Goal: Transaction & Acquisition: Purchase product/service

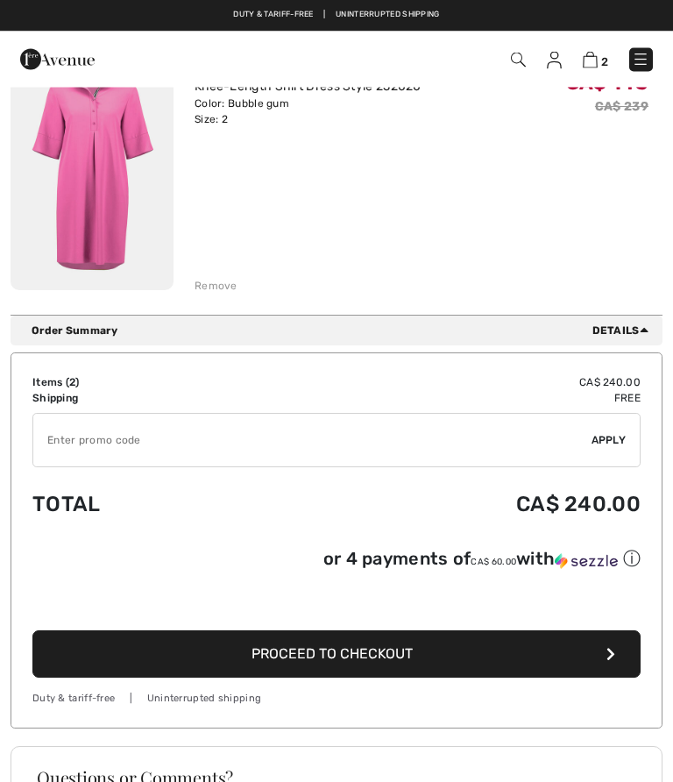
scroll to position [456, 0]
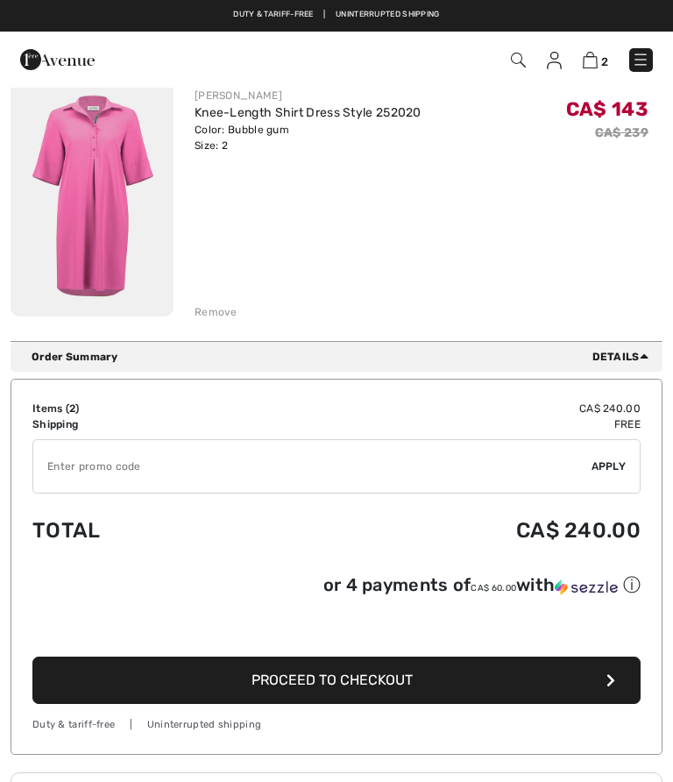
click at [68, 461] on input "TEXT" at bounding box center [312, 466] width 558 height 53
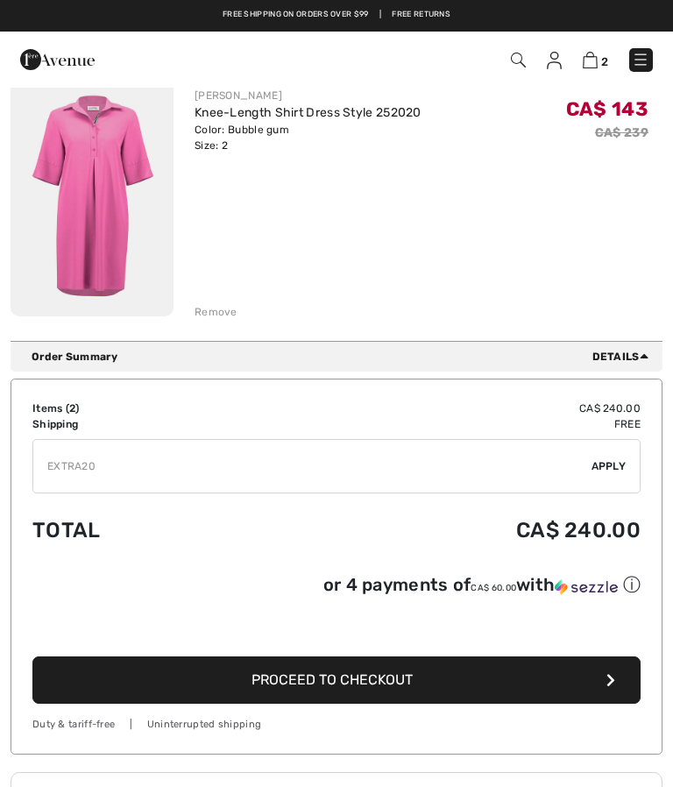
type input "EXTRA20"
click at [610, 458] on div "✔ Apply Remove" at bounding box center [336, 466] width 608 height 54
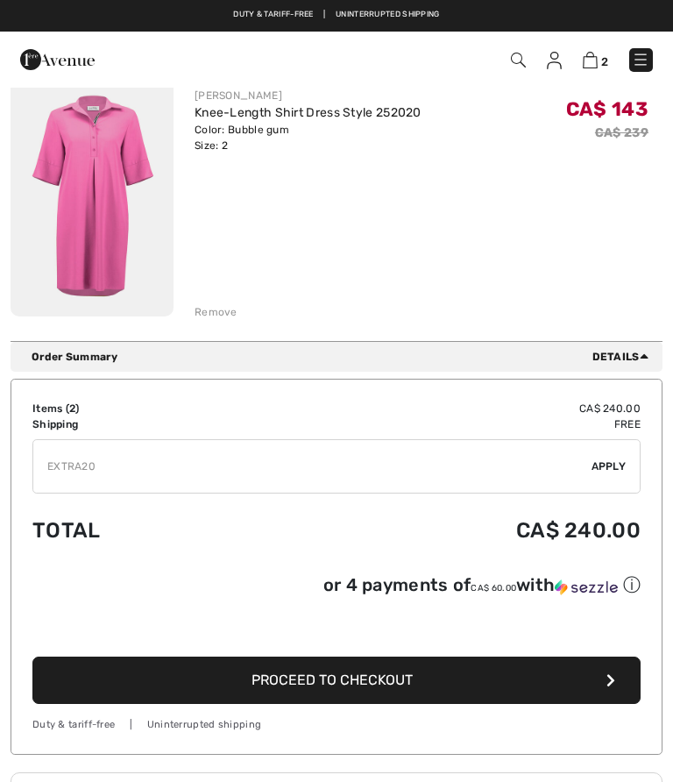
click at [608, 467] on span "Apply" at bounding box center [609, 467] width 35 height 16
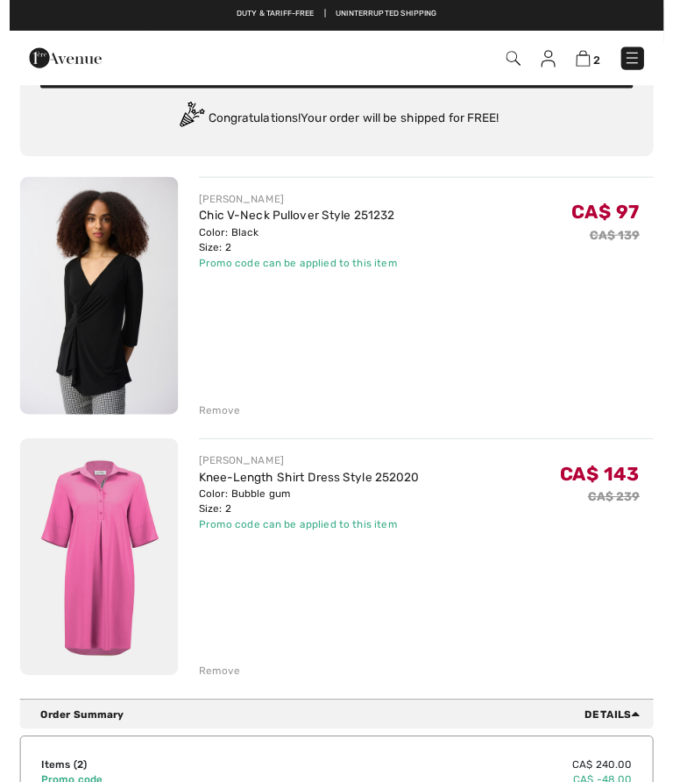
scroll to position [89, 0]
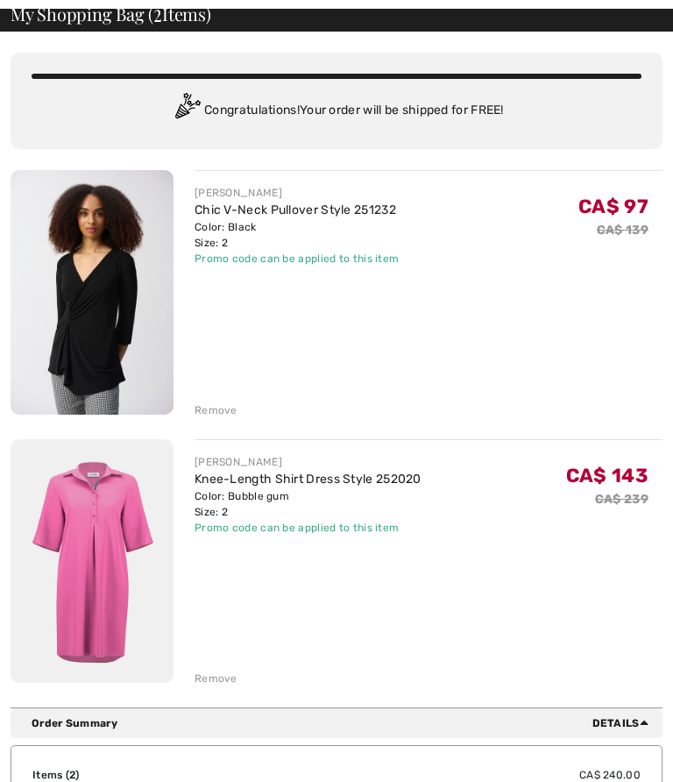
click at [257, 484] on link "Knee-Length Shirt Dress Style 252020" at bounding box center [308, 479] width 227 height 15
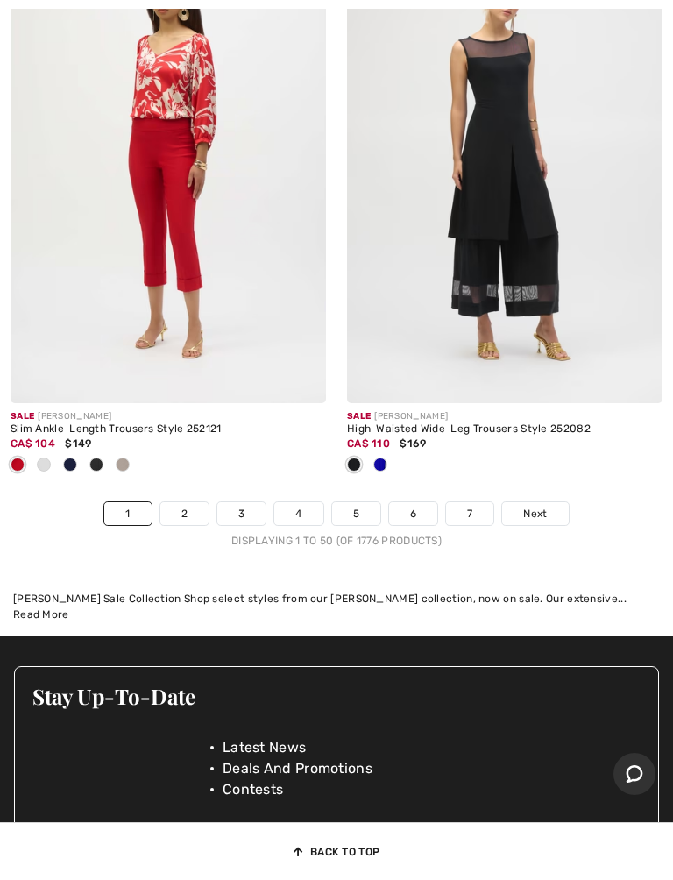
scroll to position [14338, 0]
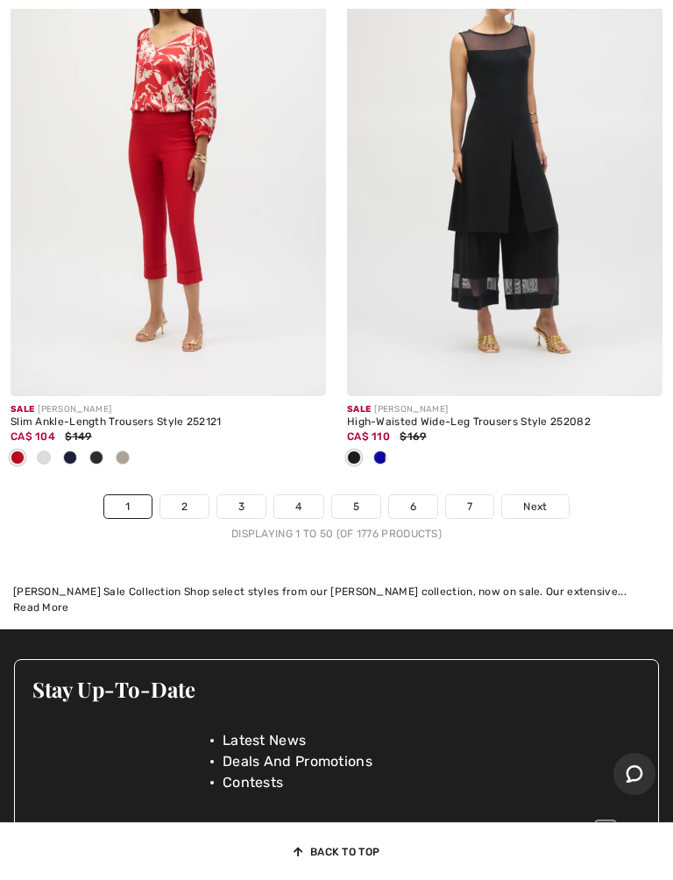
click at [181, 495] on link "2" at bounding box center [184, 506] width 48 height 23
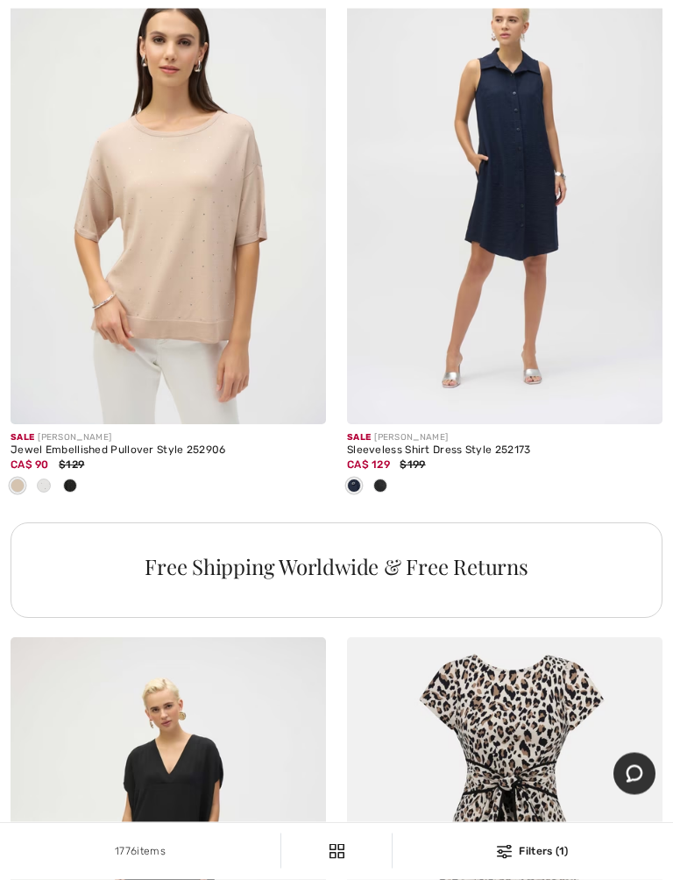
scroll to position [3181, 0]
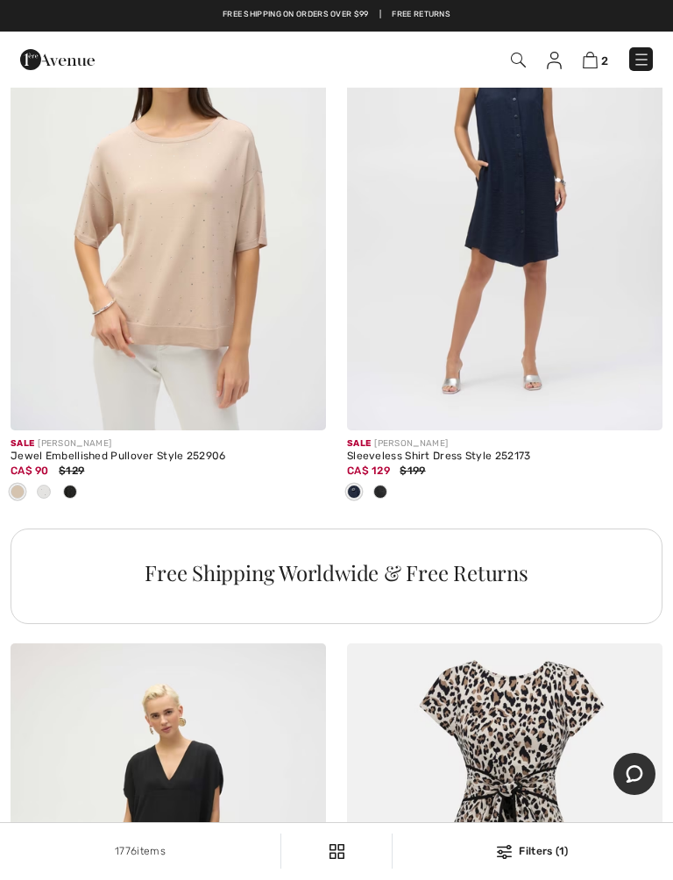
click at [70, 491] on span at bounding box center [70, 492] width 14 height 14
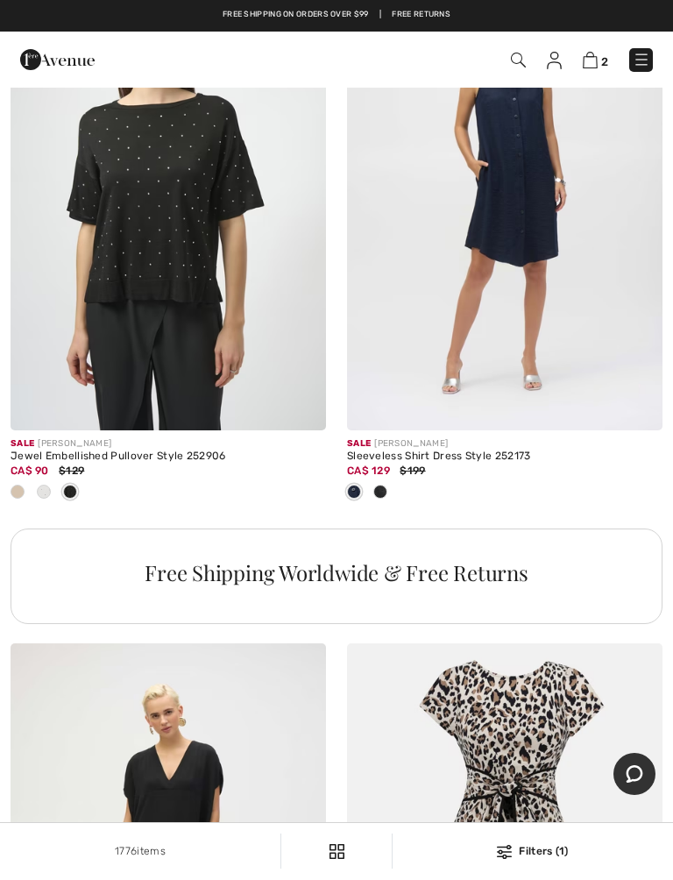
click at [56, 493] on div at bounding box center [44, 493] width 26 height 29
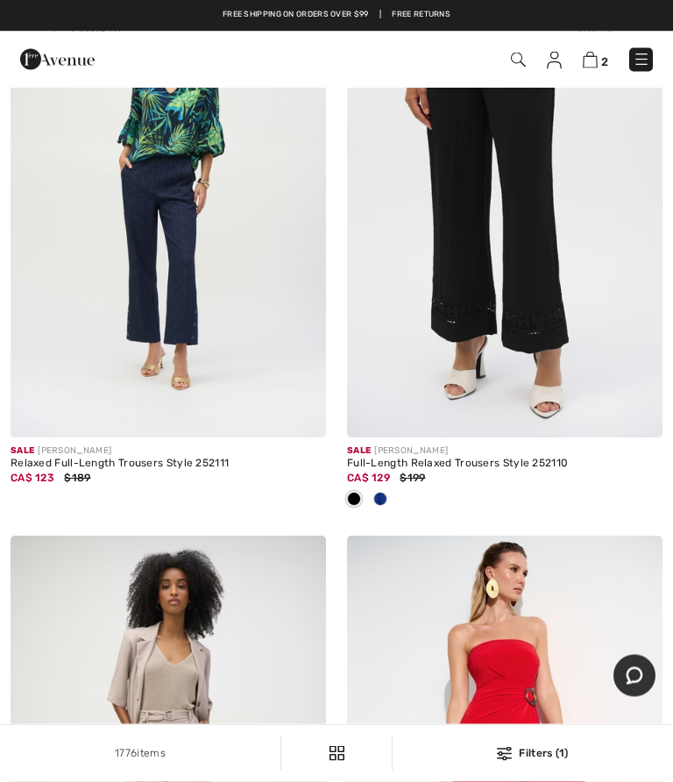
scroll to position [7929, 0]
click at [382, 492] on span at bounding box center [380, 499] width 14 height 14
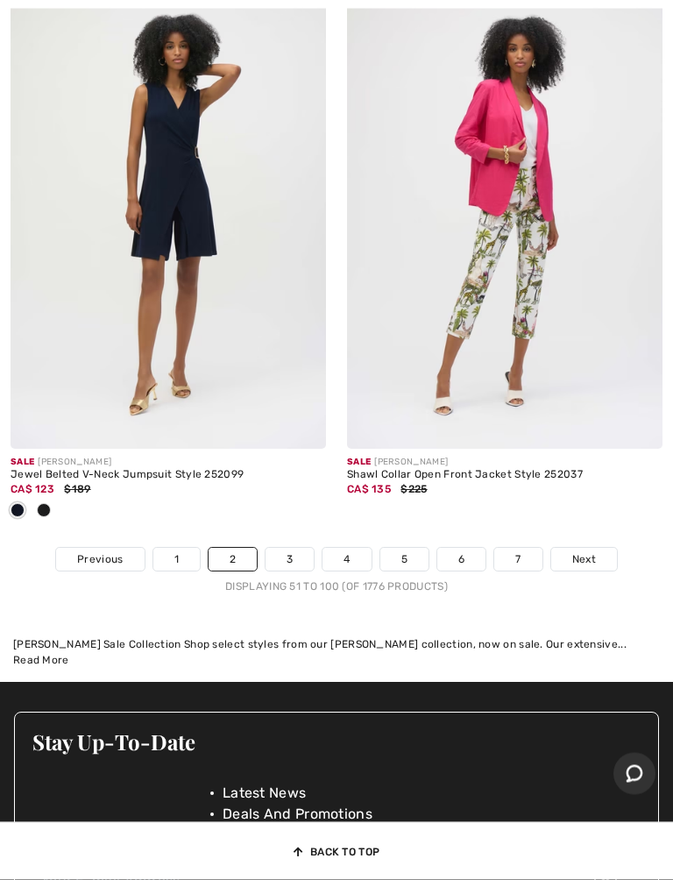
scroll to position [14488, 0]
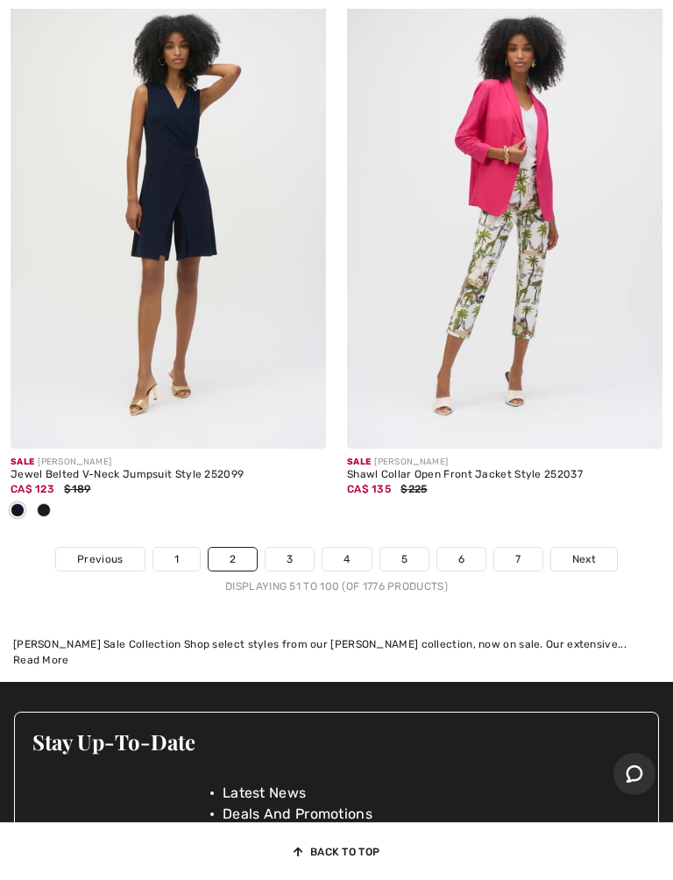
click at [280, 548] on link "3" at bounding box center [290, 559] width 48 height 23
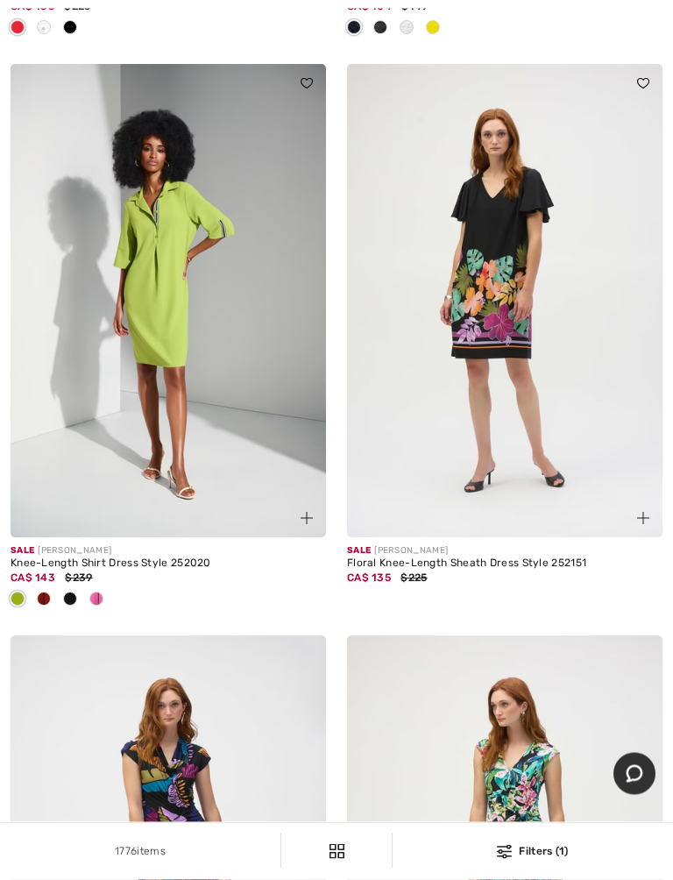
scroll to position [1873, 0]
click at [221, 431] on img at bounding box center [169, 300] width 316 height 473
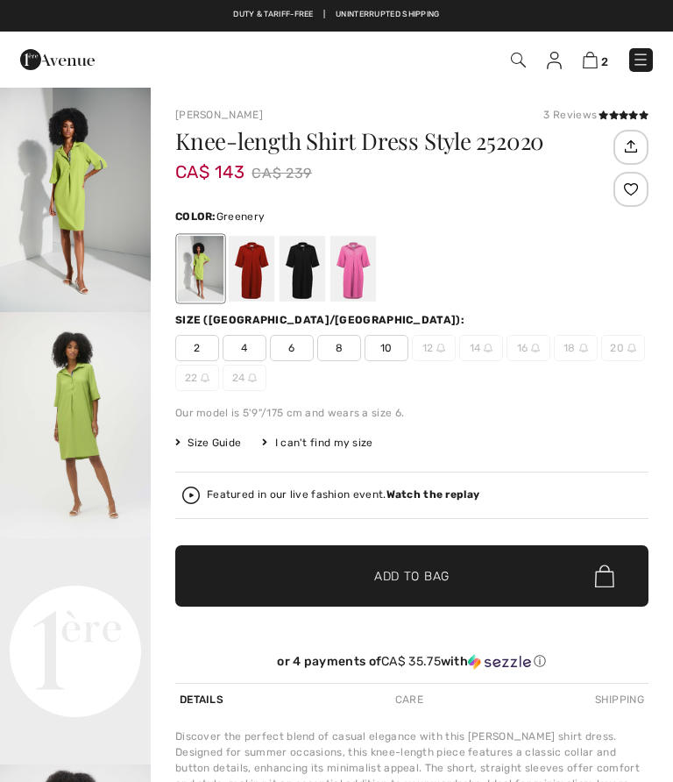
checkbox input "true"
click at [349, 262] on div at bounding box center [354, 269] width 46 height 66
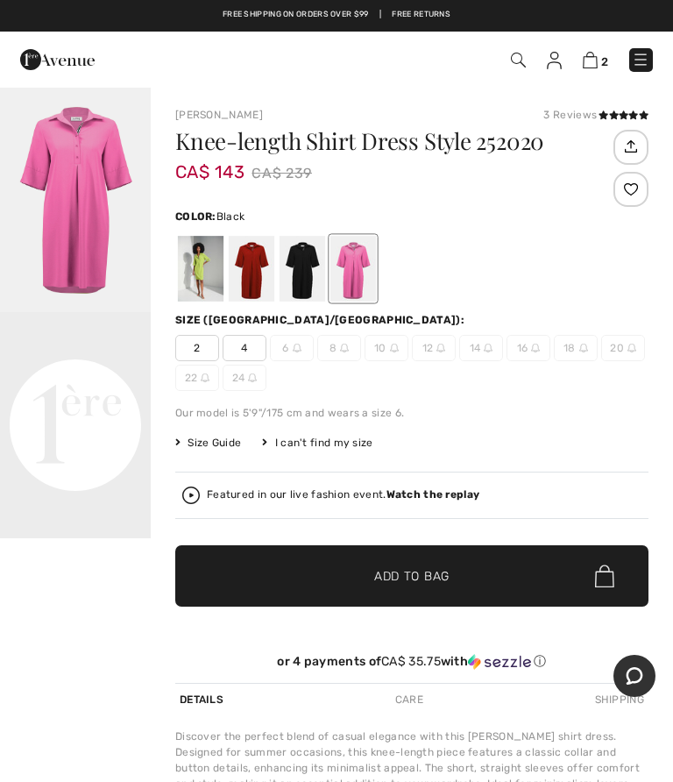
click at [307, 261] on div at bounding box center [303, 269] width 46 height 66
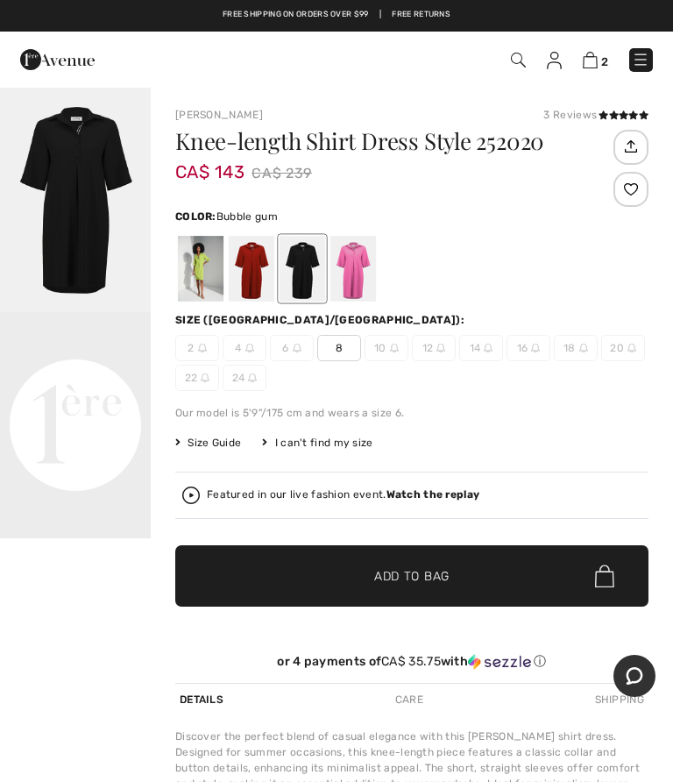
click at [359, 268] on div at bounding box center [354, 269] width 46 height 66
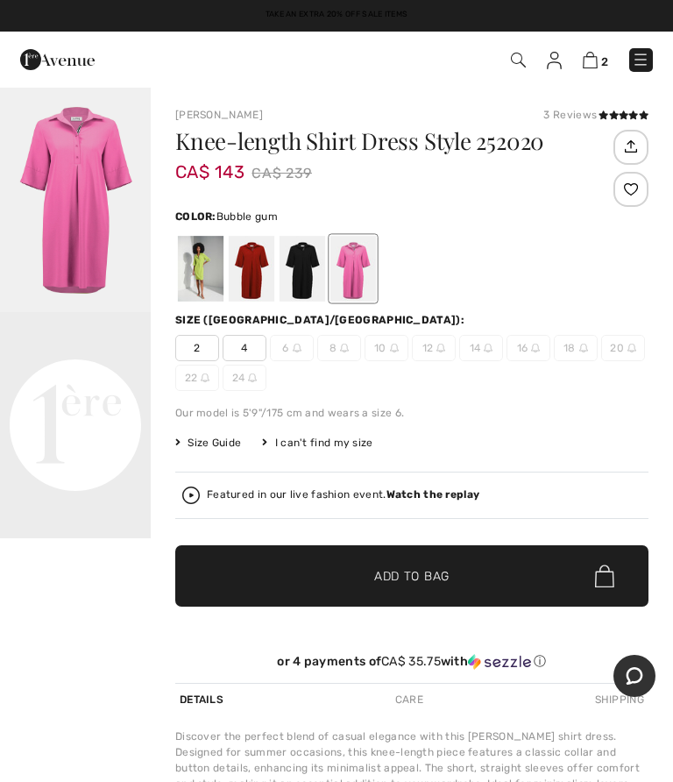
click at [591, 60] on img at bounding box center [590, 60] width 15 height 17
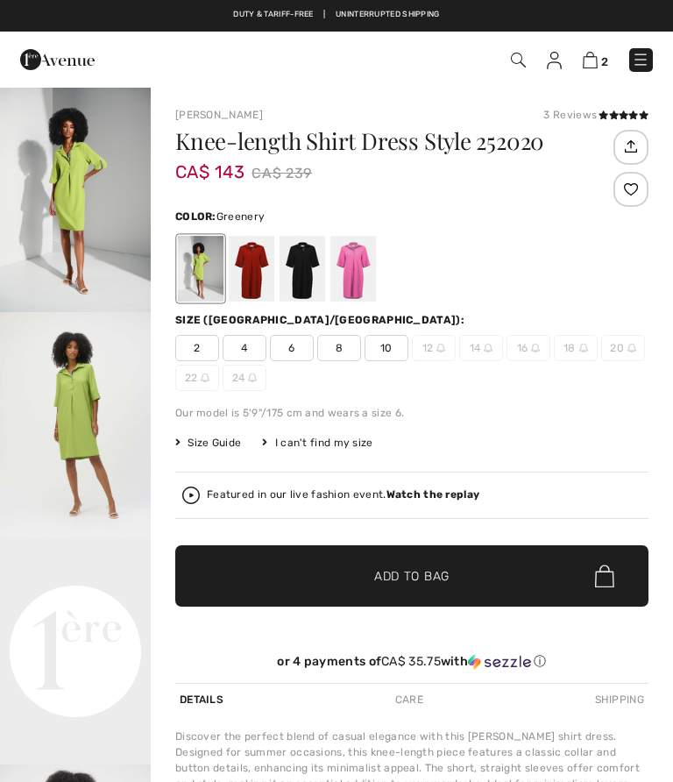
checkbox input "true"
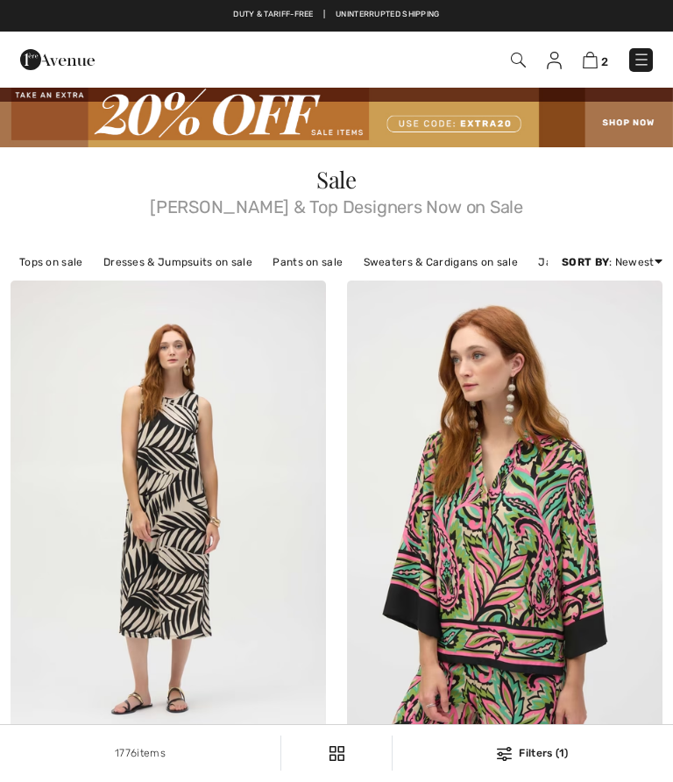
checkbox input "true"
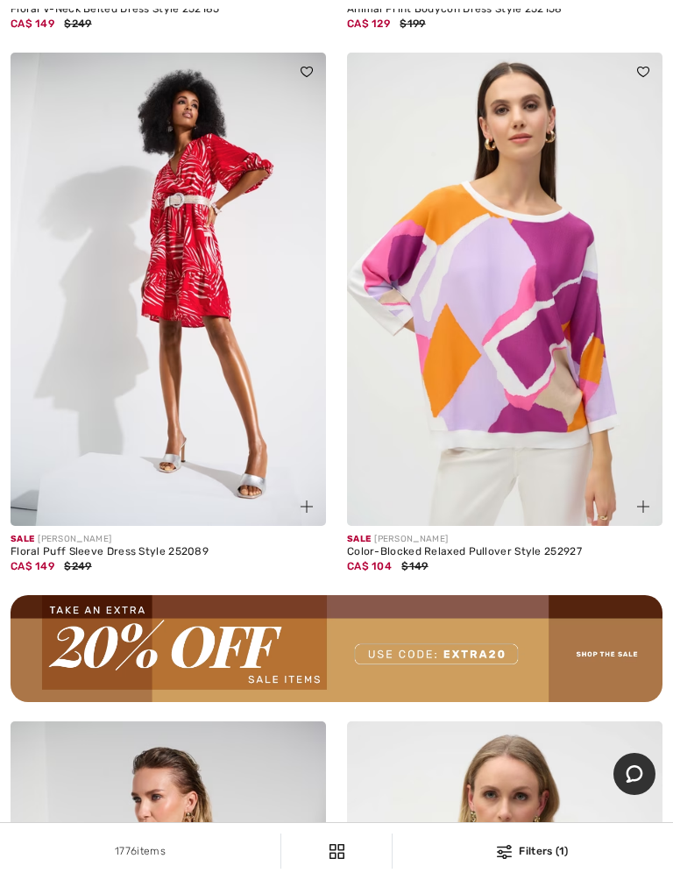
scroll to position [6480, 0]
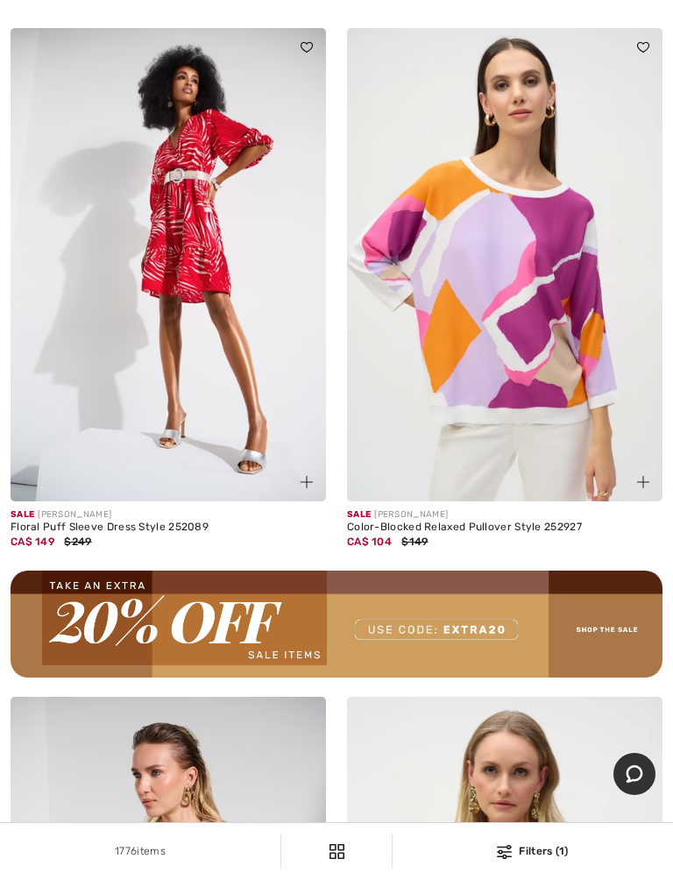
click at [209, 289] on img at bounding box center [169, 264] width 316 height 473
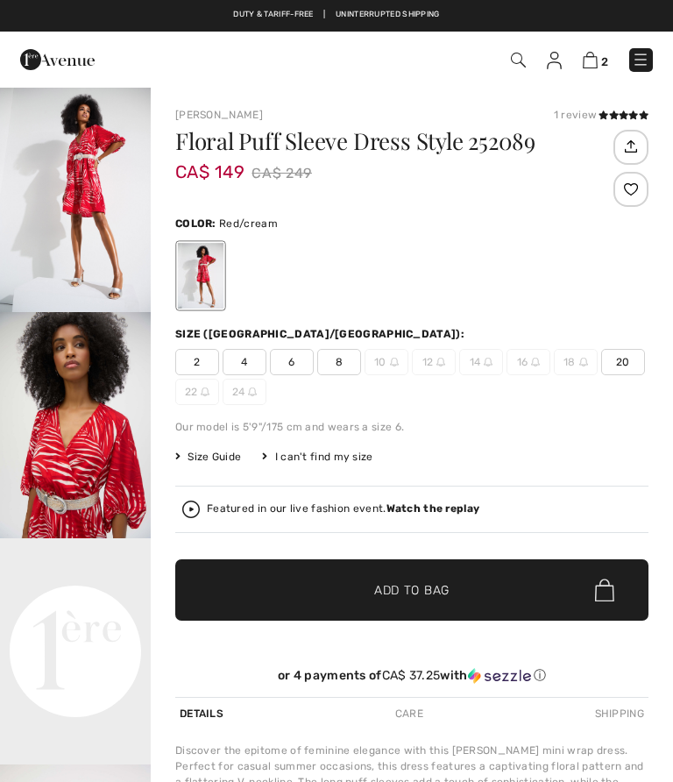
checkbox input "true"
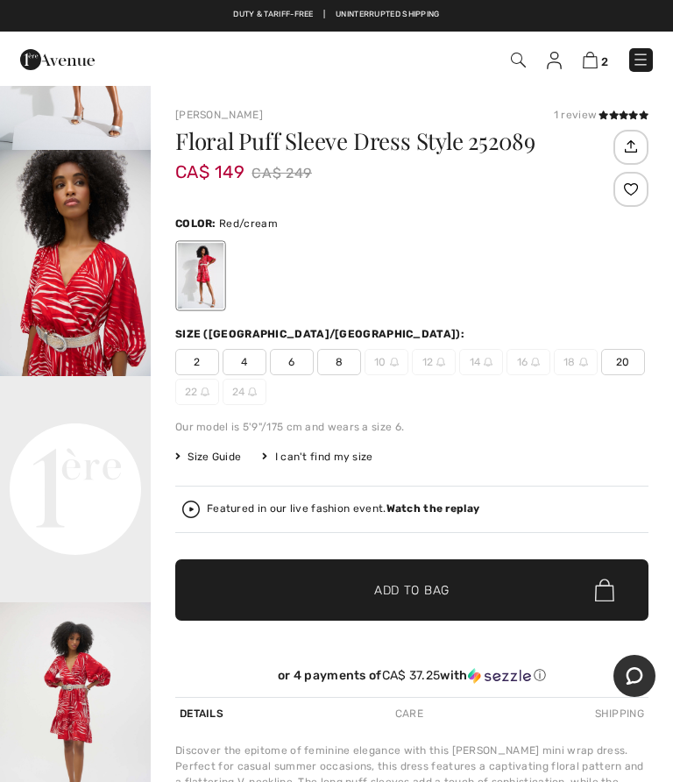
scroll to position [171, 0]
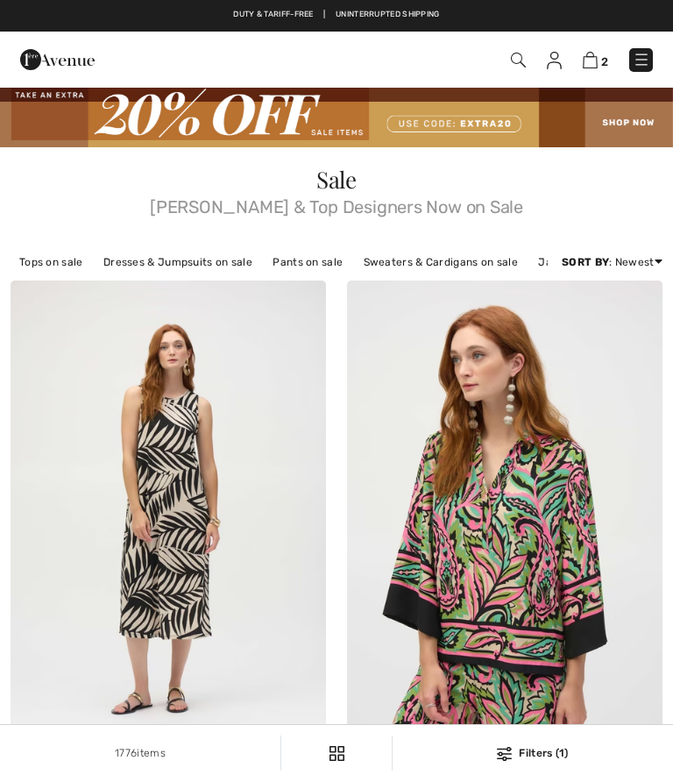
checkbox input "true"
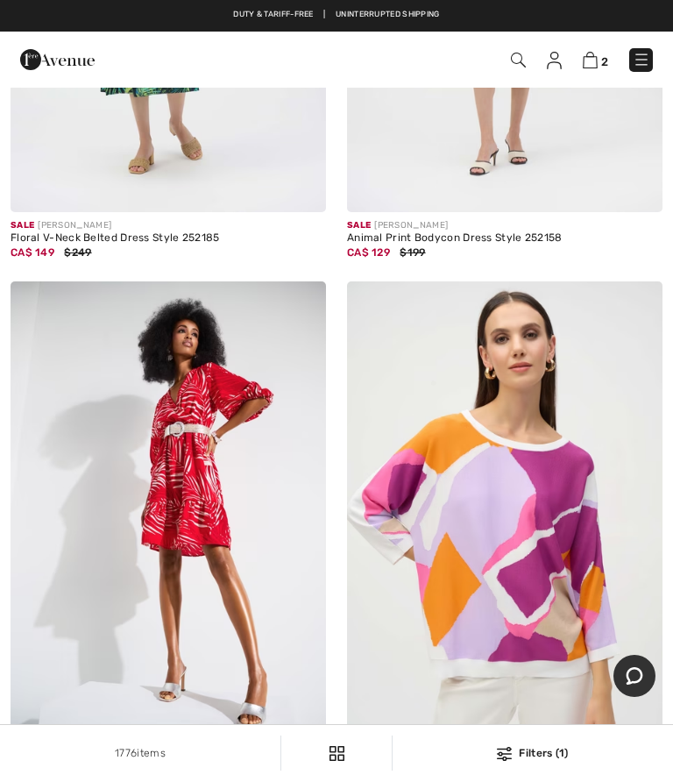
scroll to position [6196, 0]
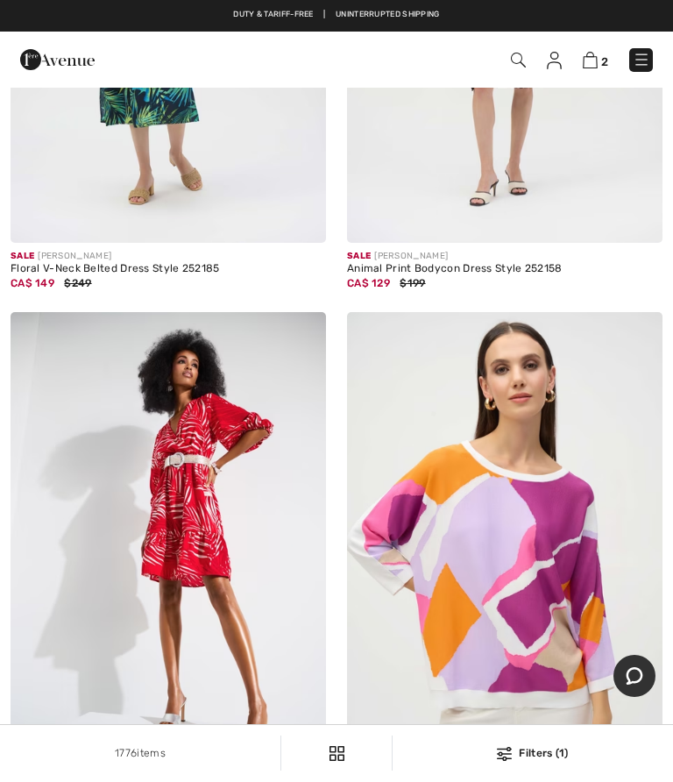
click at [197, 530] on img at bounding box center [169, 548] width 316 height 473
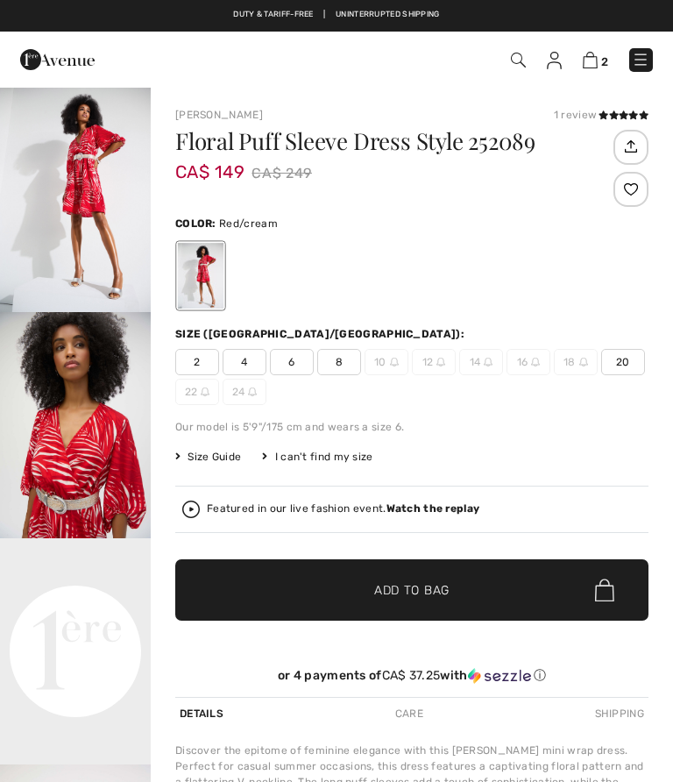
checkbox input "true"
click at [202, 357] on span "2" at bounding box center [197, 362] width 44 height 26
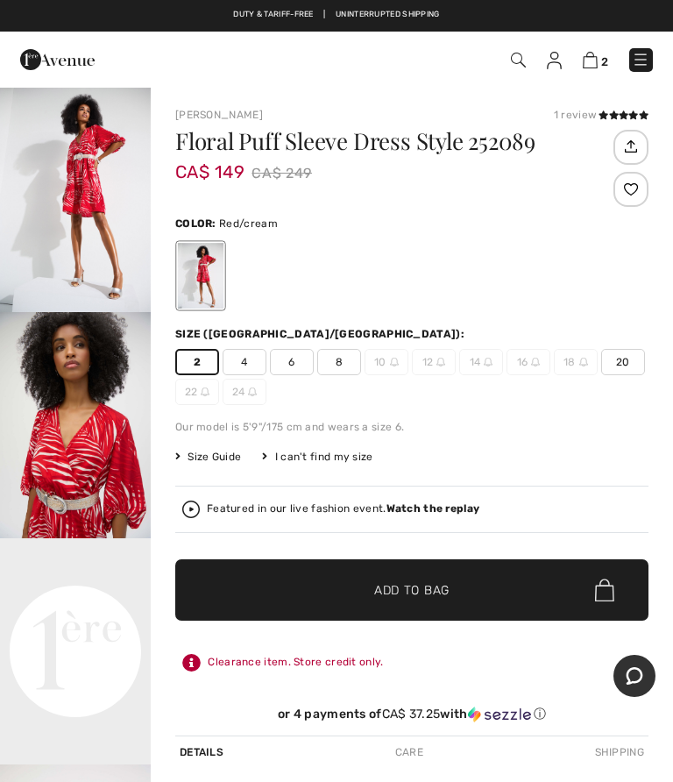
click at [407, 591] on span "Add to Bag" at bounding box center [411, 590] width 75 height 18
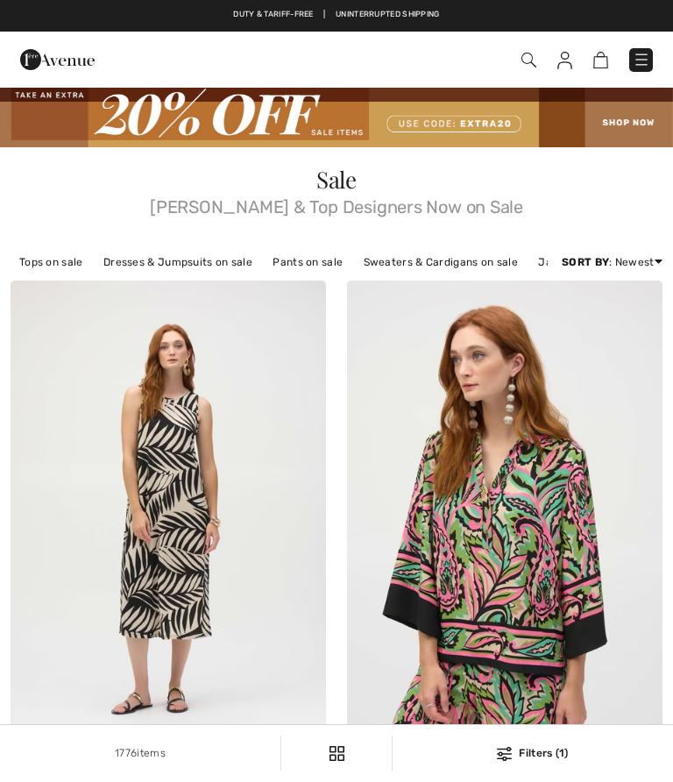
checkbox input "true"
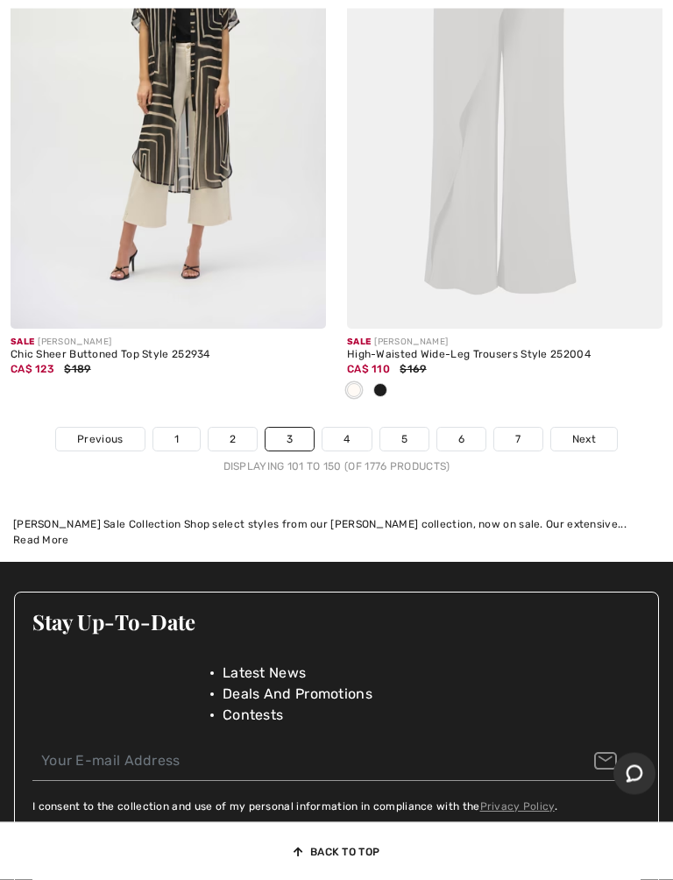
scroll to position [14290, 0]
click at [344, 428] on link "4" at bounding box center [347, 439] width 48 height 23
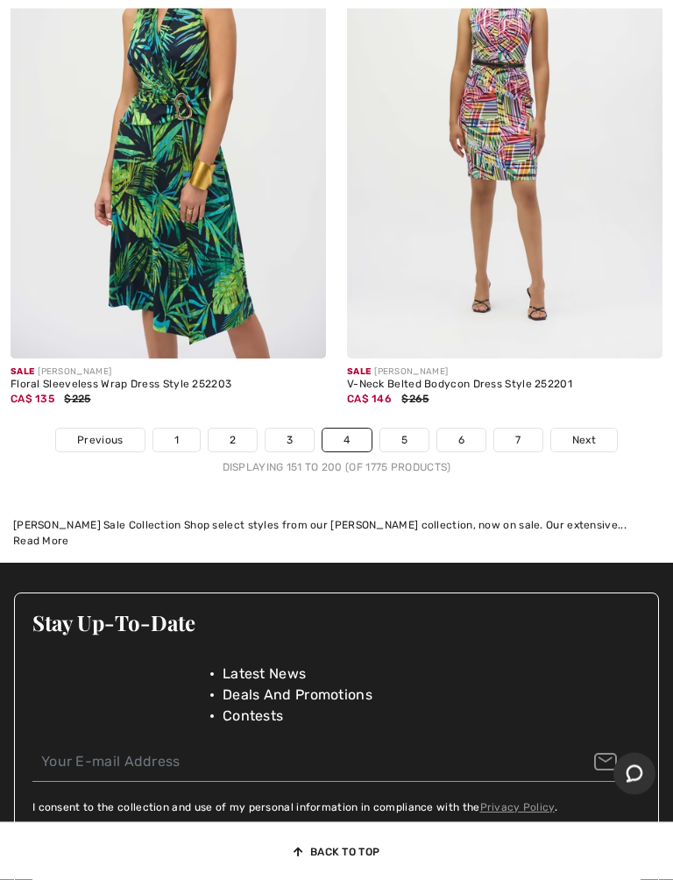
scroll to position [14146, 0]
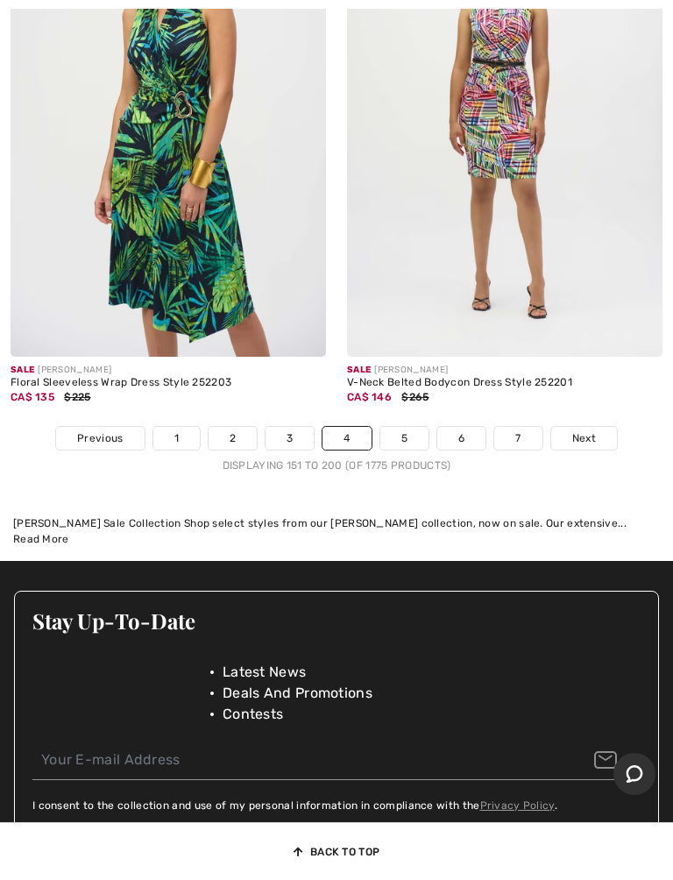
click at [423, 427] on link "5" at bounding box center [404, 438] width 48 height 23
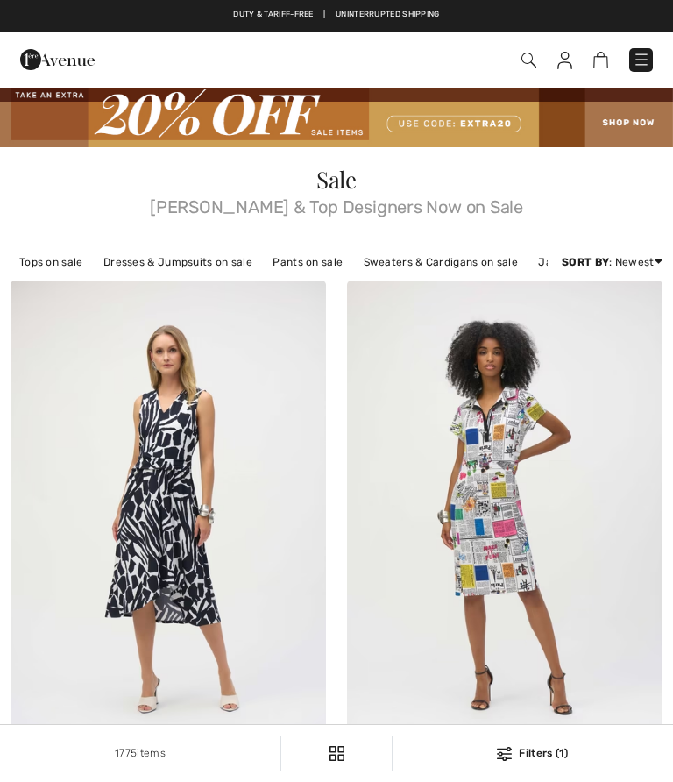
checkbox input "true"
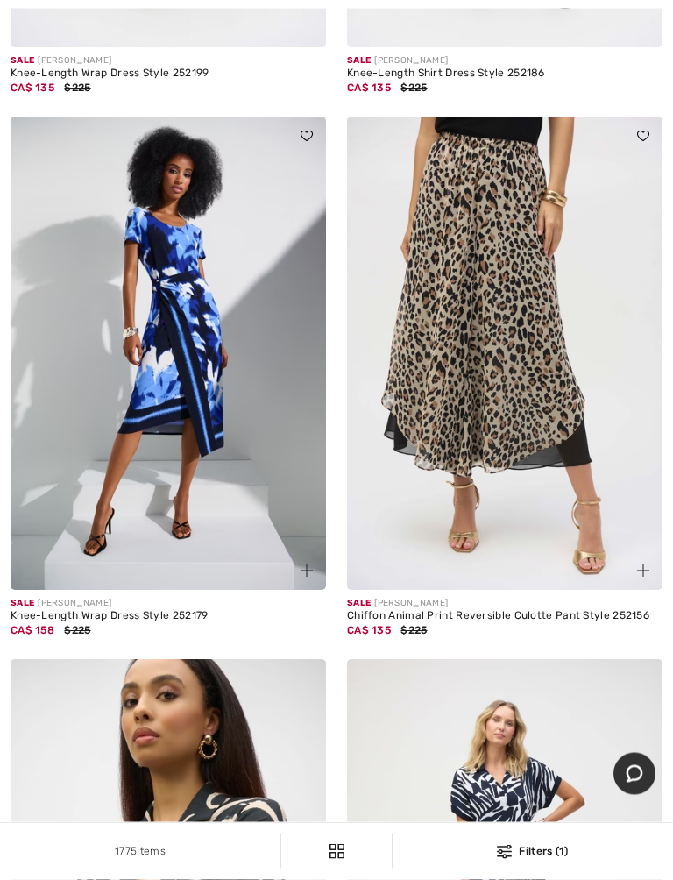
scroll to position [706, 0]
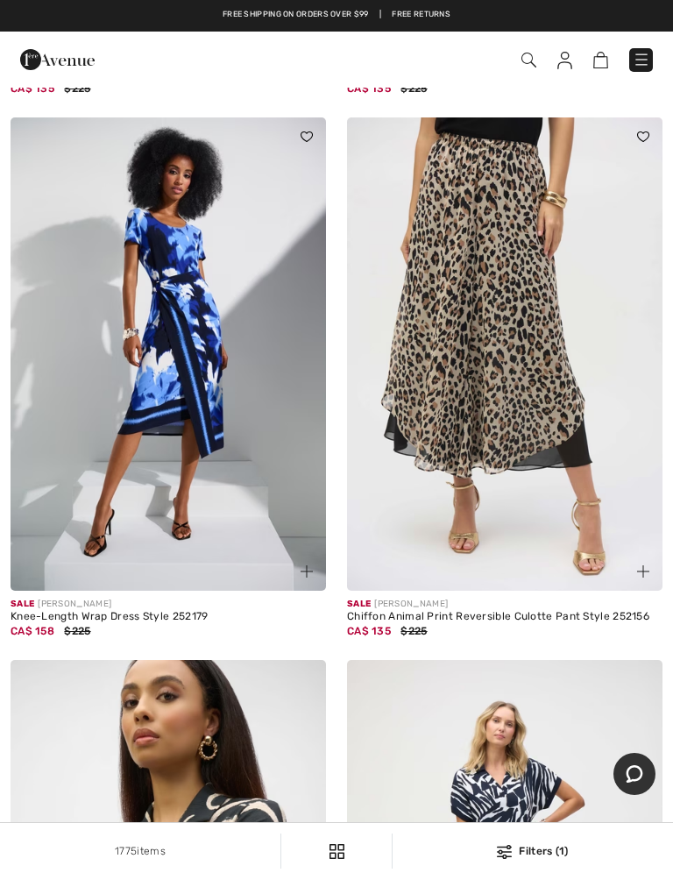
click at [197, 392] on img at bounding box center [169, 353] width 316 height 473
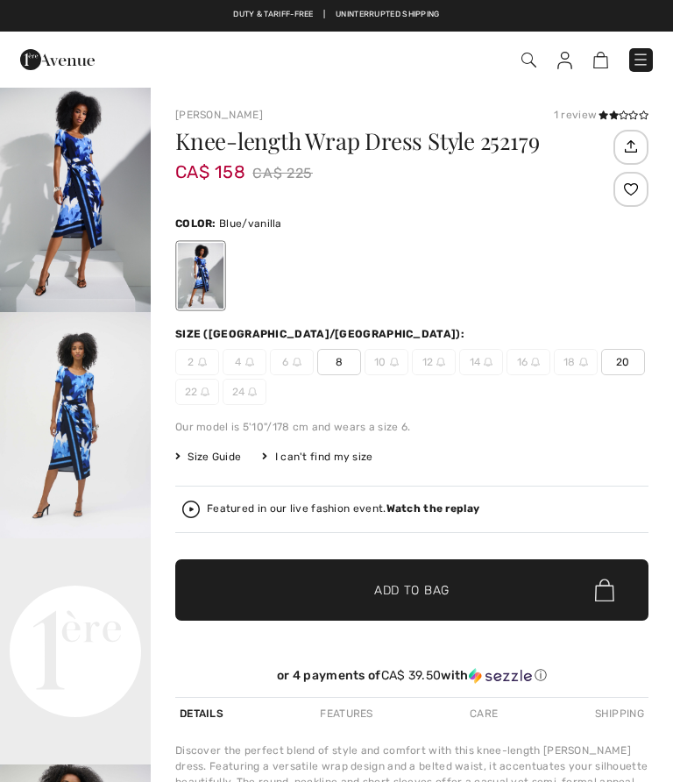
checkbox input "true"
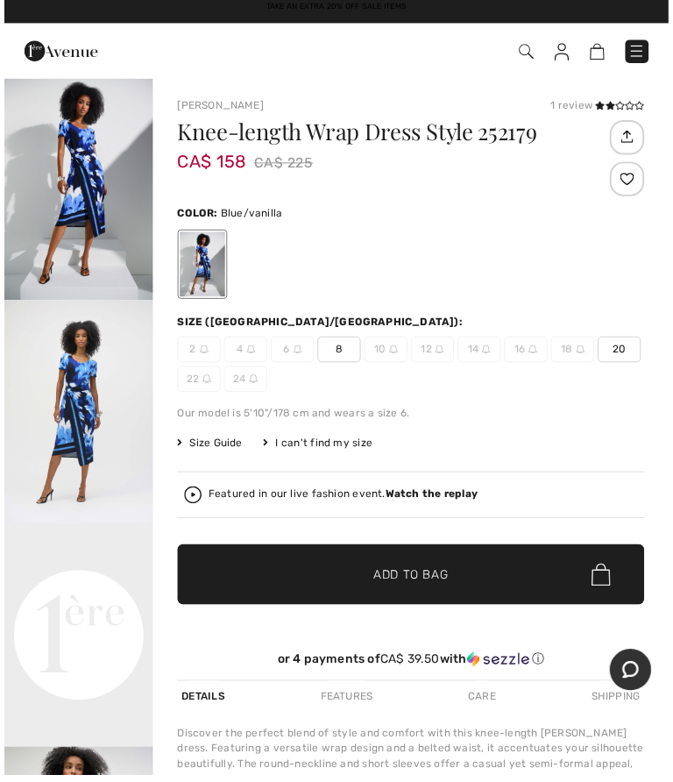
scroll to position [10, 0]
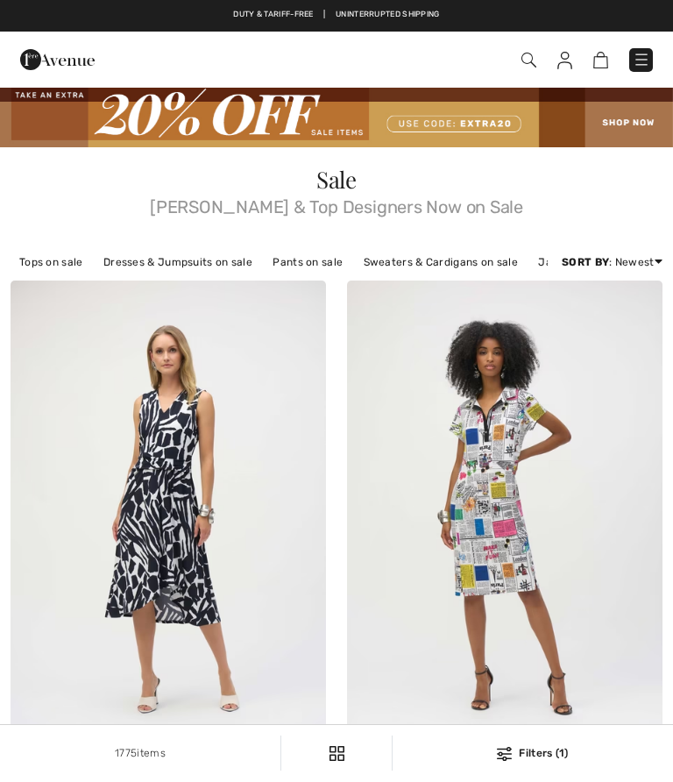
checkbox input "true"
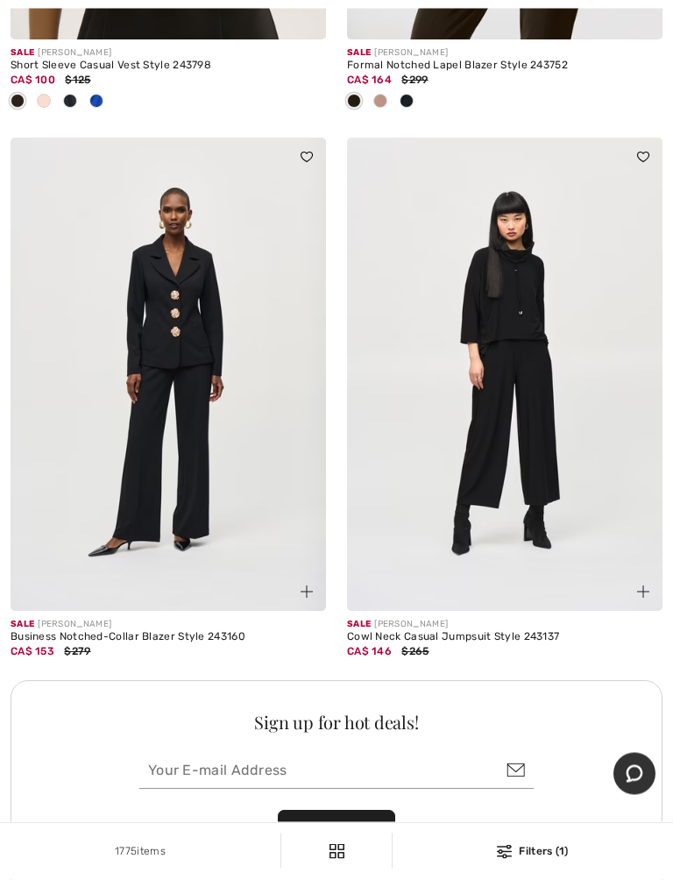
scroll to position [9838, 0]
click at [179, 358] on img at bounding box center [169, 374] width 316 height 473
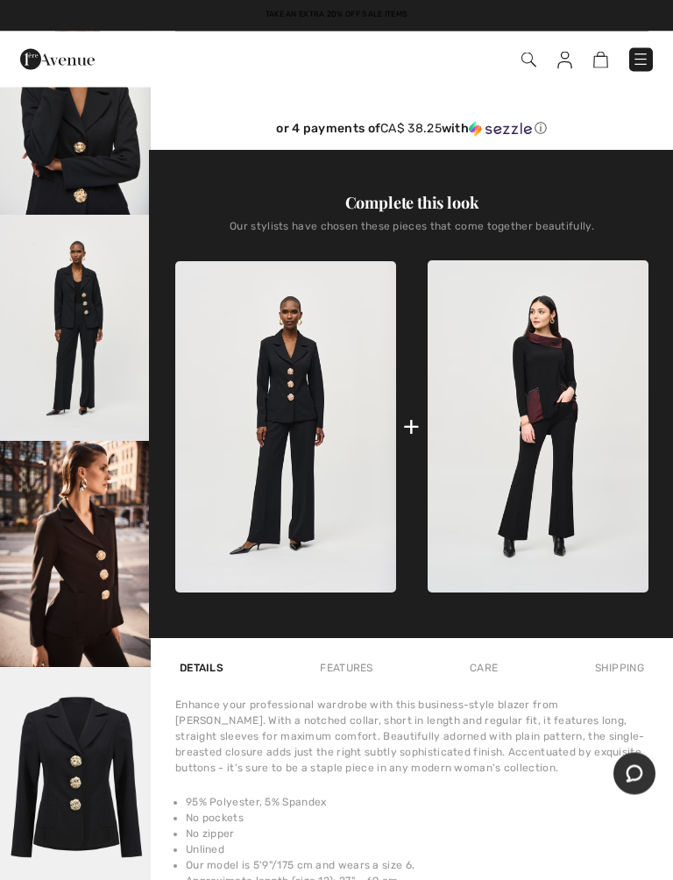
scroll to position [548, 0]
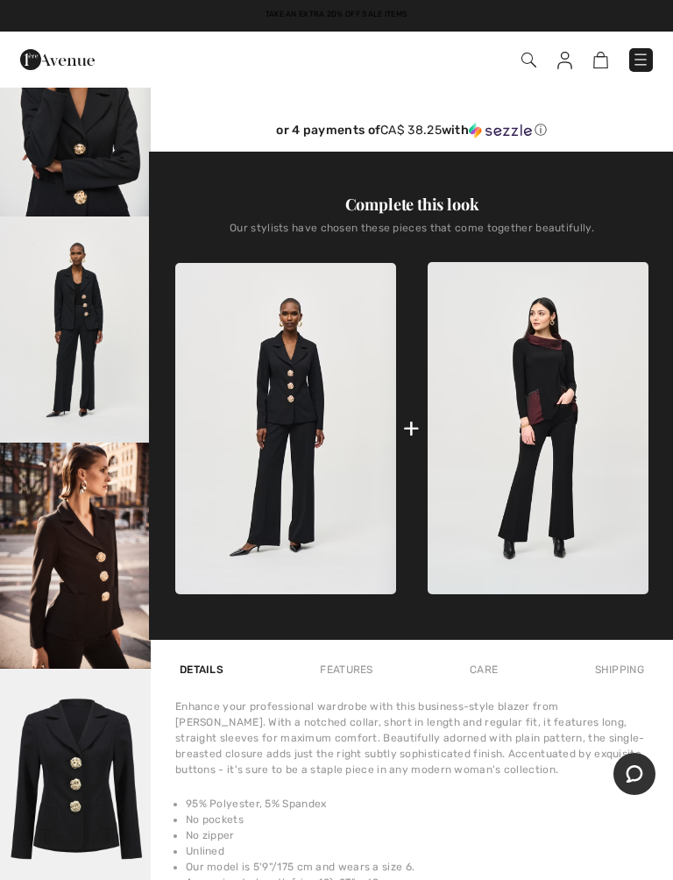
click at [78, 328] on img "4 / 6" at bounding box center [75, 330] width 151 height 226
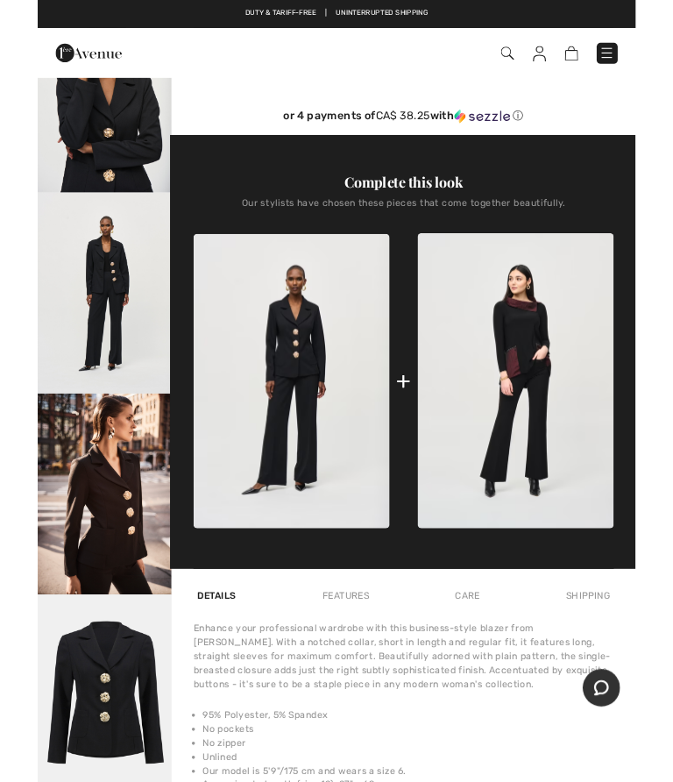
scroll to position [597, 0]
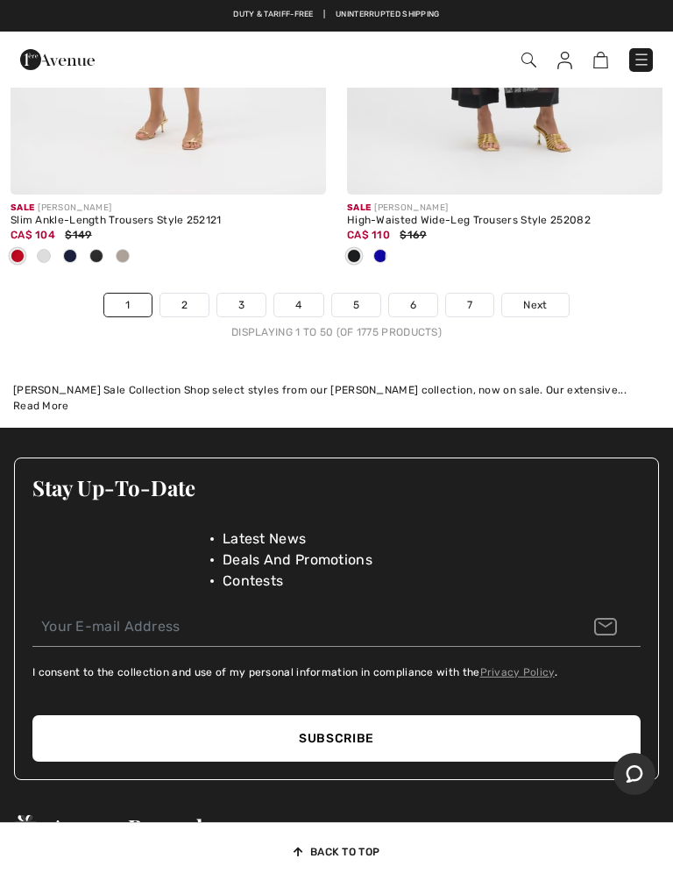
scroll to position [14510, 0]
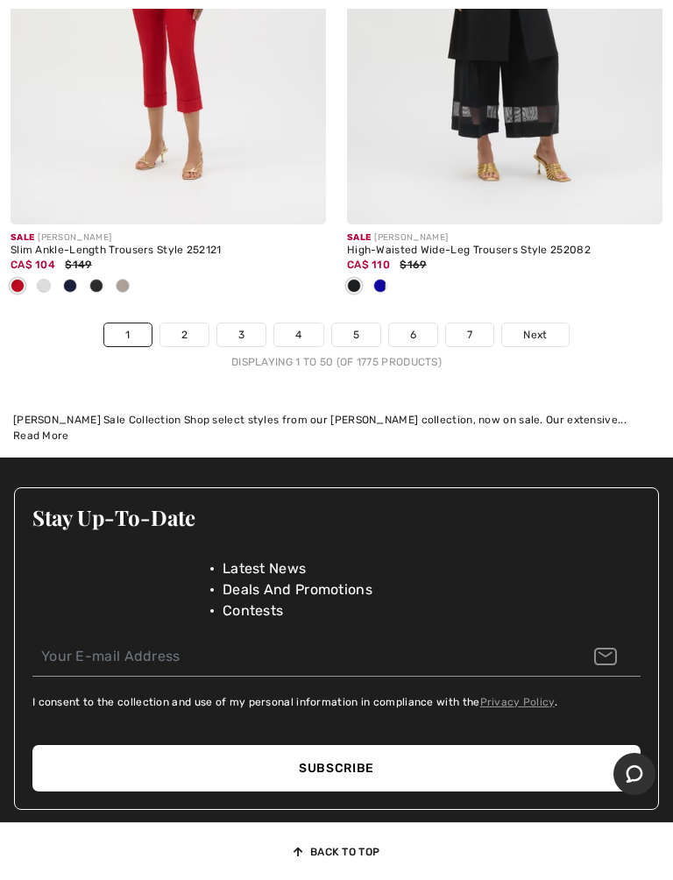
click at [423, 323] on link "6" at bounding box center [413, 334] width 48 height 23
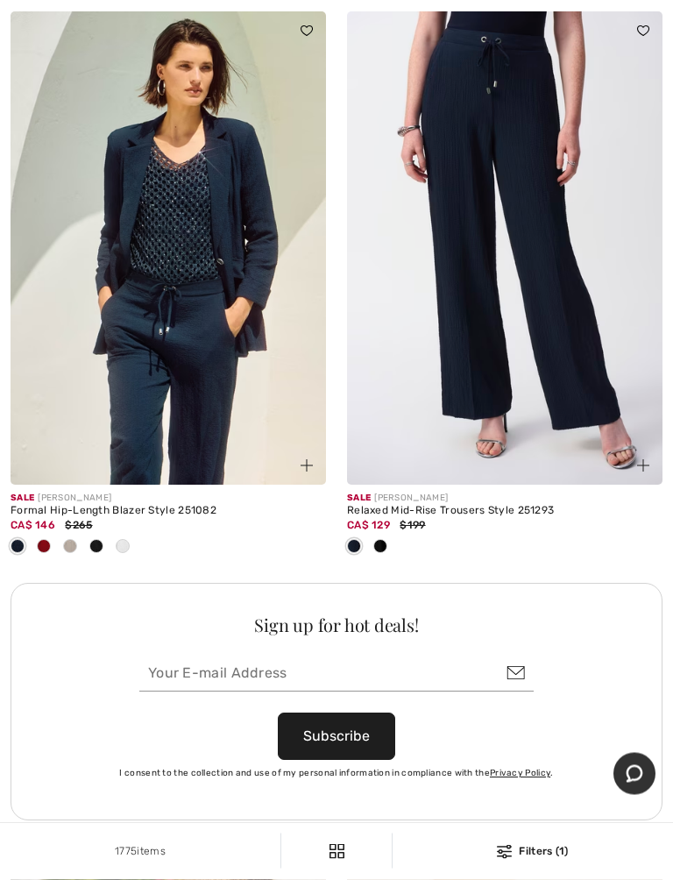
scroll to position [9907, 0]
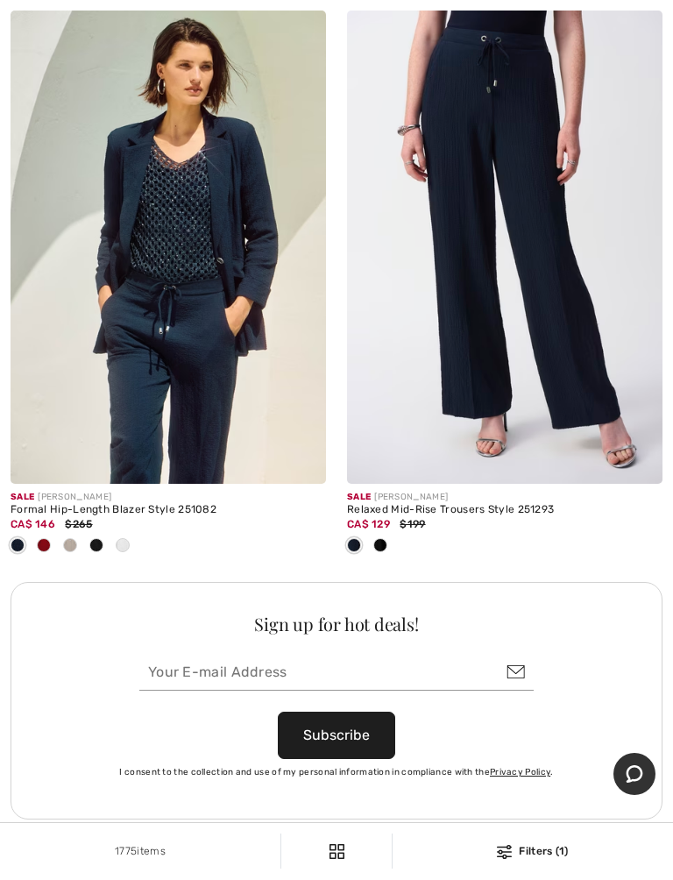
click at [460, 277] on img at bounding box center [505, 247] width 316 height 473
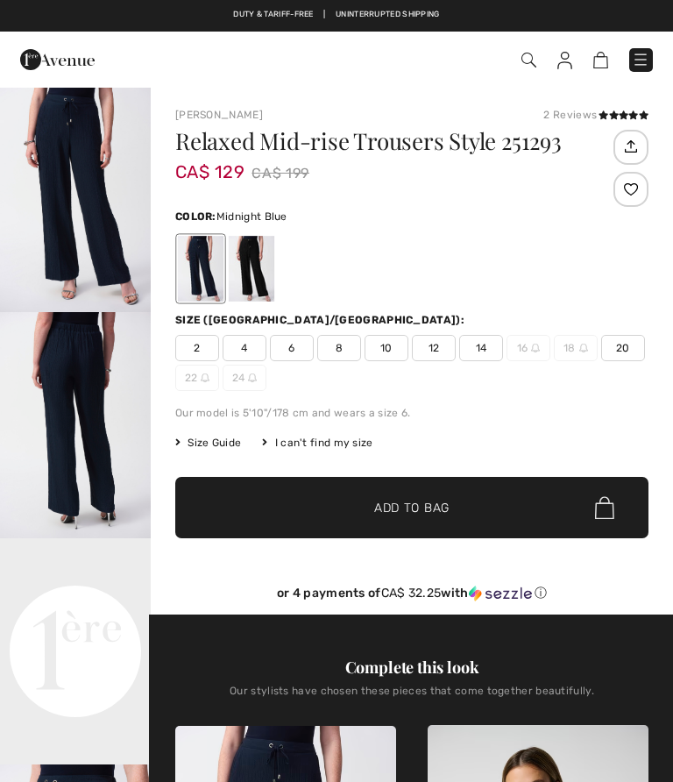
checkbox input "true"
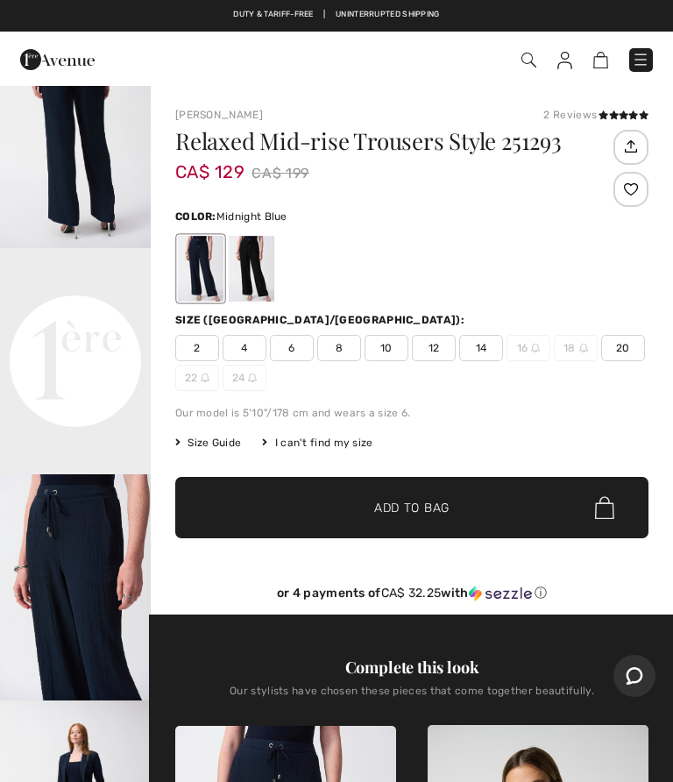
scroll to position [293, 0]
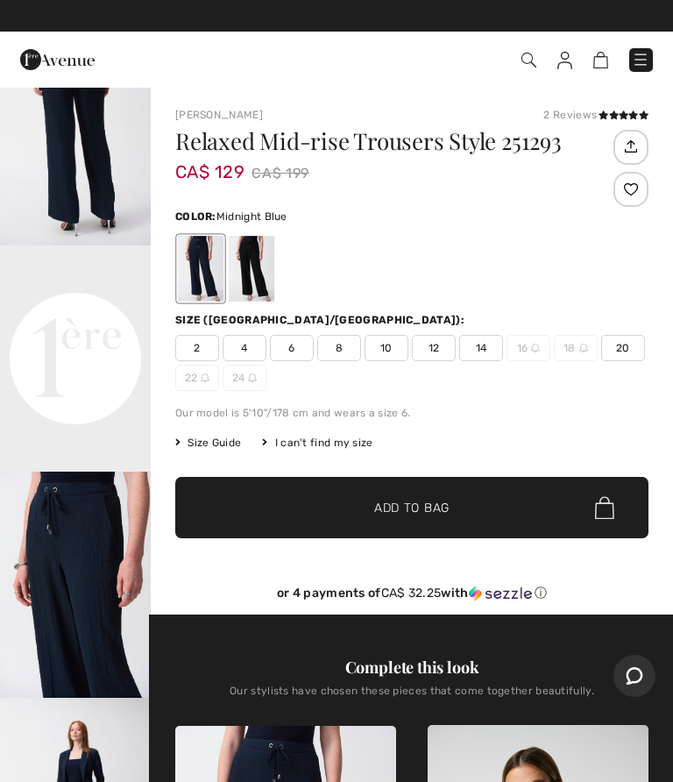
click at [200, 346] on span "2" at bounding box center [197, 348] width 44 height 26
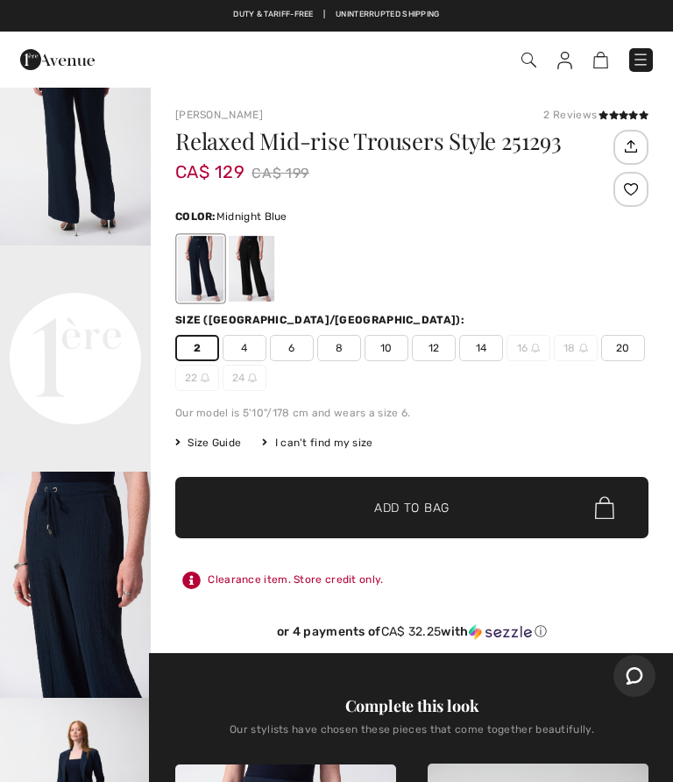
click at [399, 489] on span "✔ Added to Bag Add to Bag" at bounding box center [411, 507] width 473 height 61
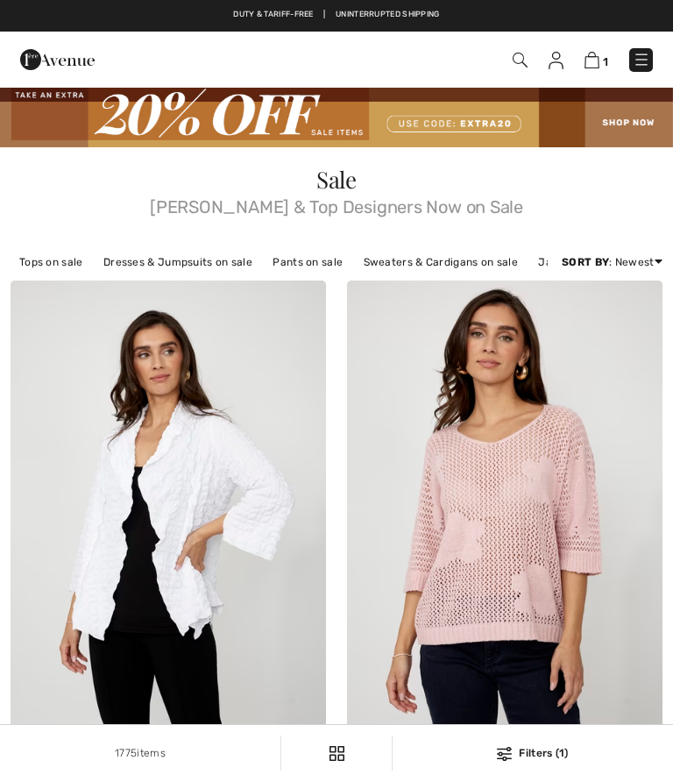
checkbox input "true"
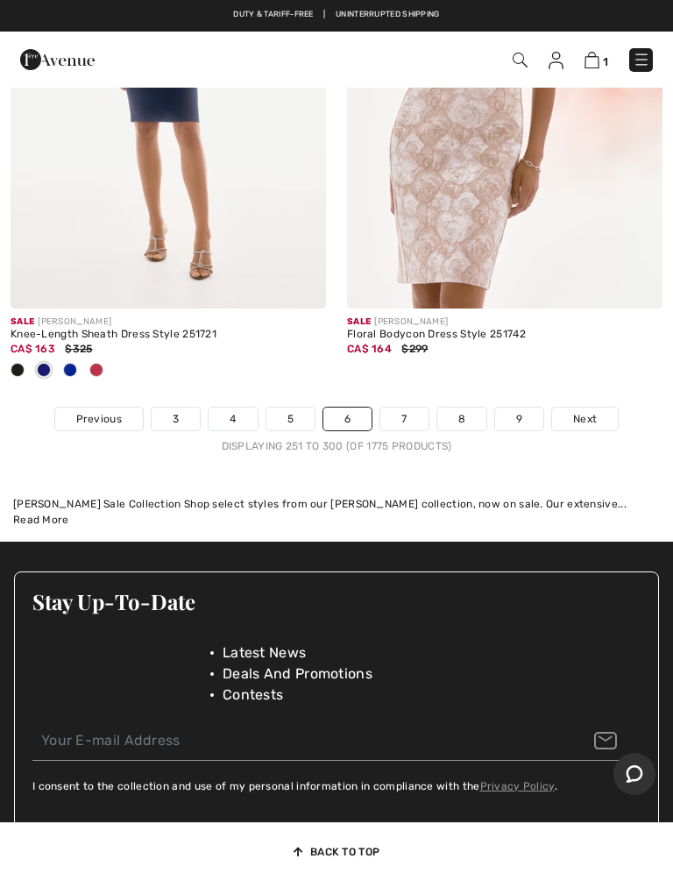
scroll to position [14459, 0]
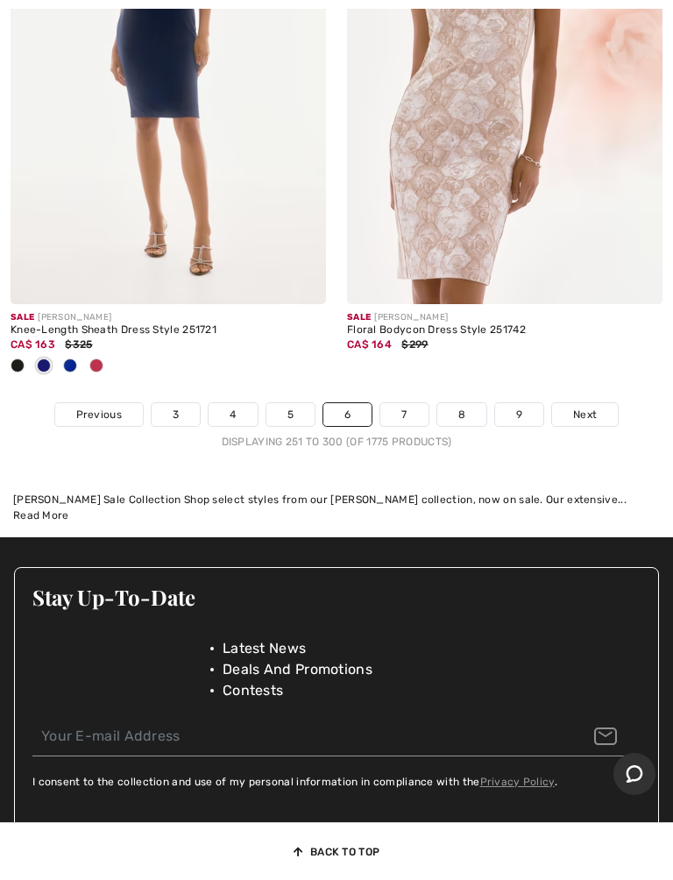
click at [407, 403] on link "7" at bounding box center [403, 414] width 47 height 23
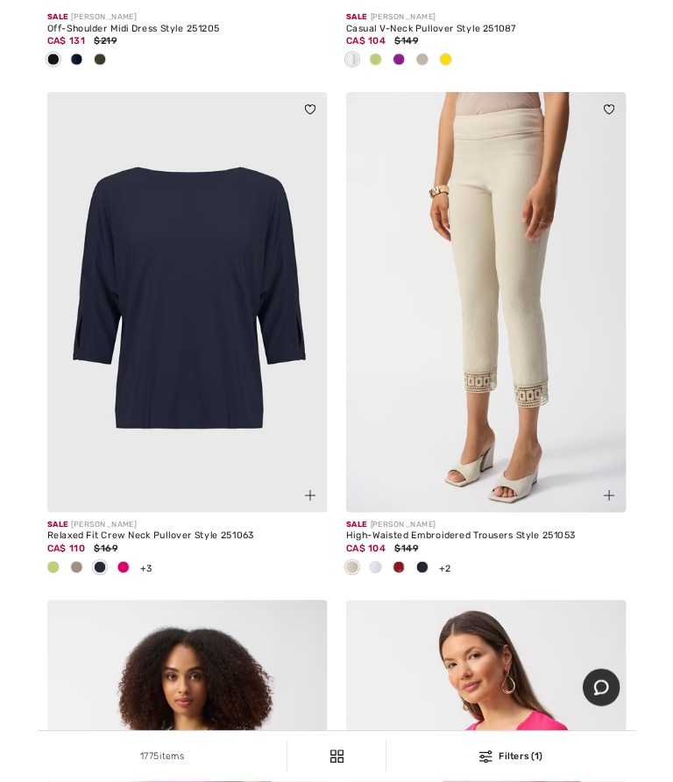
scroll to position [9530, 0]
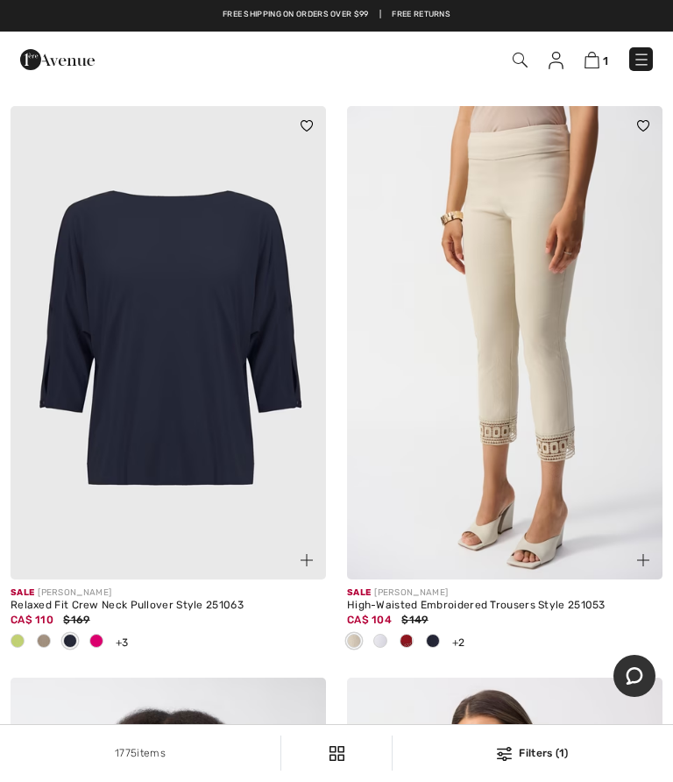
click at [106, 587] on div "Sale JOSEPH RIBKOFF" at bounding box center [169, 593] width 316 height 13
click at [81, 600] on div "Relaxed Fit Crew Neck Pullover Style 251063" at bounding box center [169, 606] width 316 height 12
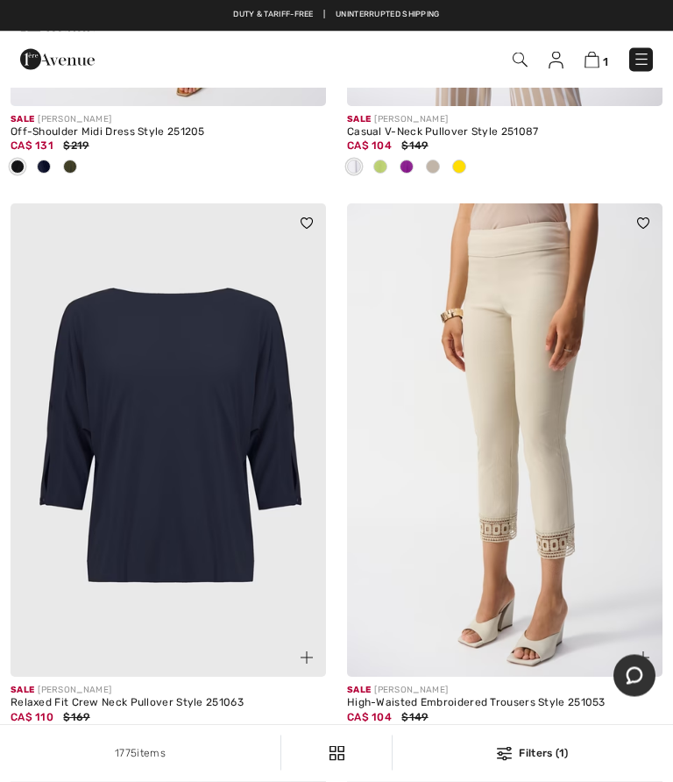
scroll to position [9432, 0]
click at [210, 497] on img at bounding box center [169, 439] width 316 height 473
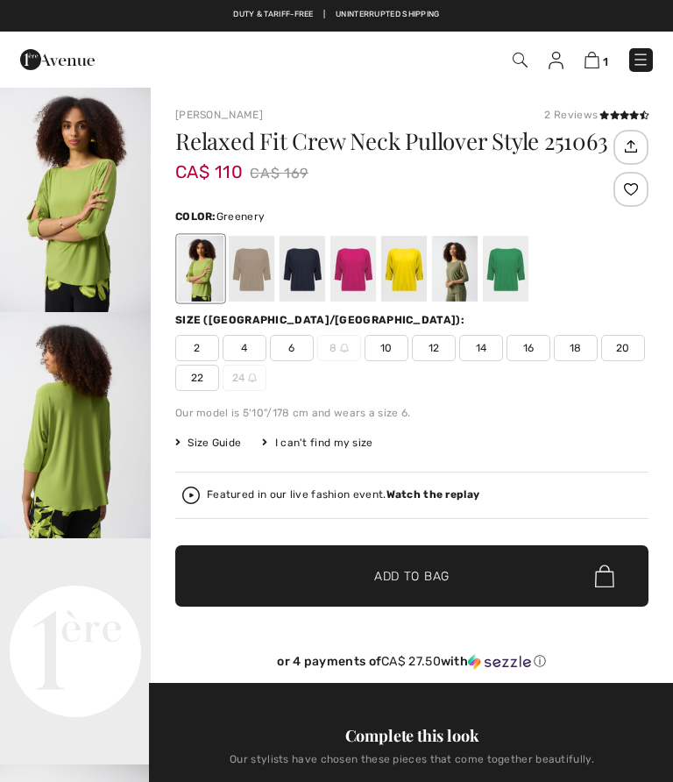
checkbox input "true"
click at [307, 281] on div at bounding box center [303, 269] width 46 height 66
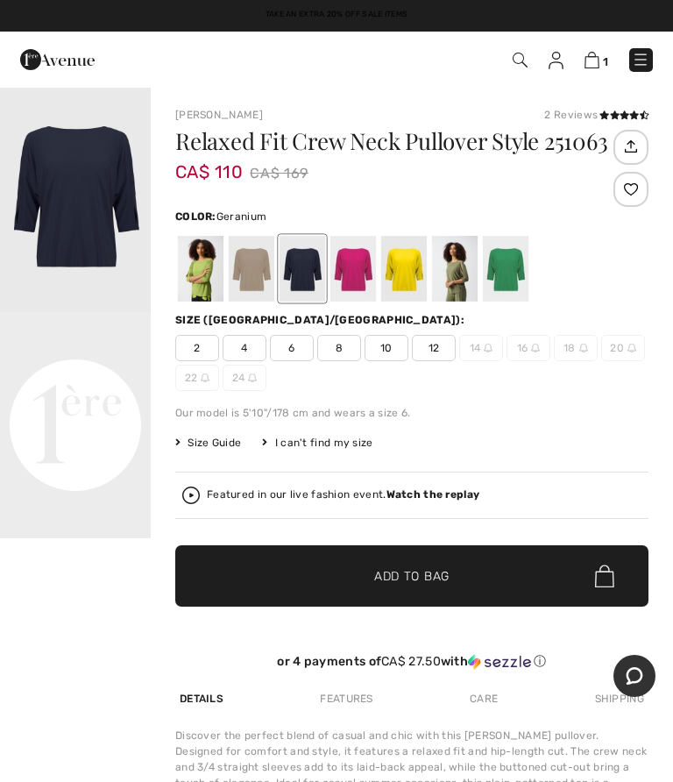
click at [358, 279] on div at bounding box center [354, 269] width 46 height 66
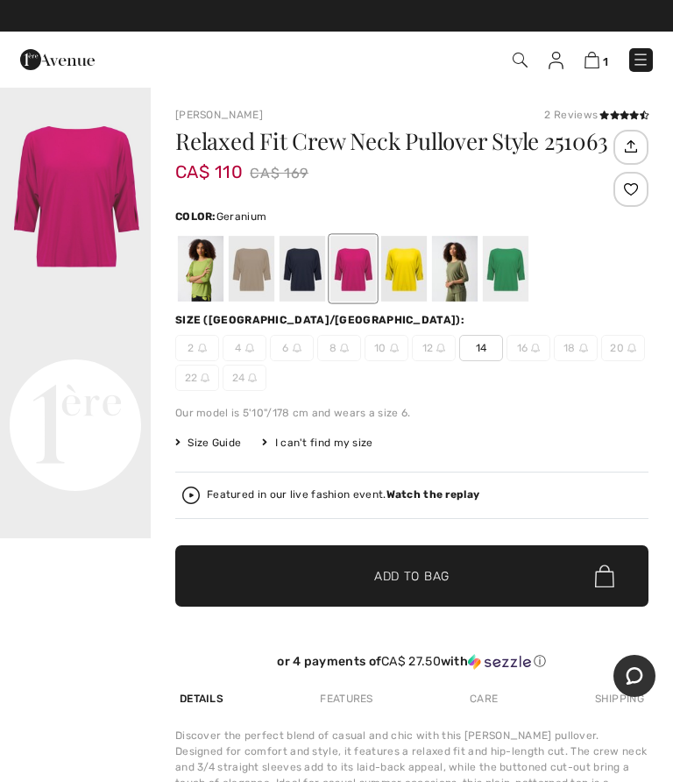
click at [82, 178] on img "1 / 1" at bounding box center [75, 199] width 151 height 226
click at [309, 270] on div at bounding box center [303, 269] width 46 height 66
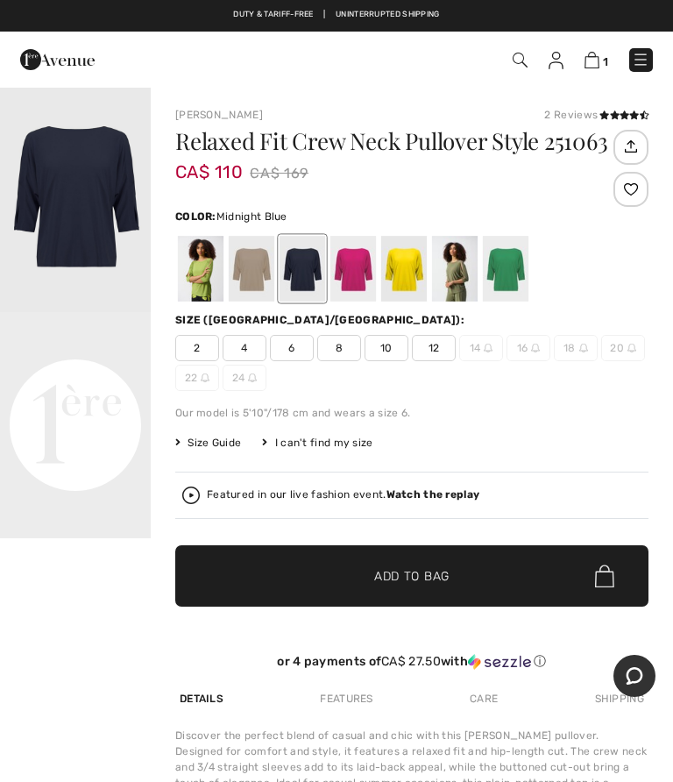
click at [112, 387] on video "Your browser does not support the video tag." at bounding box center [75, 349] width 151 height 75
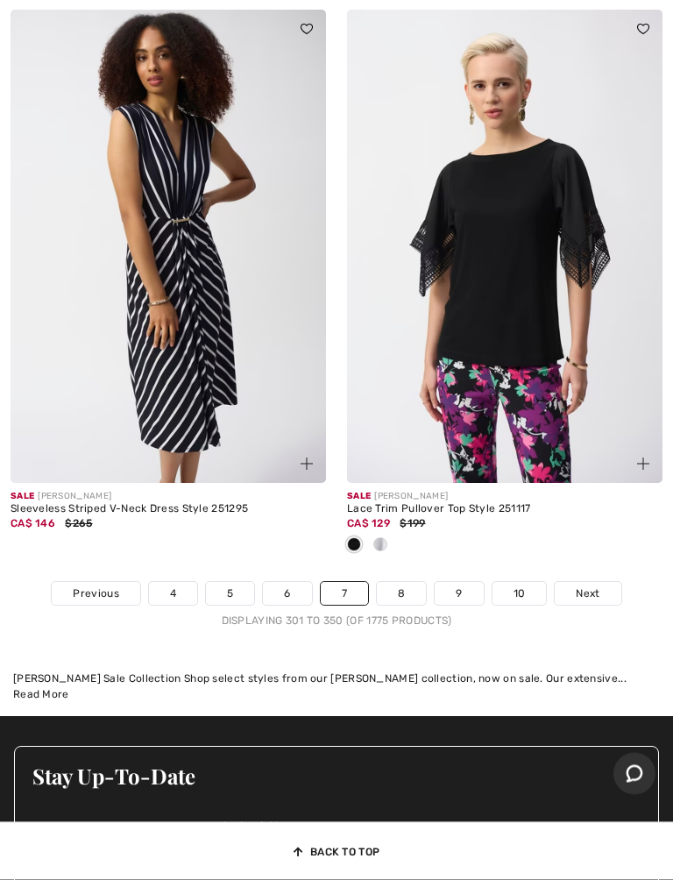
scroll to position [14543, 0]
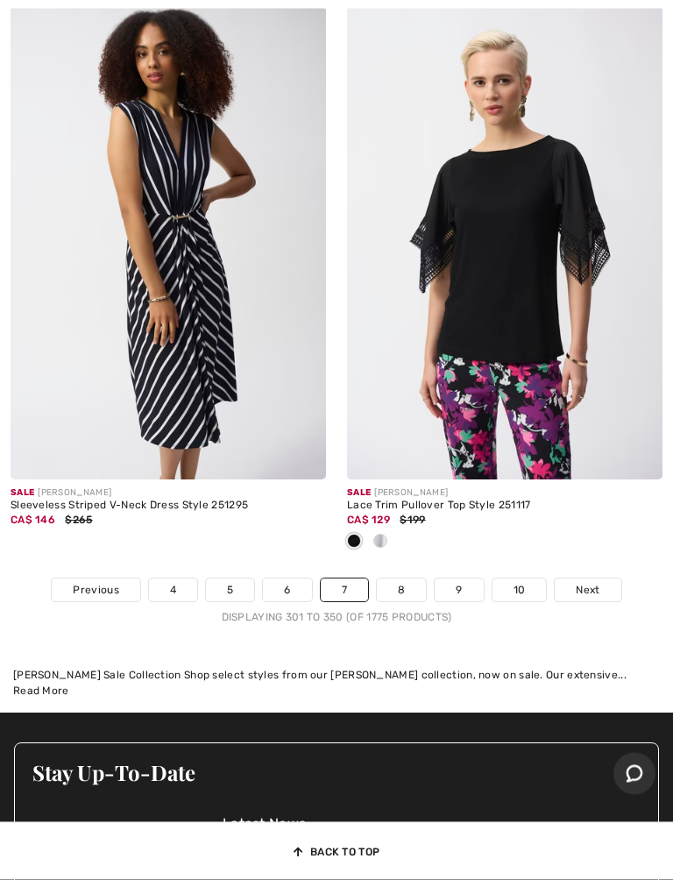
click at [405, 579] on link "8" at bounding box center [401, 590] width 49 height 23
click at [407, 579] on link "8" at bounding box center [401, 590] width 49 height 23
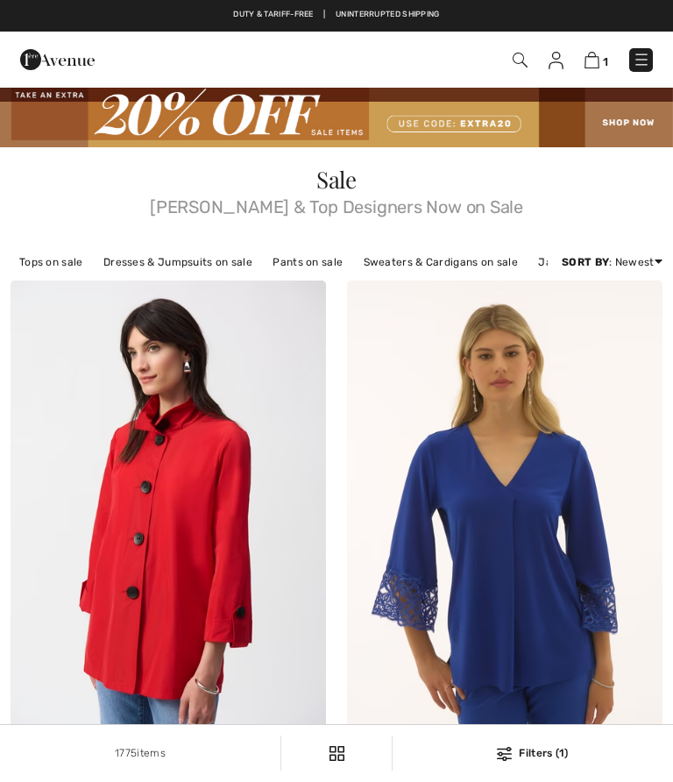
checkbox input "true"
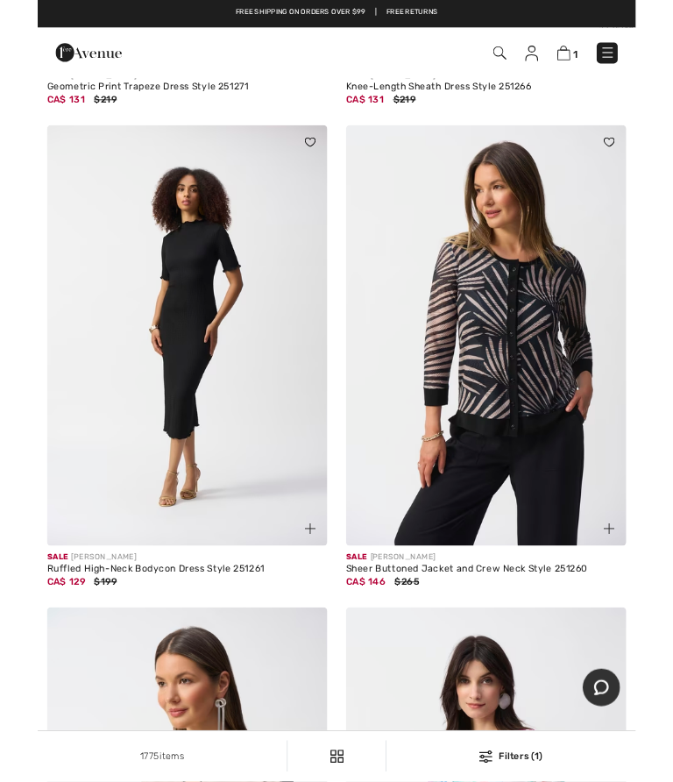
scroll to position [5252, 0]
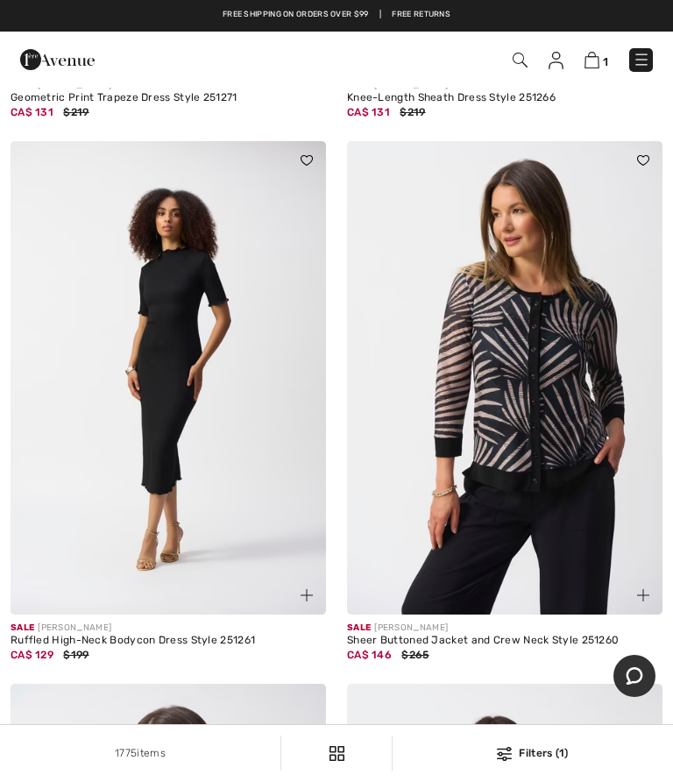
click at [206, 387] on img at bounding box center [169, 377] width 316 height 473
click at [203, 396] on img at bounding box center [169, 377] width 316 height 473
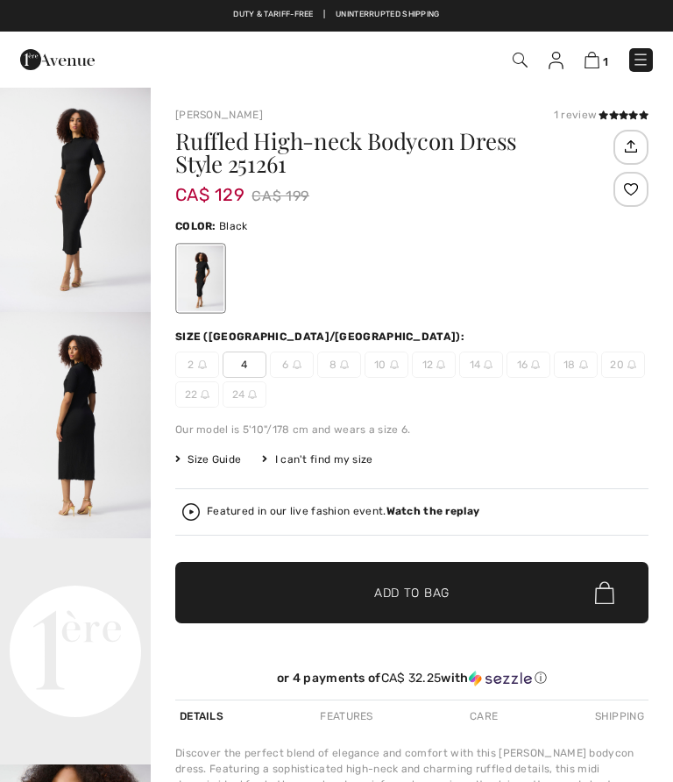
checkbox input "true"
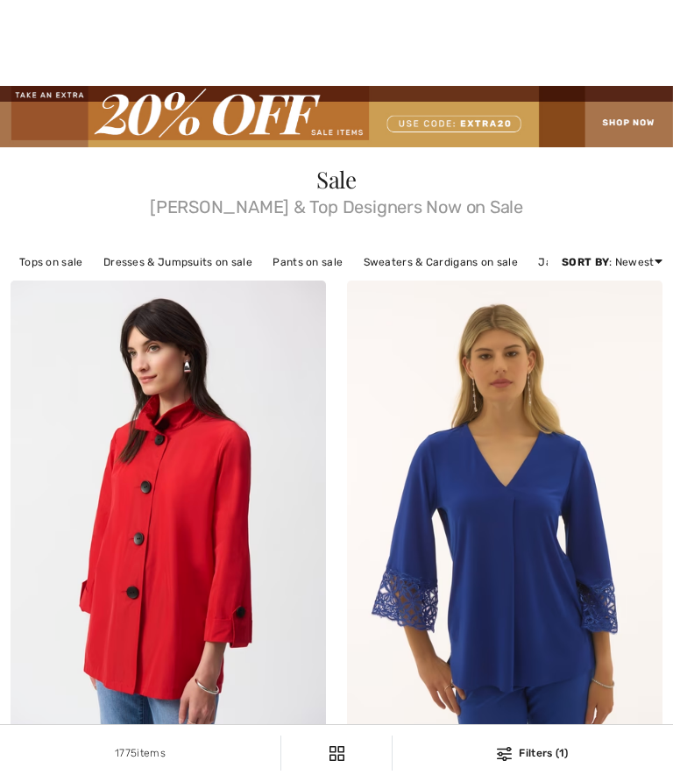
checkbox input "true"
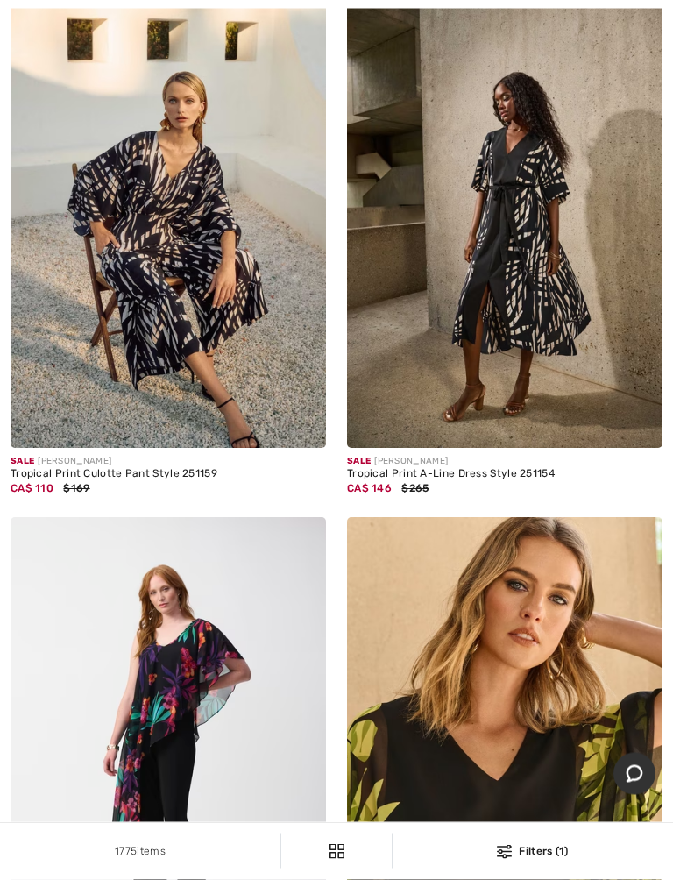
scroll to position [12400, 0]
click at [508, 287] on img at bounding box center [505, 211] width 316 height 473
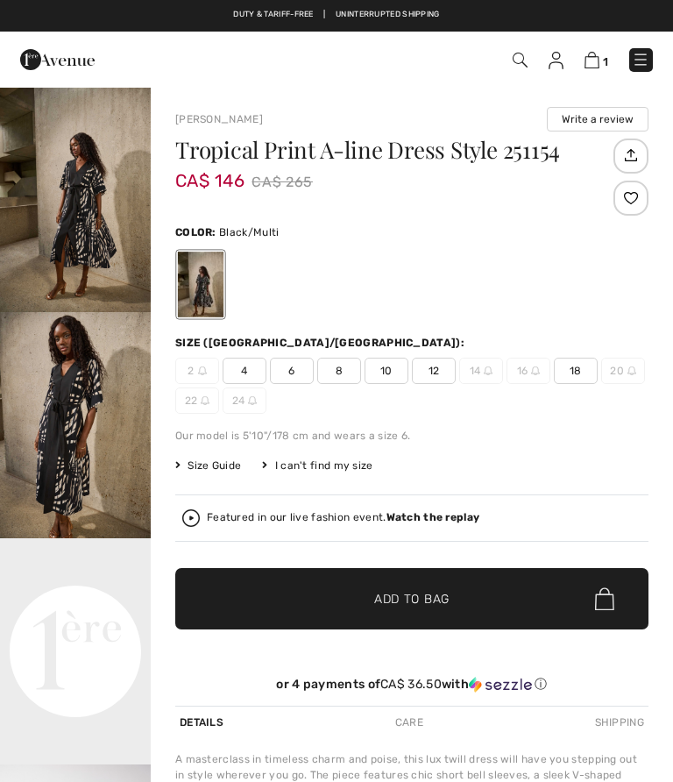
checkbox input "true"
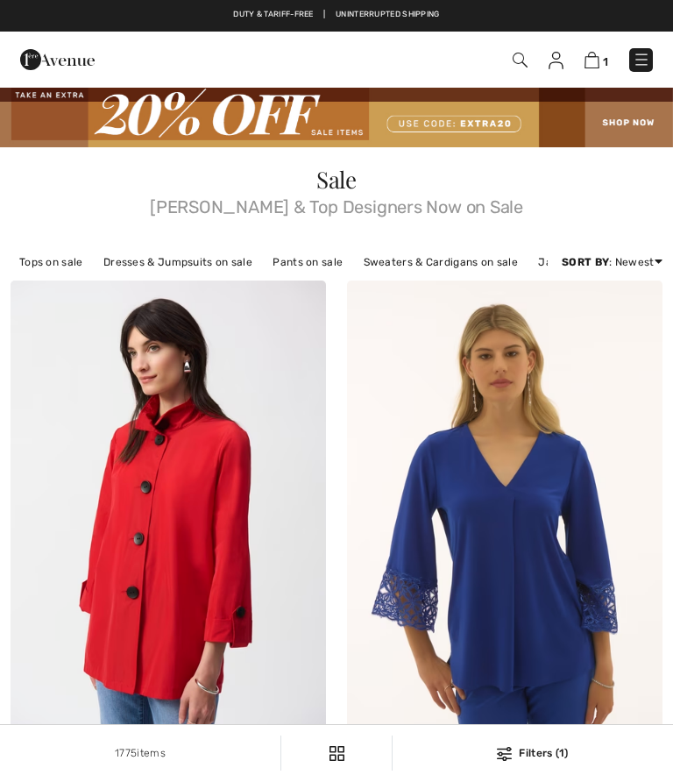
checkbox input "true"
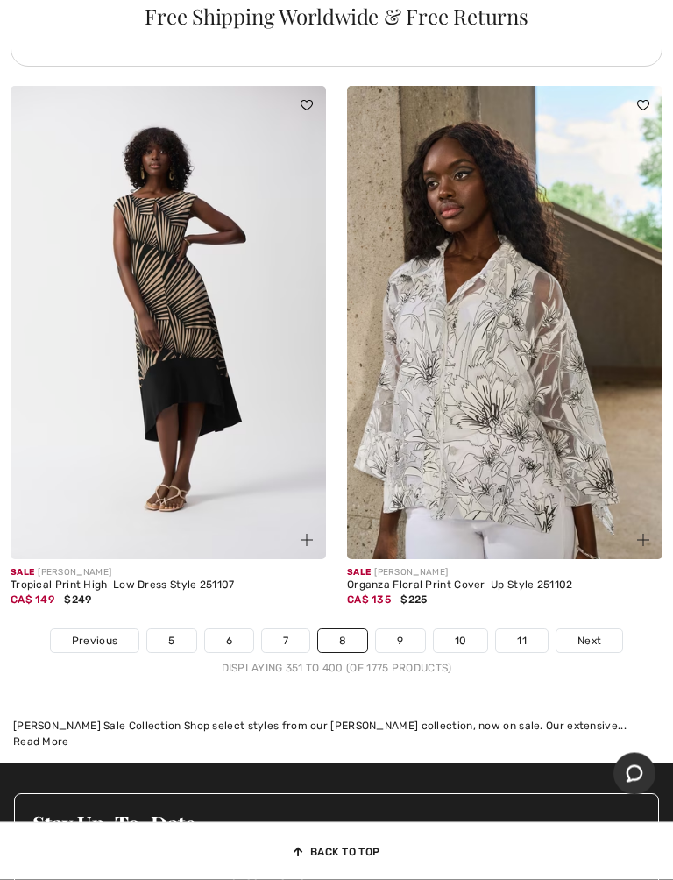
scroll to position [14031, 0]
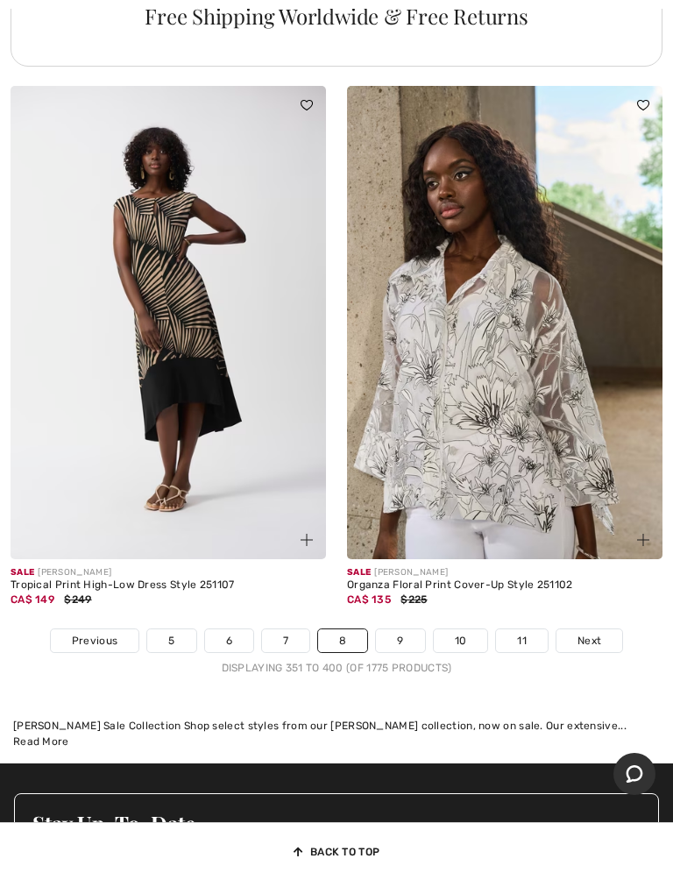
click at [410, 629] on link "9" at bounding box center [400, 640] width 48 height 23
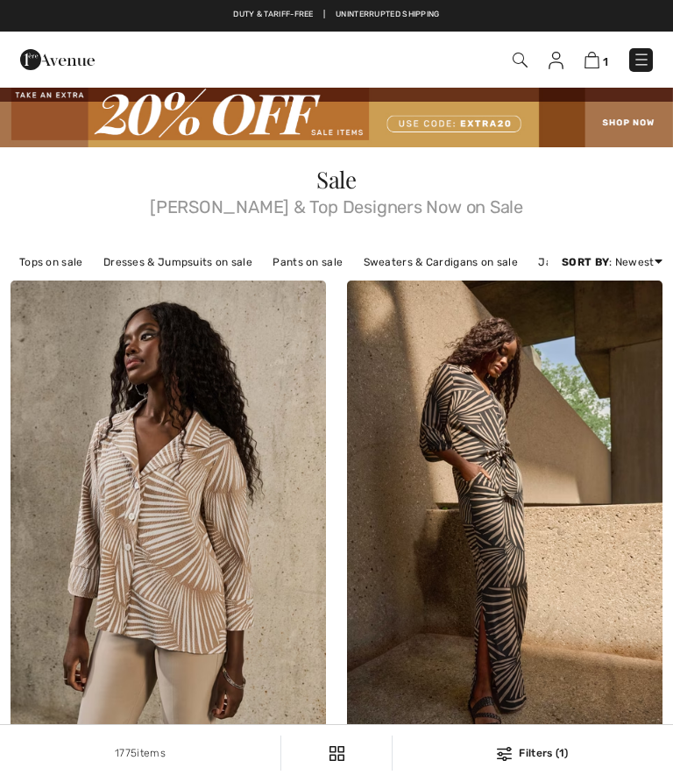
checkbox input "true"
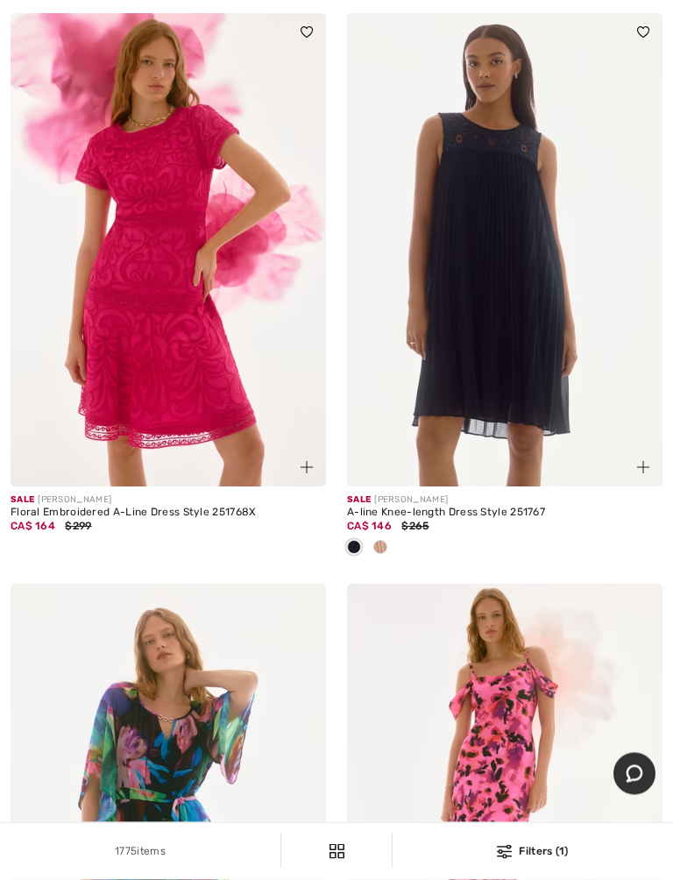
scroll to position [10822, 0]
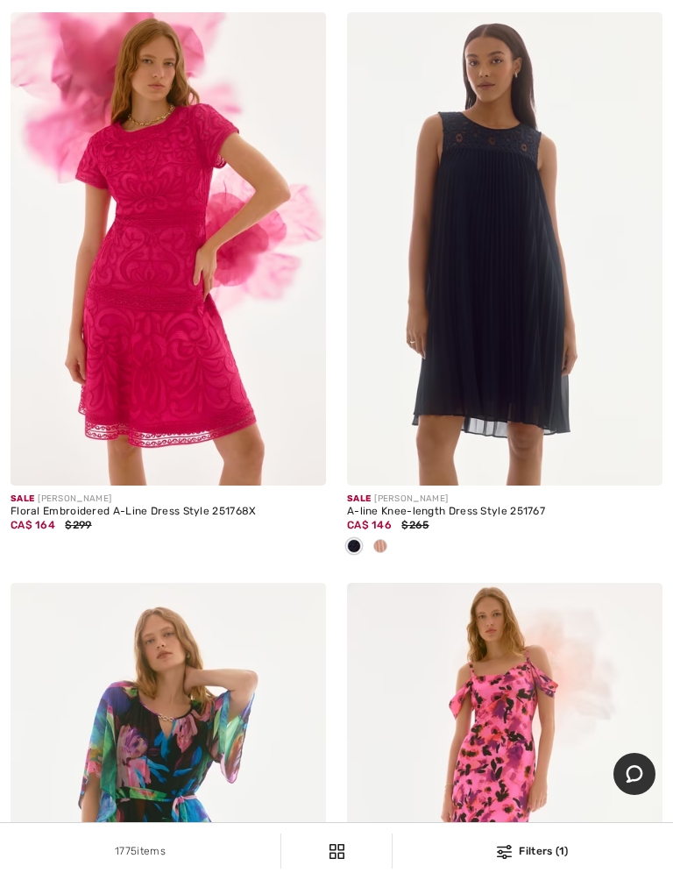
click at [158, 506] on div "Floral Embroidered A-Line Dress Style 251768X" at bounding box center [169, 512] width 316 height 12
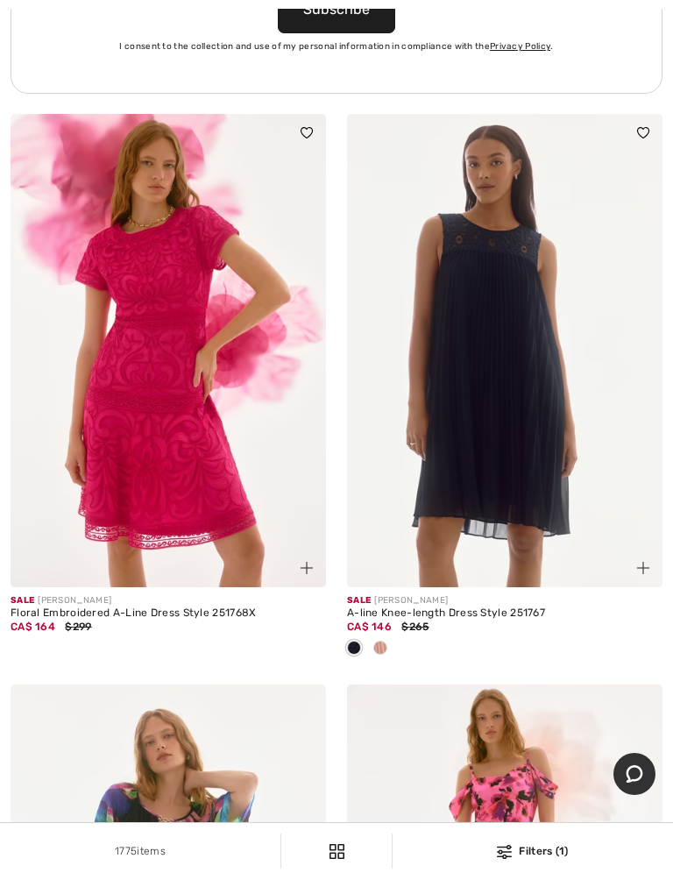
scroll to position [10722, 0]
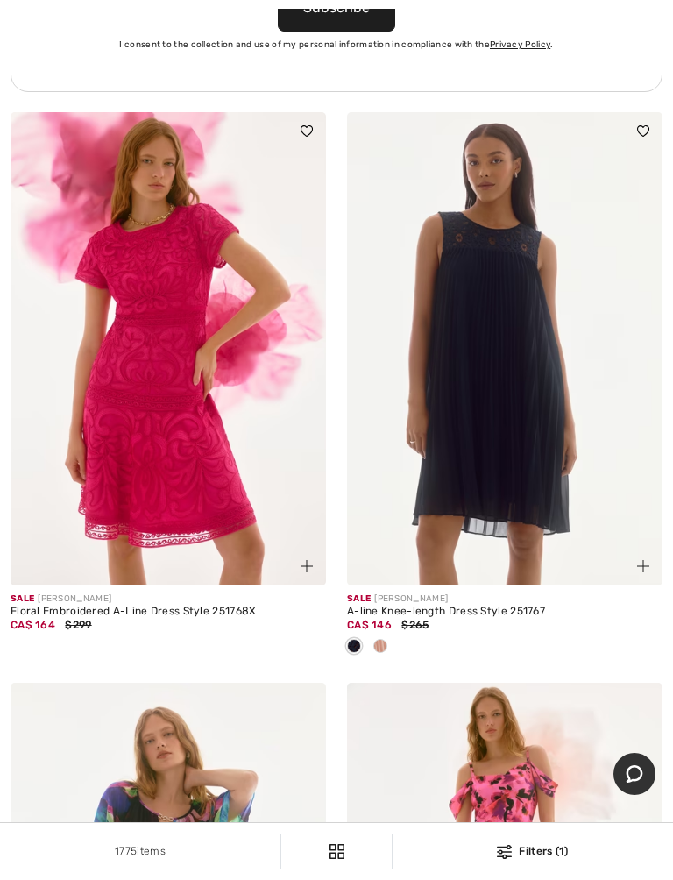
click at [212, 481] on img at bounding box center [169, 348] width 316 height 473
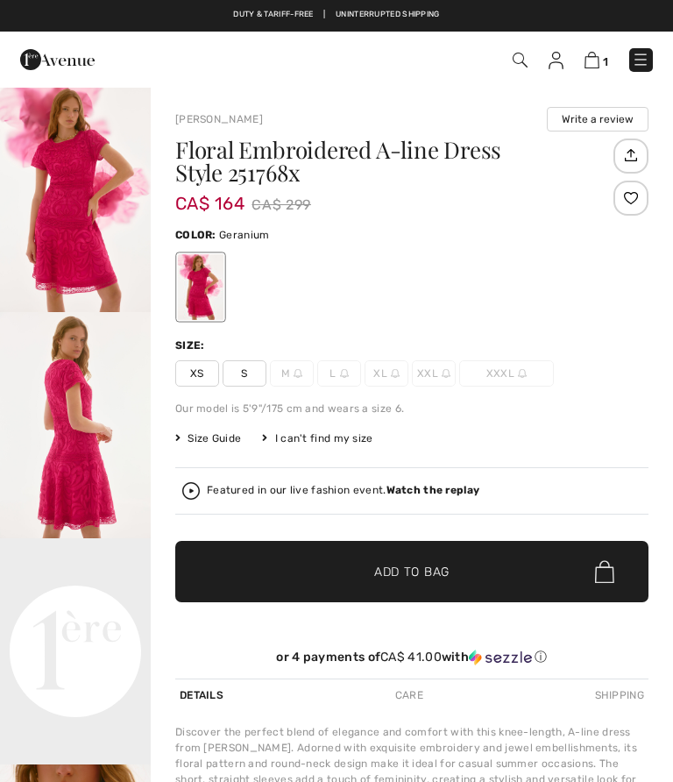
checkbox input "true"
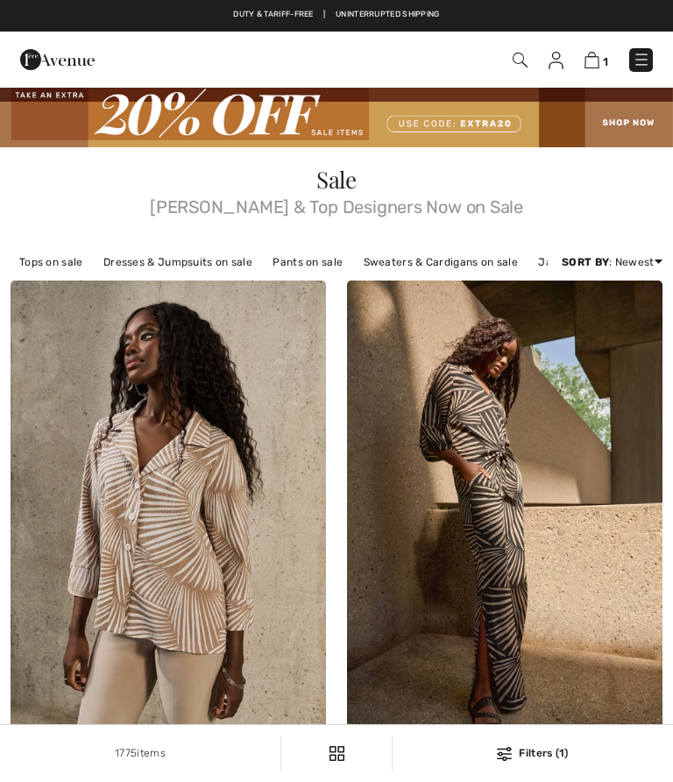
checkbox input "true"
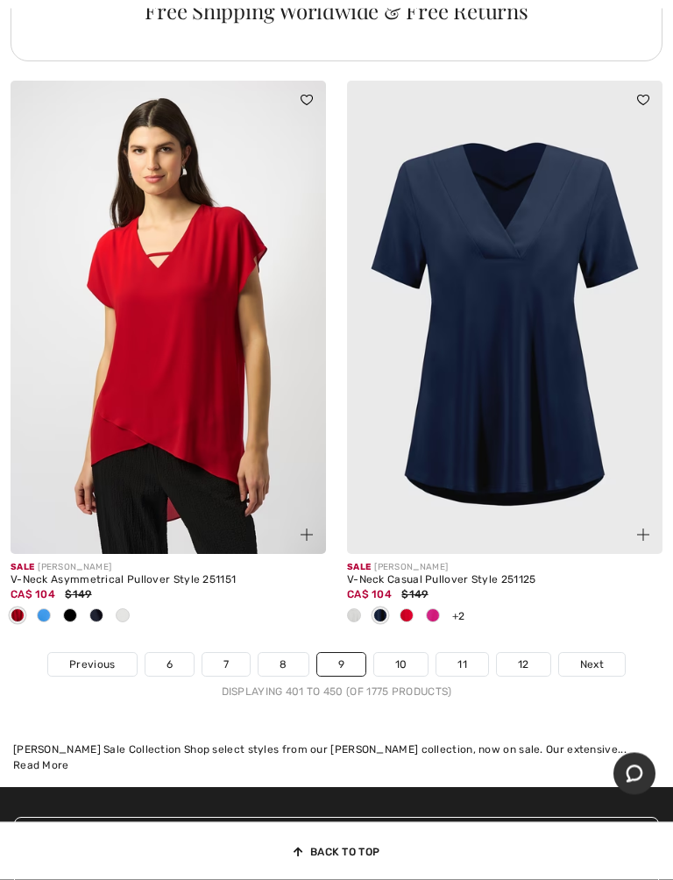
scroll to position [14209, 0]
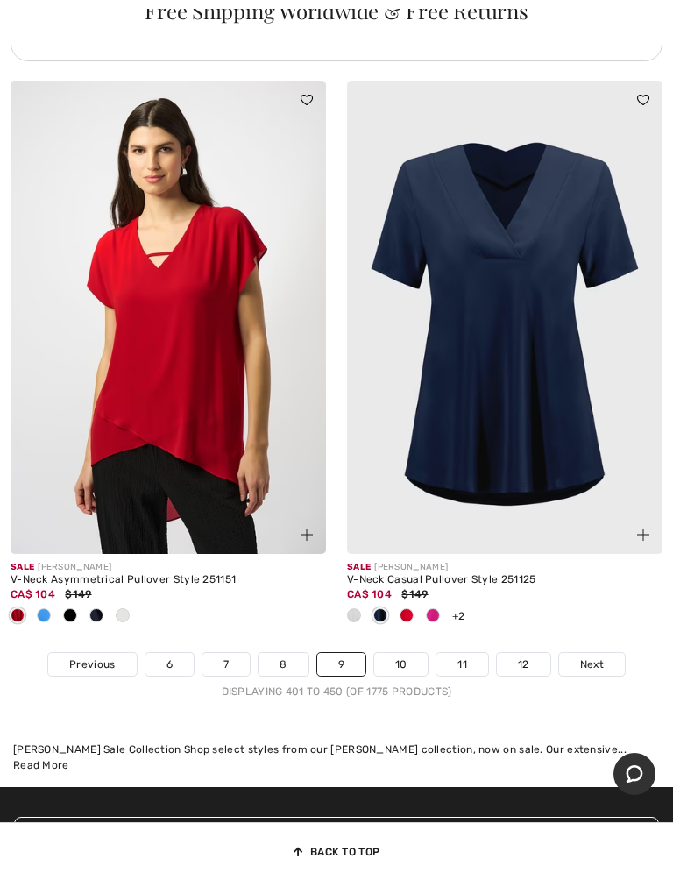
click at [412, 653] on link "10" at bounding box center [401, 664] width 54 height 23
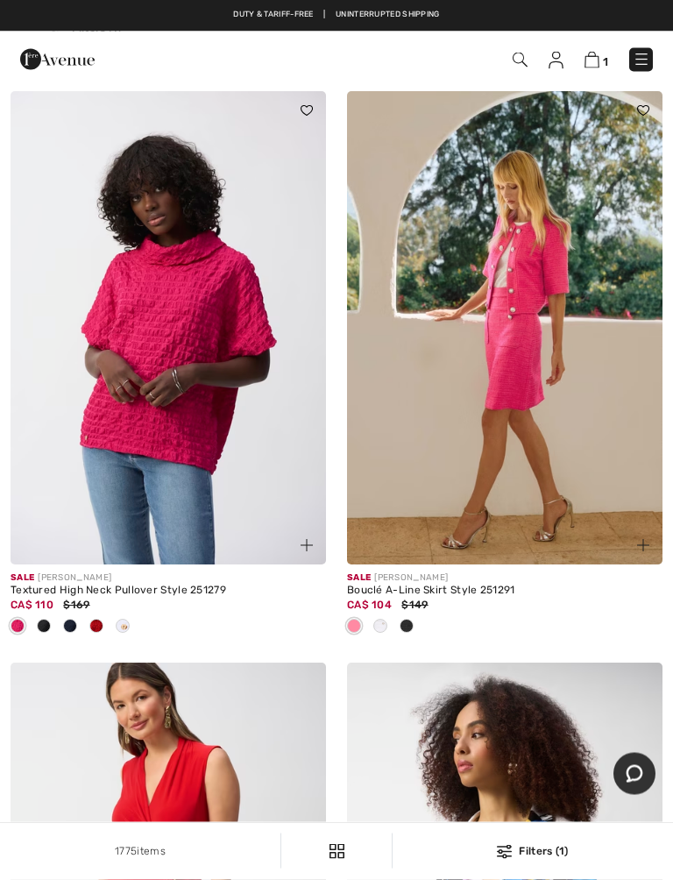
scroll to position [1907, 0]
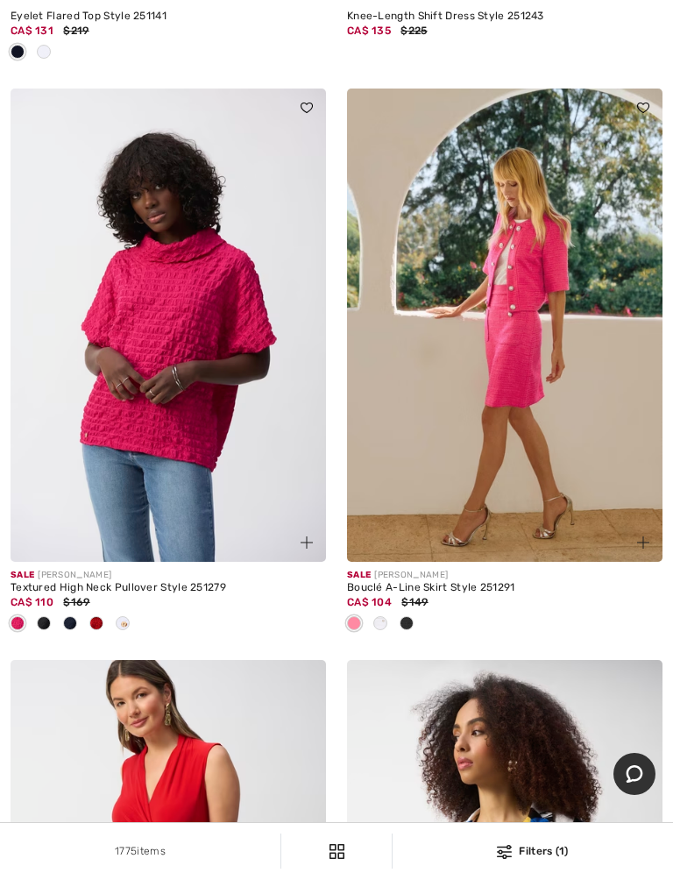
click at [539, 457] on img at bounding box center [505, 325] width 316 height 473
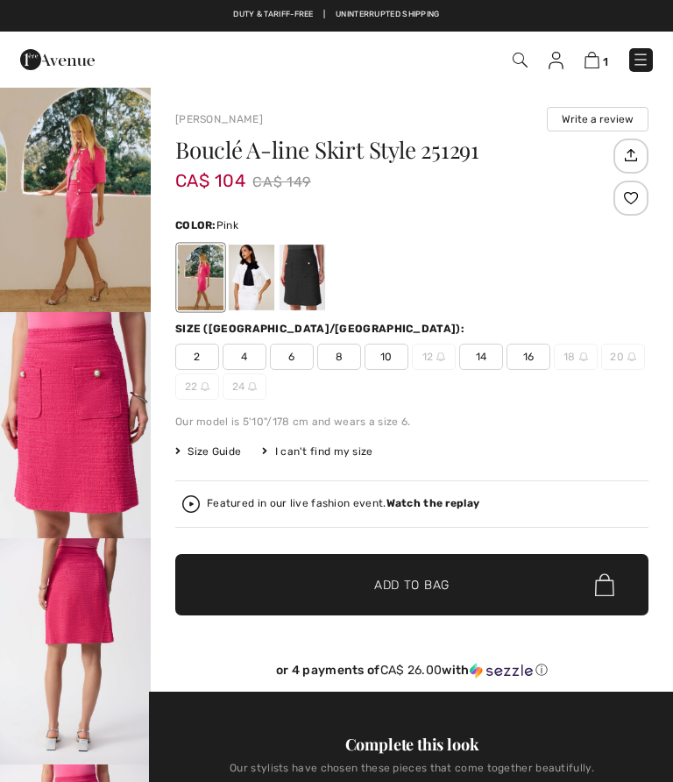
checkbox input "true"
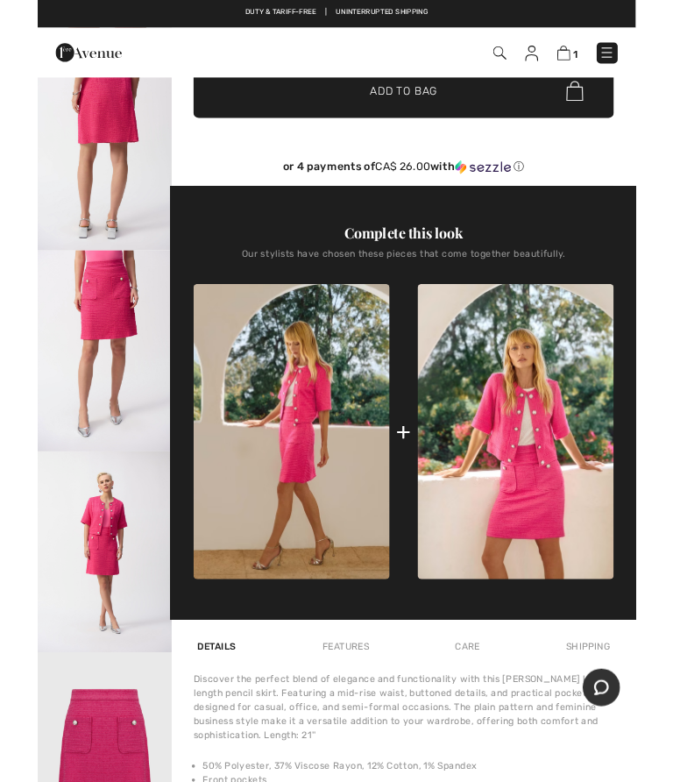
scroll to position [482, 0]
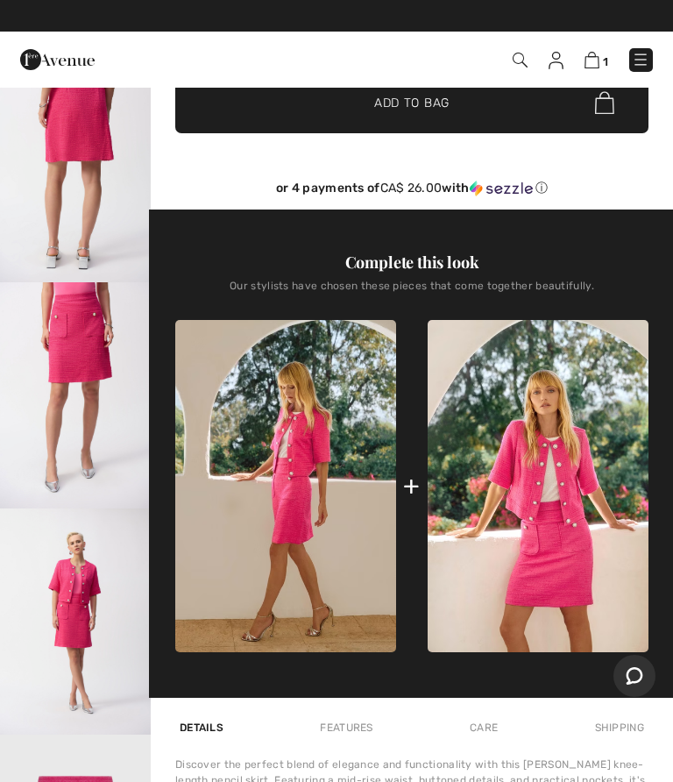
click at [530, 490] on img at bounding box center [538, 486] width 221 height 332
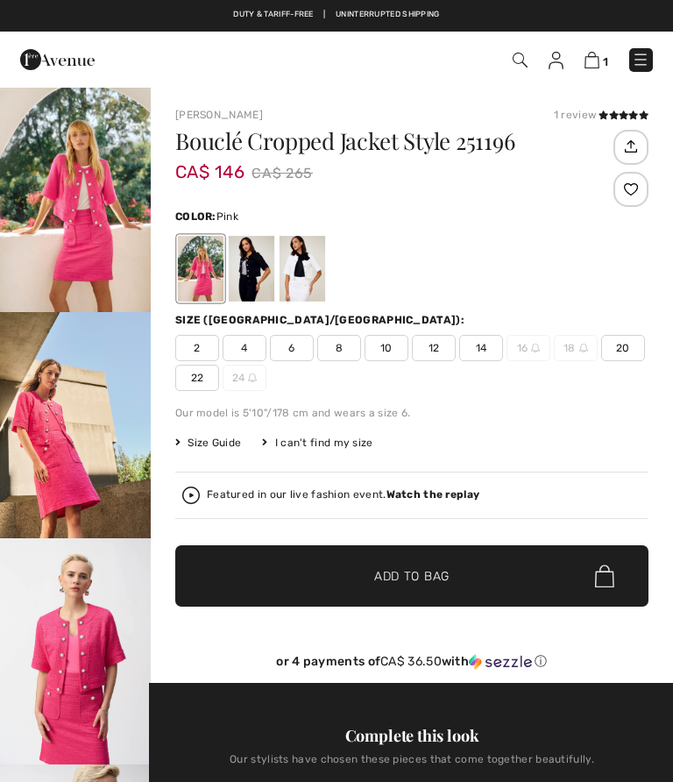
checkbox input "true"
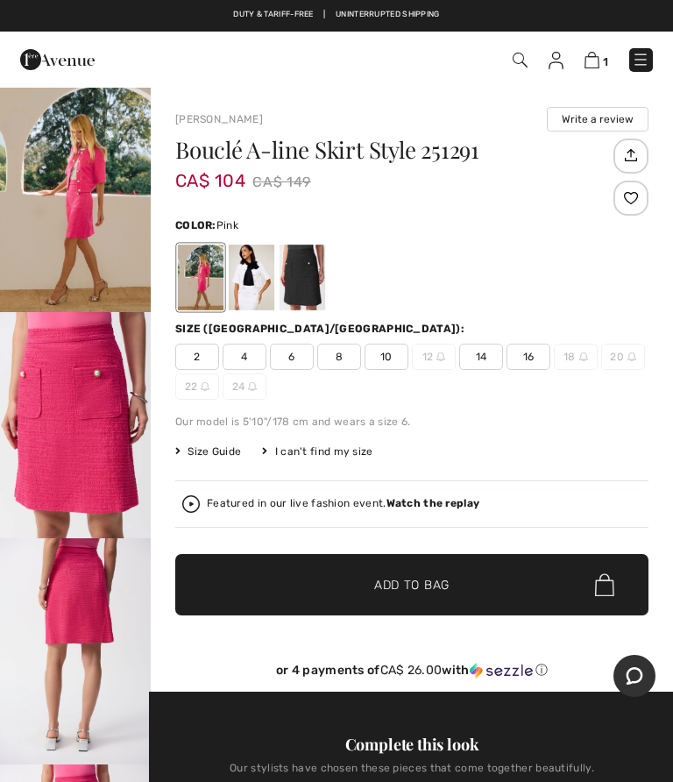
click at [89, 418] on img "2 / 7" at bounding box center [75, 425] width 151 height 226
click at [203, 359] on span "2" at bounding box center [197, 357] width 44 height 26
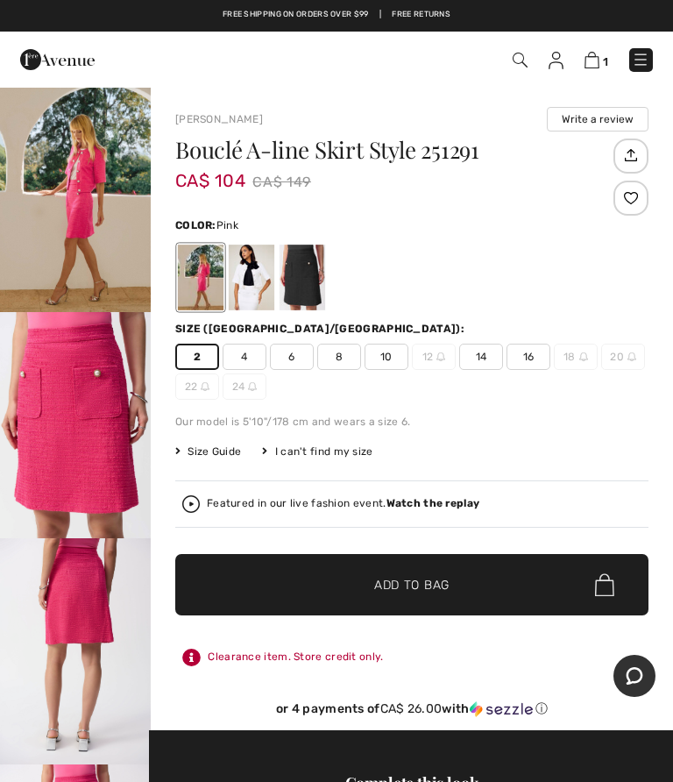
click at [426, 581] on span "Add to Bag" at bounding box center [411, 585] width 75 height 18
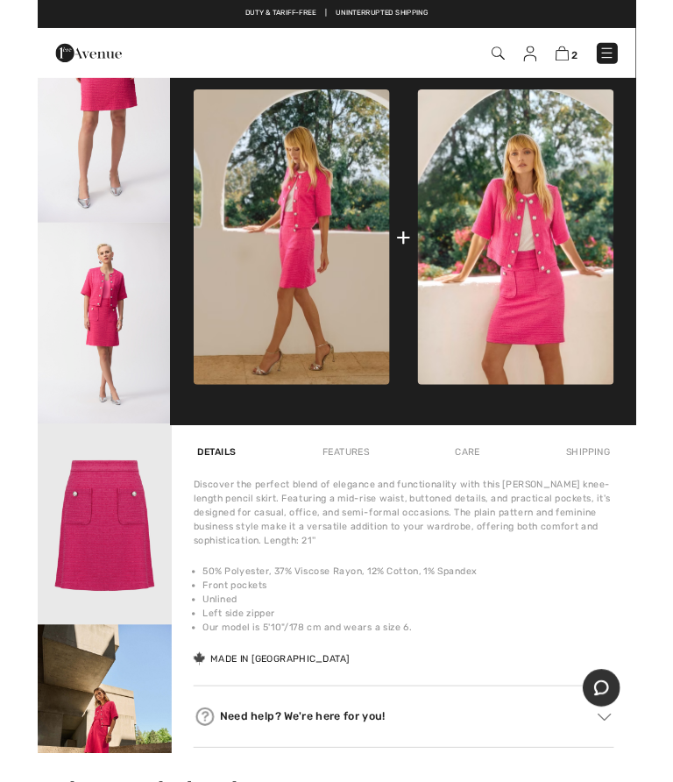
scroll to position [743, 0]
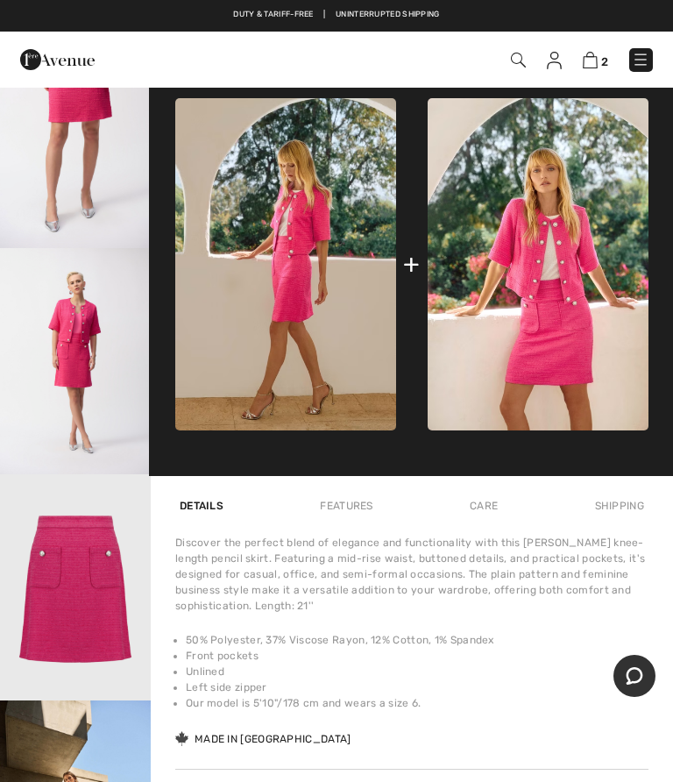
click at [542, 264] on img at bounding box center [538, 264] width 221 height 332
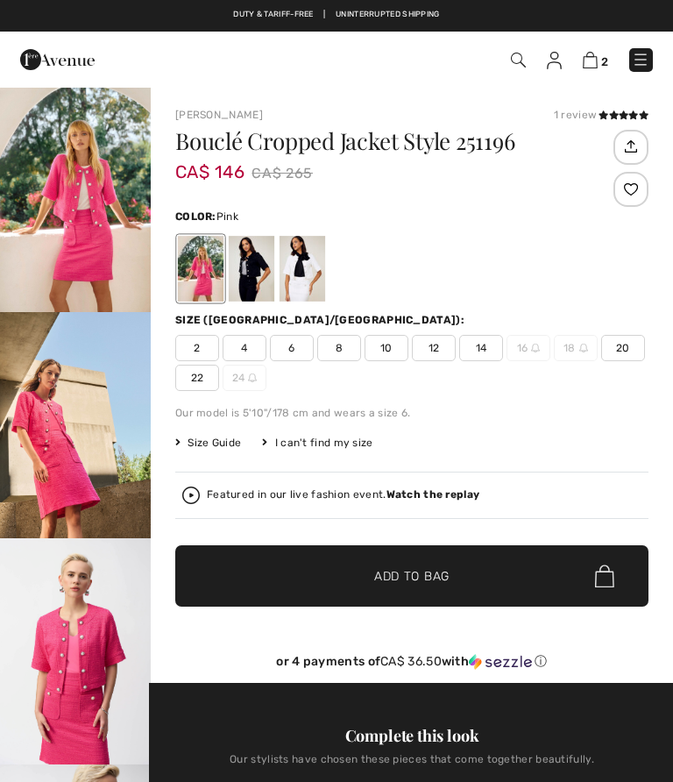
checkbox input "true"
click at [202, 345] on span "2" at bounding box center [197, 348] width 44 height 26
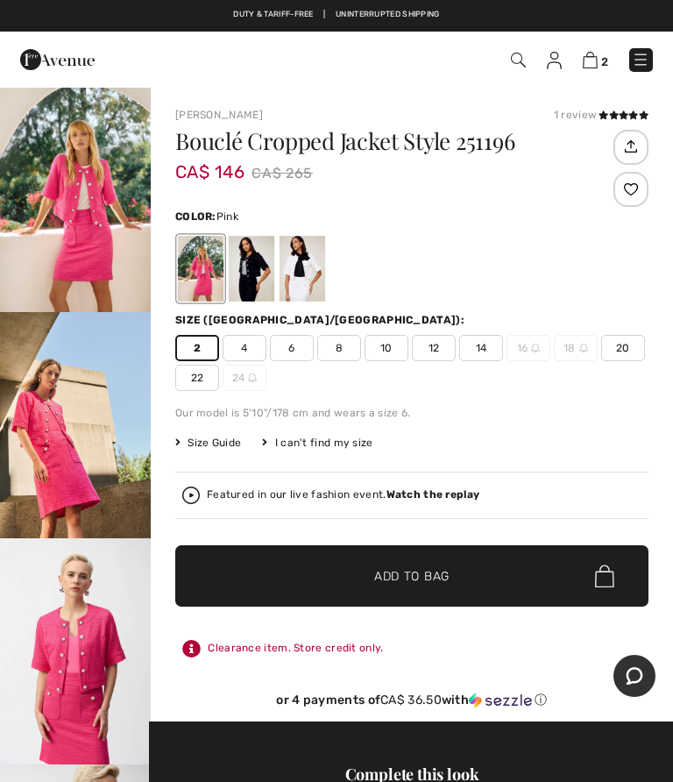
click at [416, 572] on span "Add to Bag" at bounding box center [411, 576] width 75 height 18
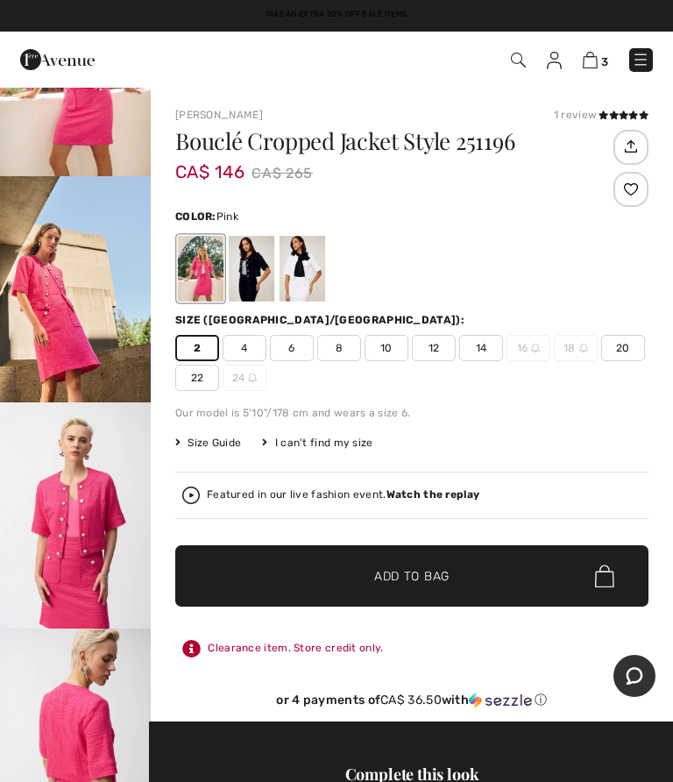
scroll to position [171, 0]
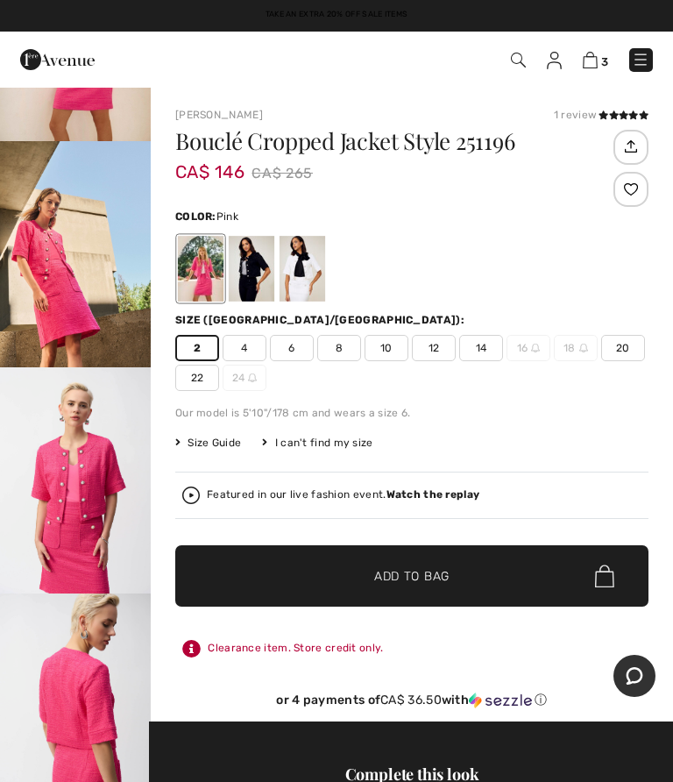
click at [80, 707] on img "4 / 7" at bounding box center [75, 707] width 151 height 226
click at [596, 64] on img at bounding box center [590, 60] width 15 height 17
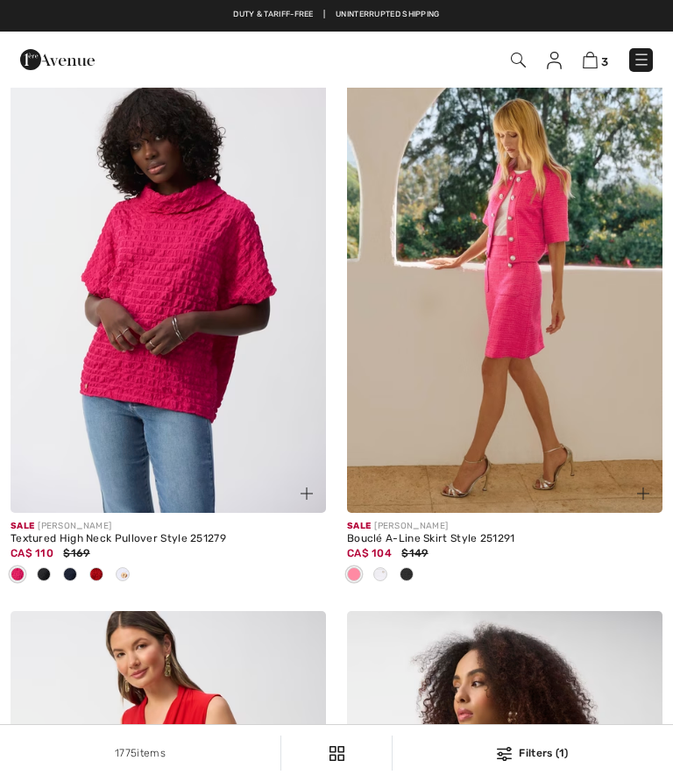
scroll to position [1956, 0]
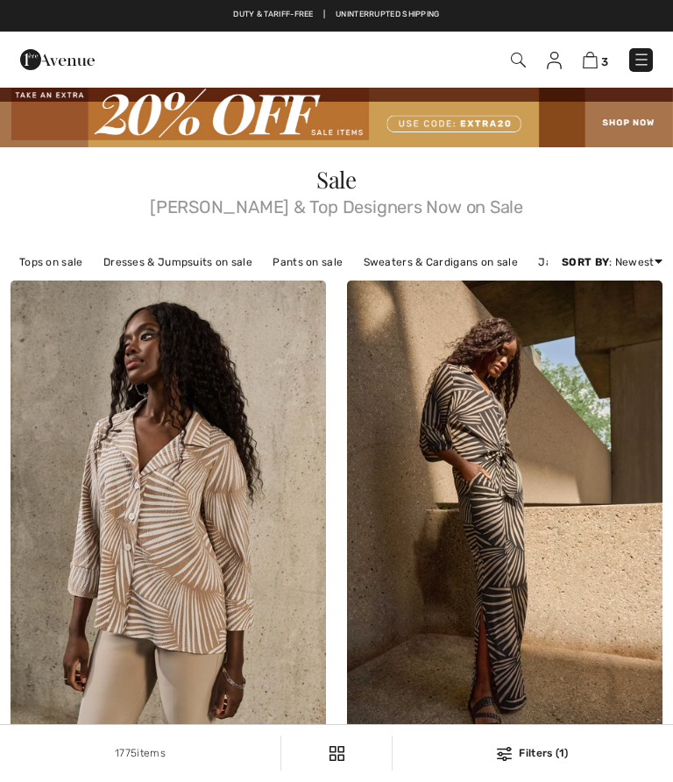
checkbox input "true"
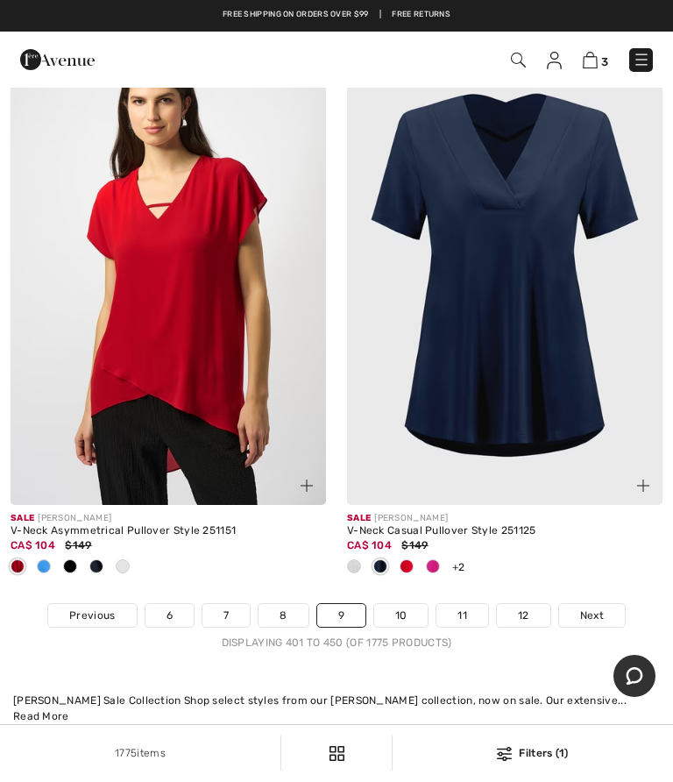
click at [414, 604] on link "10" at bounding box center [401, 615] width 54 height 23
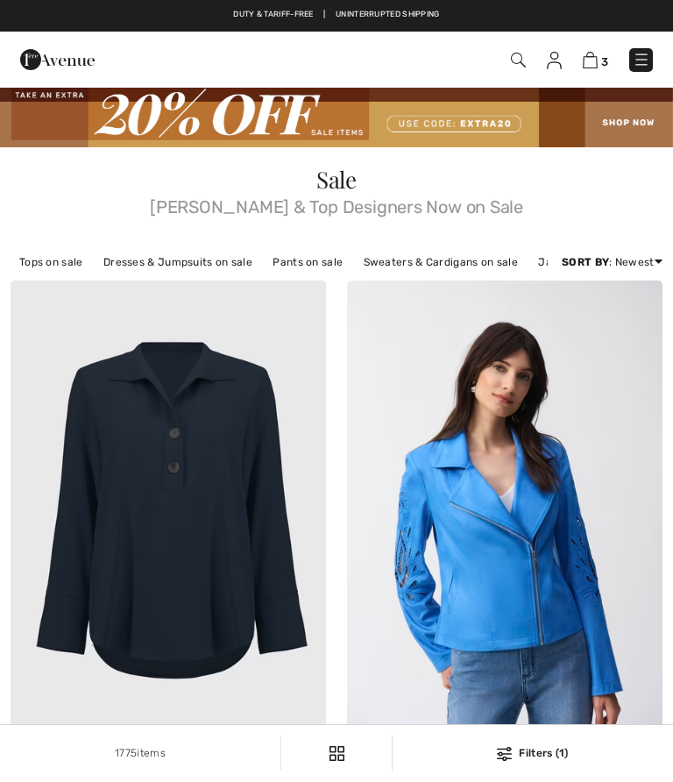
checkbox input "true"
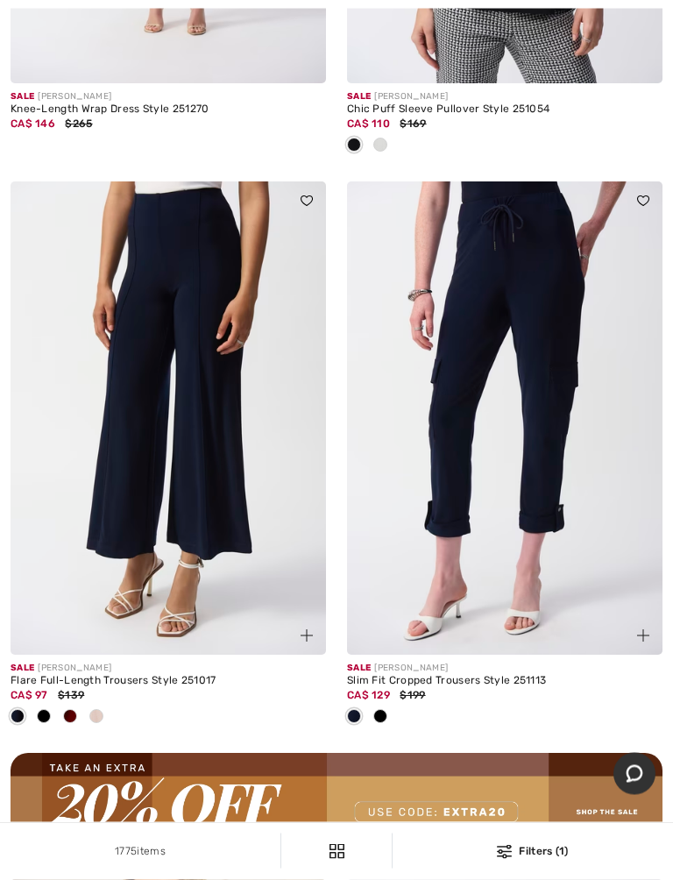
scroll to position [6471, 0]
click at [216, 411] on img at bounding box center [169, 417] width 316 height 473
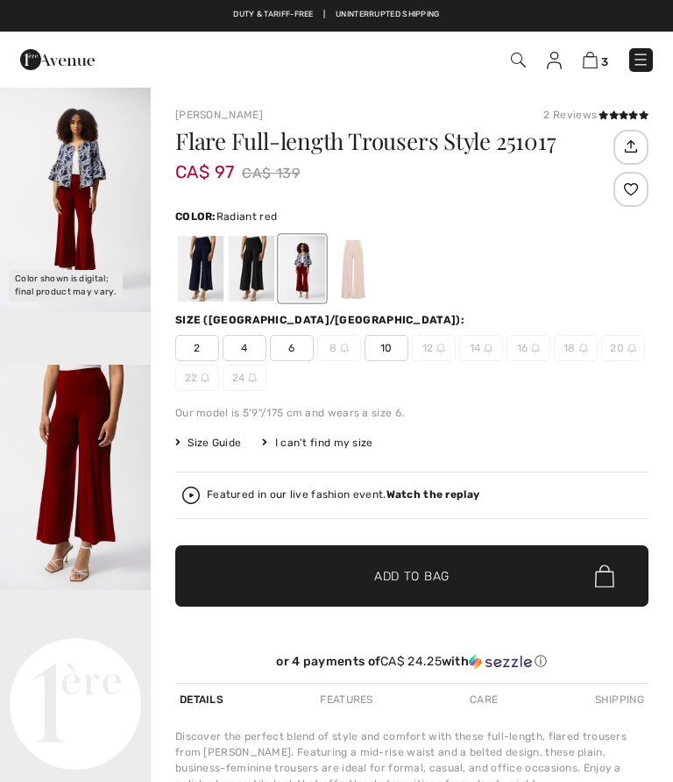
checkbox input "true"
click at [252, 273] on div at bounding box center [252, 269] width 46 height 66
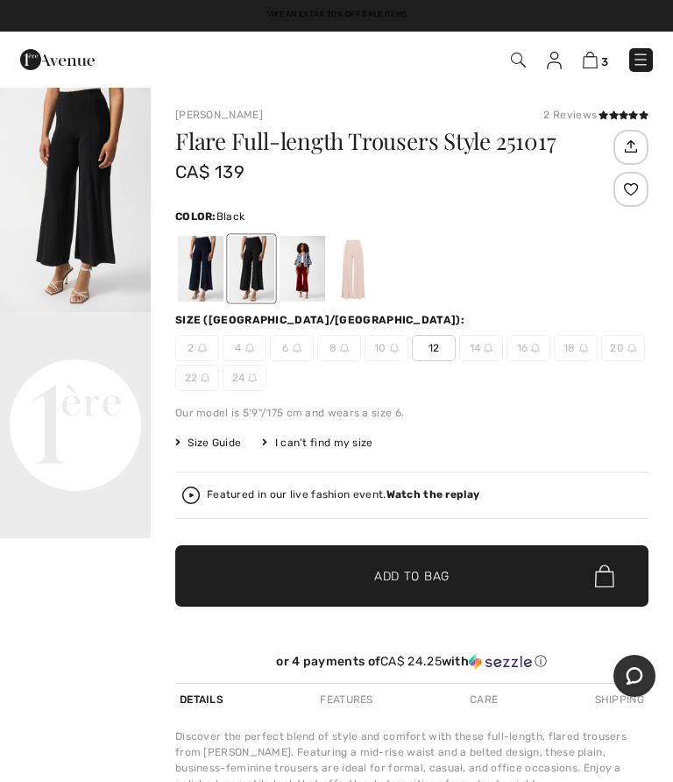
click at [203, 273] on div at bounding box center [201, 269] width 46 height 66
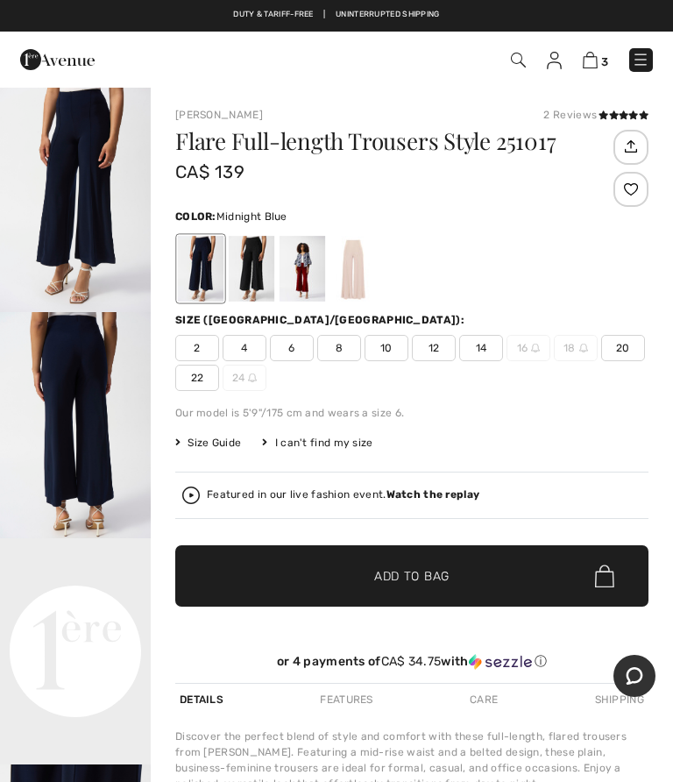
click at [209, 265] on div at bounding box center [201, 269] width 46 height 66
click at [208, 345] on span "2" at bounding box center [197, 348] width 44 height 26
click at [413, 573] on span "Add to Bag" at bounding box center [411, 576] width 75 height 18
click at [593, 66] on img at bounding box center [590, 60] width 15 height 17
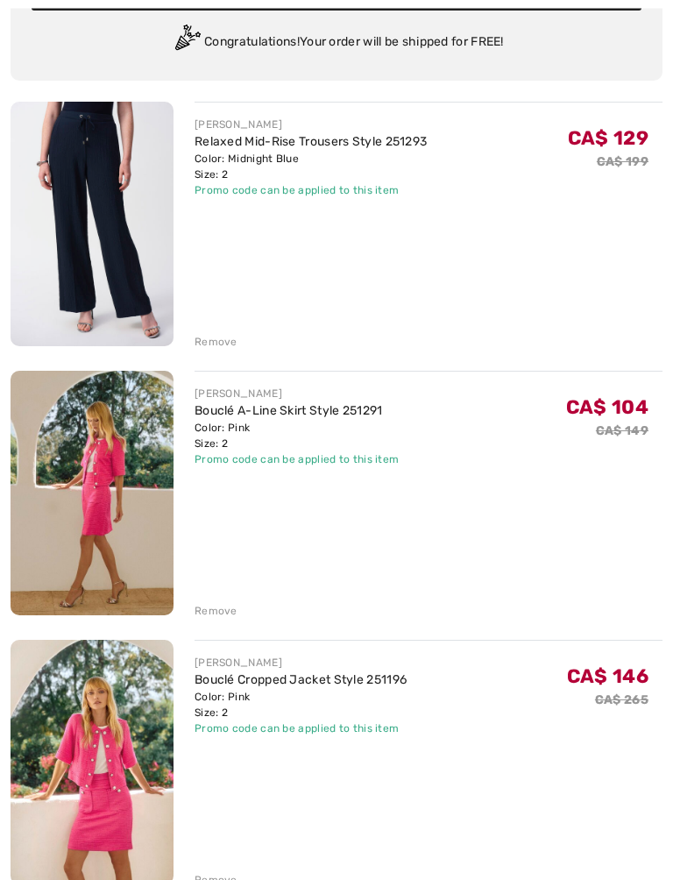
scroll to position [158, 0]
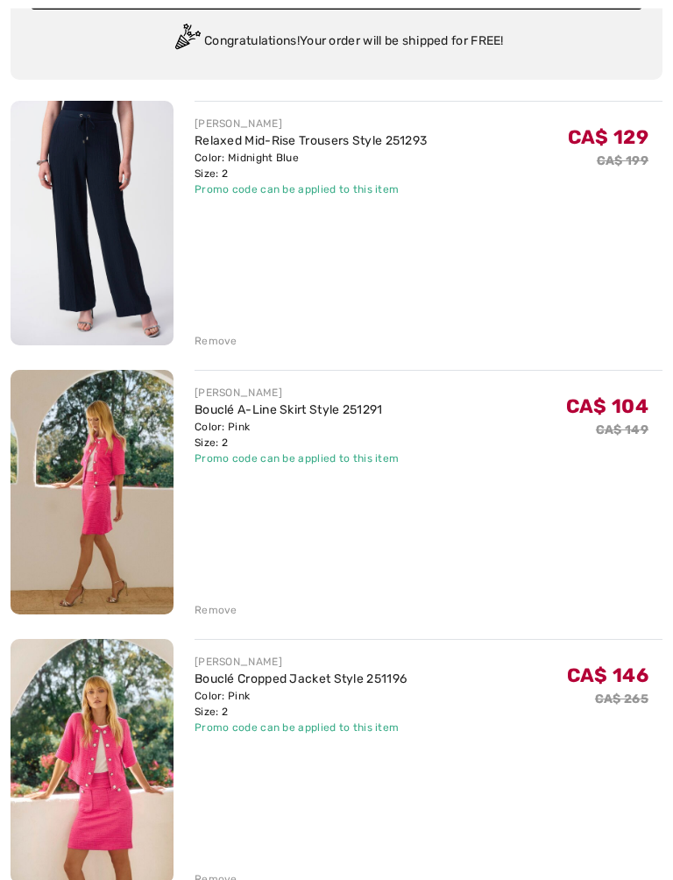
click at [219, 605] on div "Remove" at bounding box center [216, 611] width 43 height 16
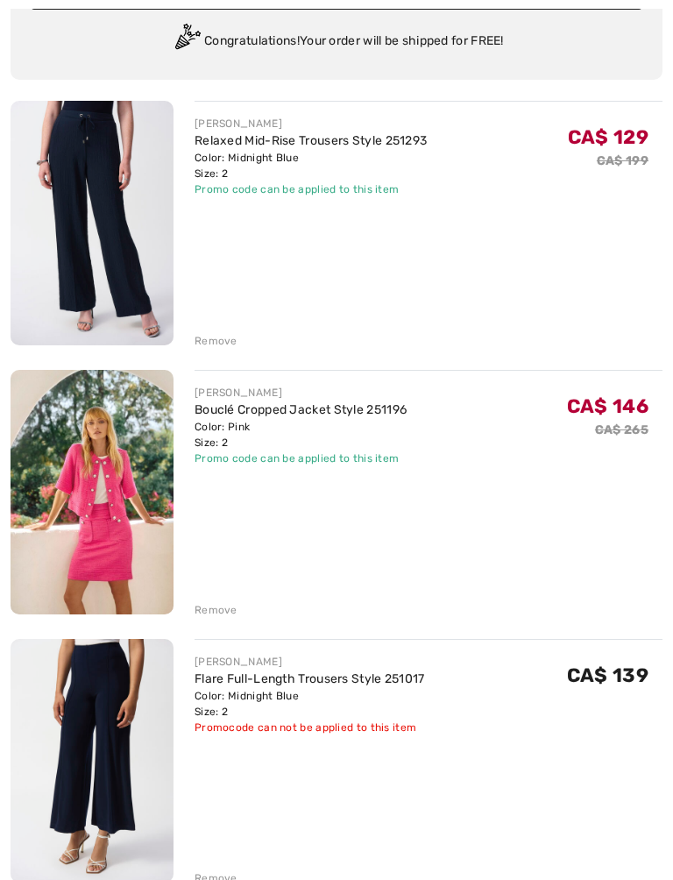
click at [231, 333] on div "Remove" at bounding box center [216, 341] width 43 height 16
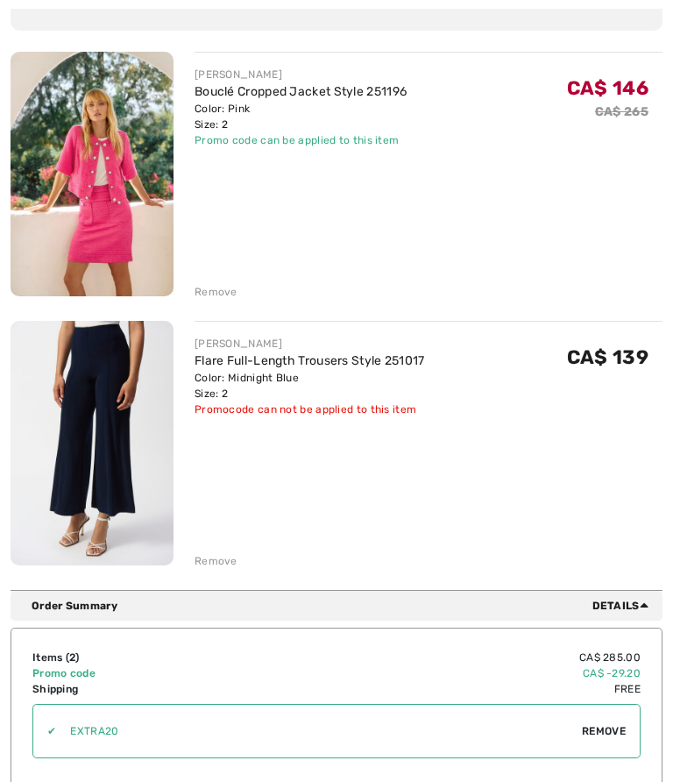
scroll to position [129, 0]
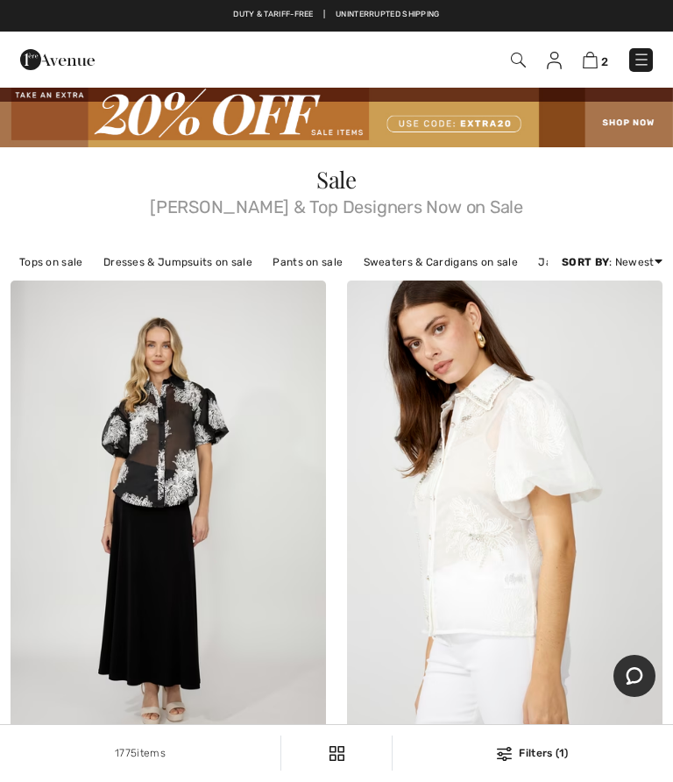
click at [590, 66] on img at bounding box center [590, 60] width 15 height 17
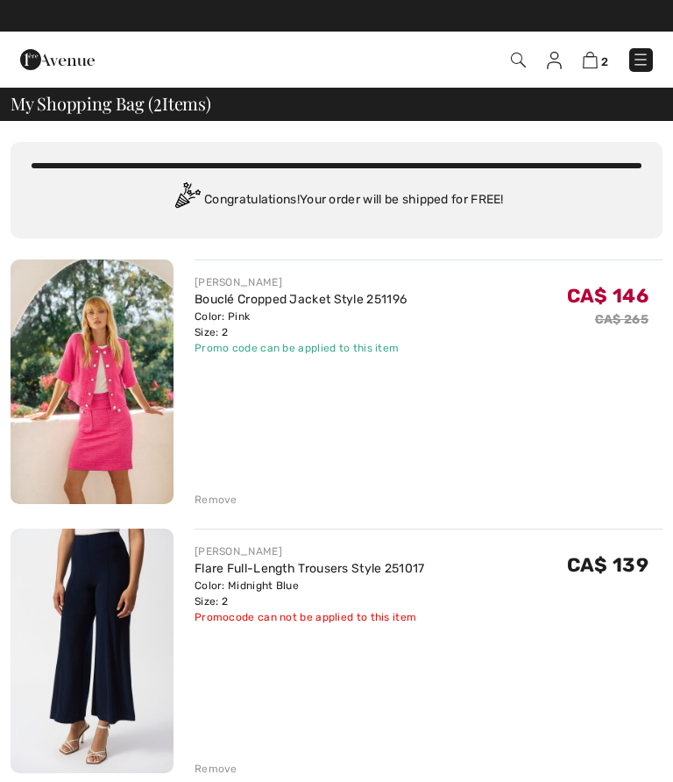
click at [260, 568] on link "Flare Full-Length Trousers Style 251017" at bounding box center [310, 568] width 231 height 15
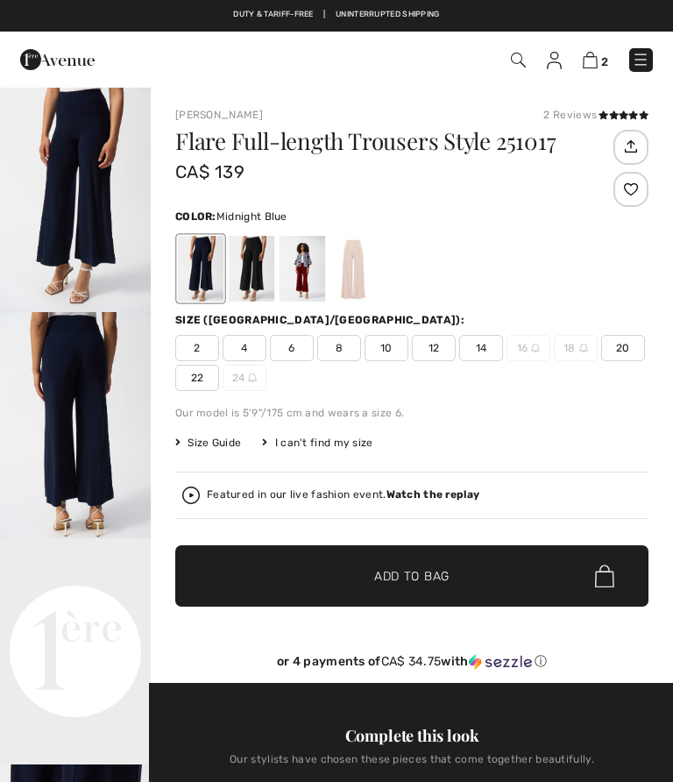
checkbox input "true"
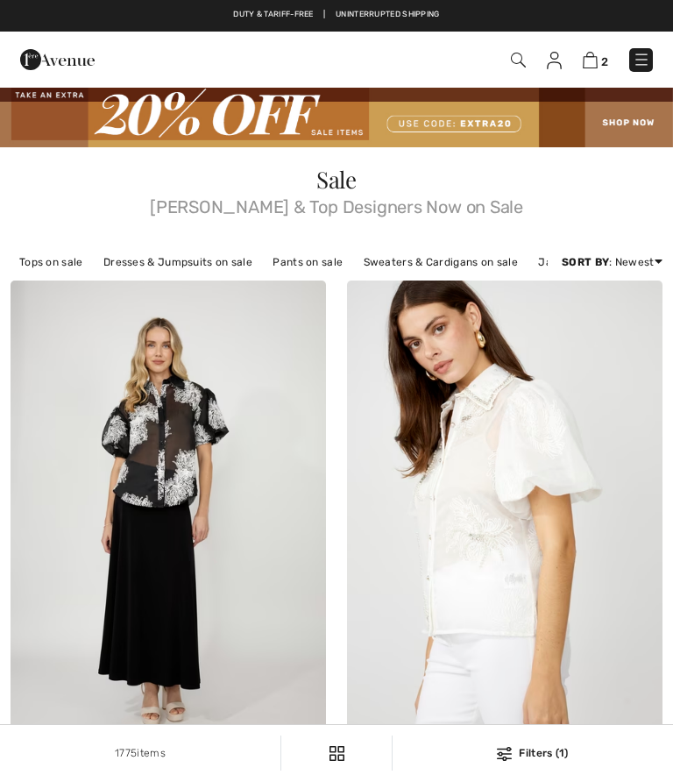
checkbox input "true"
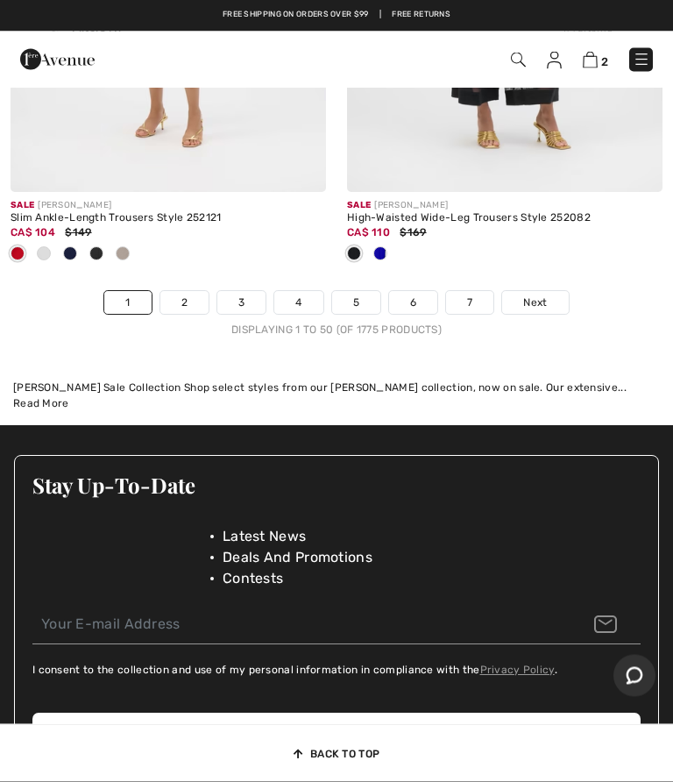
scroll to position [14542, 0]
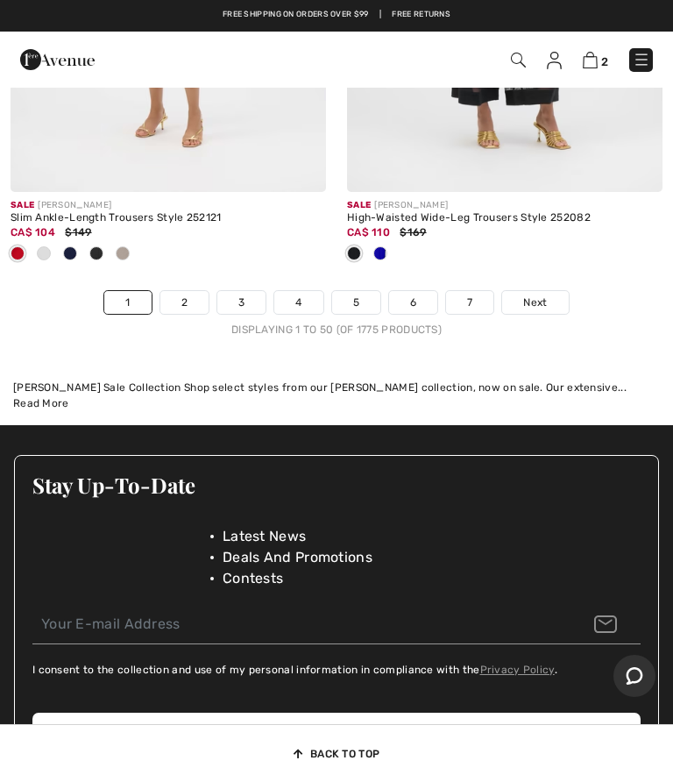
click at [198, 291] on link "2" at bounding box center [184, 302] width 48 height 23
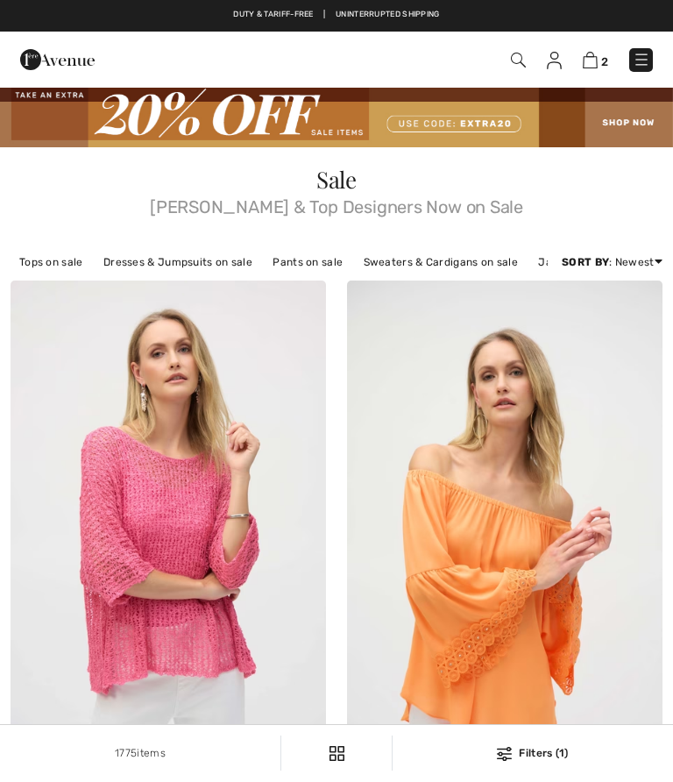
checkbox input "true"
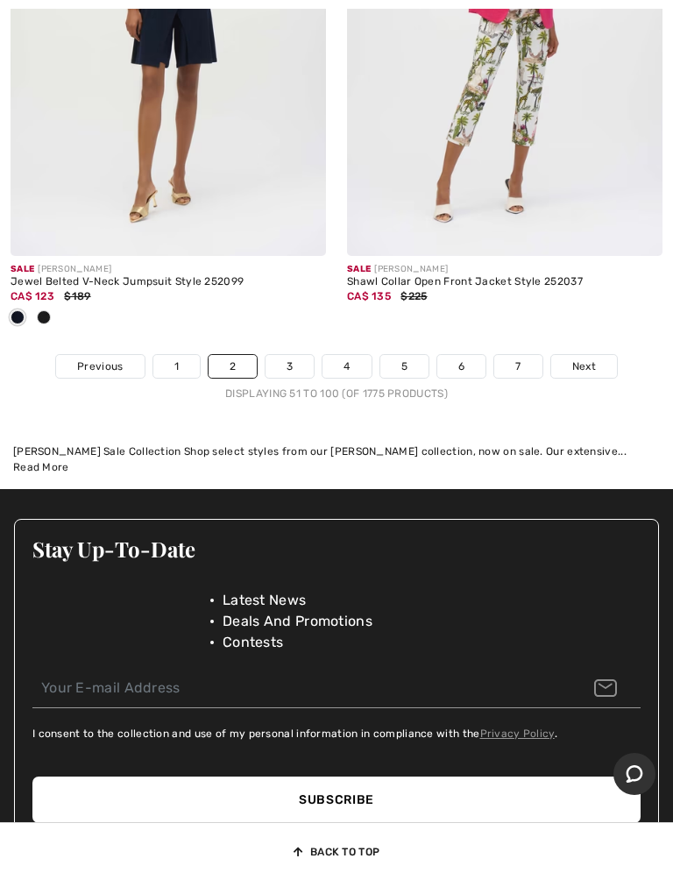
scroll to position [14684, 0]
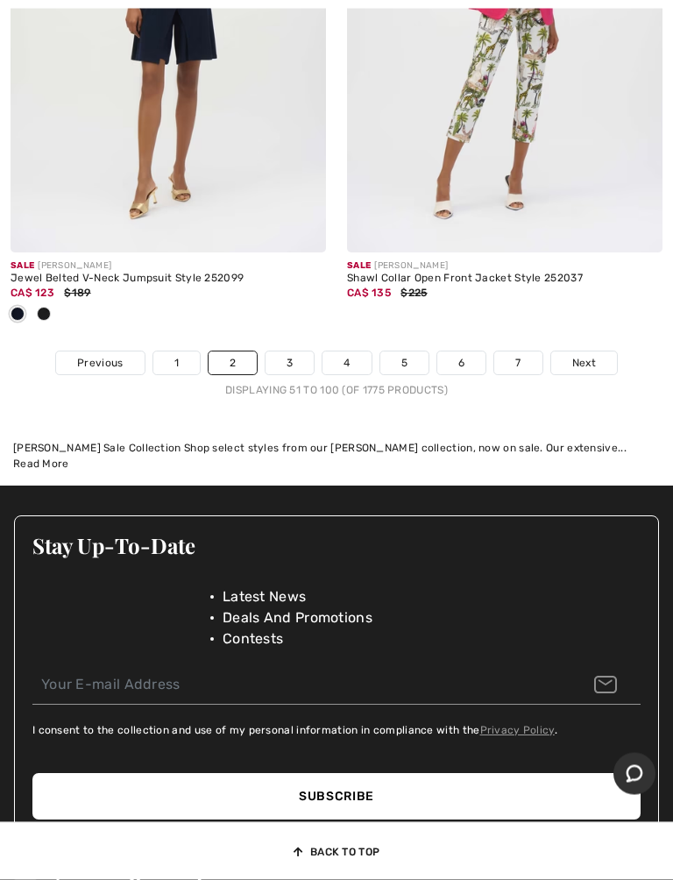
click at [297, 352] on link "3" at bounding box center [290, 363] width 48 height 23
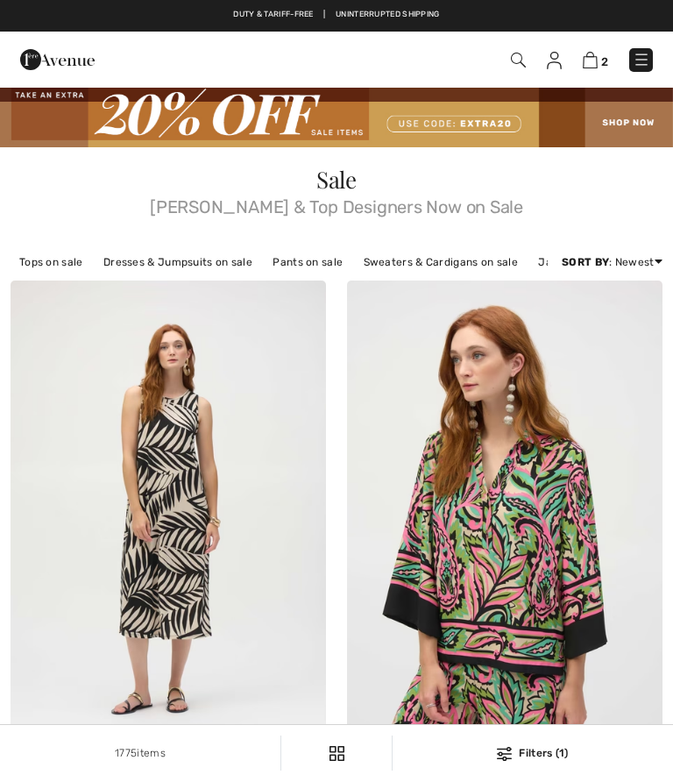
checkbox input "true"
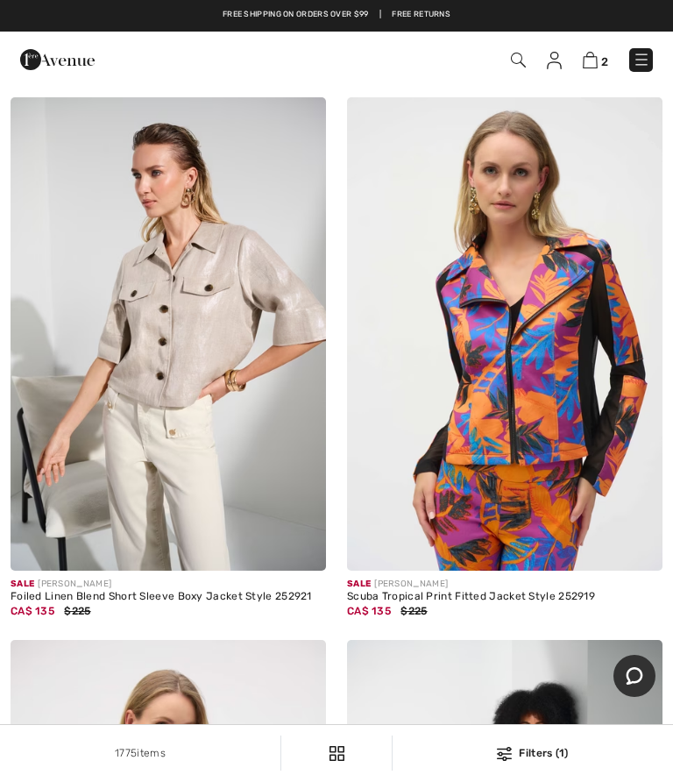
scroll to position [7054, 0]
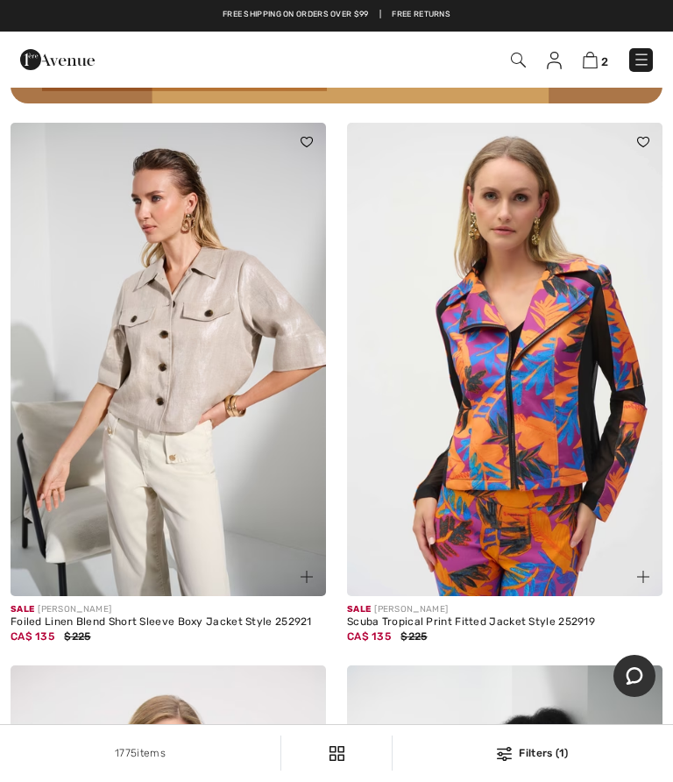
click at [184, 371] on img at bounding box center [169, 359] width 316 height 473
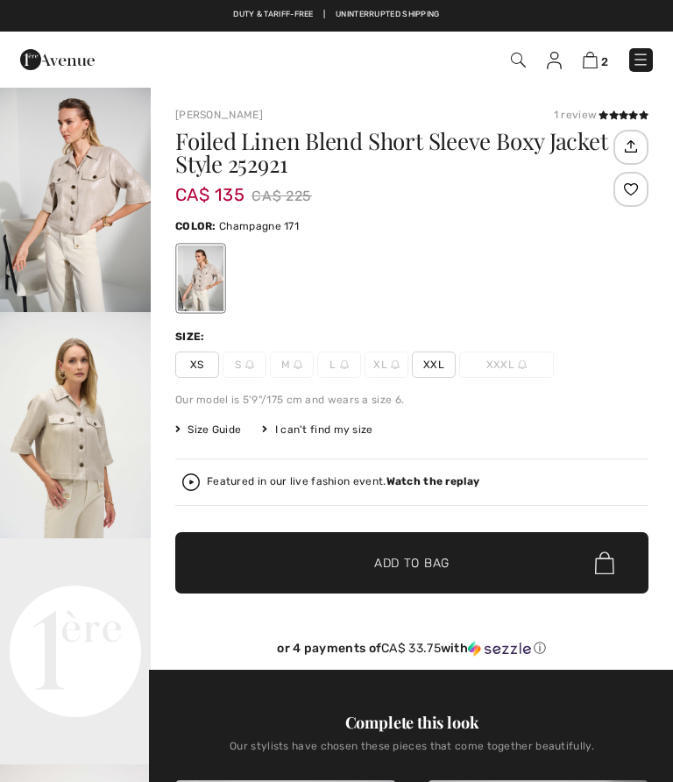
checkbox input "true"
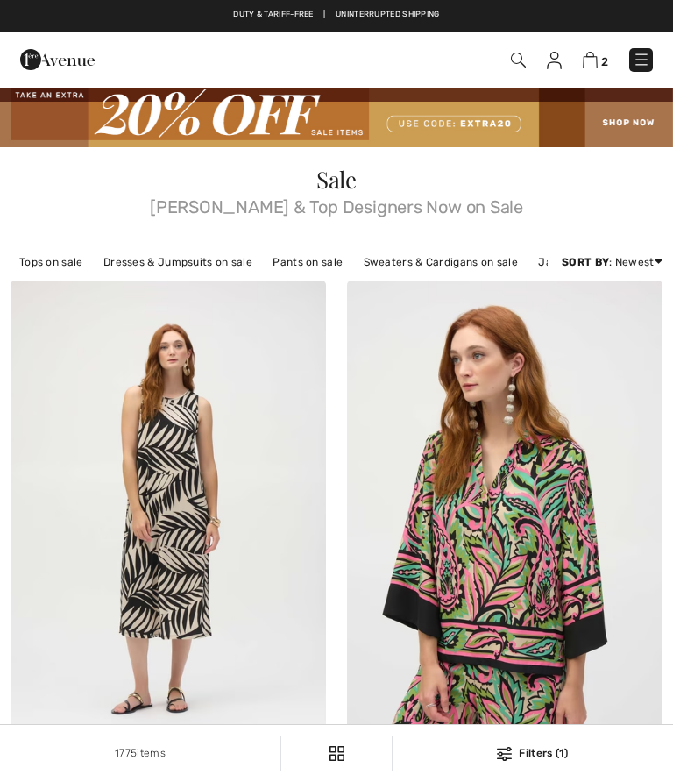
checkbox input "true"
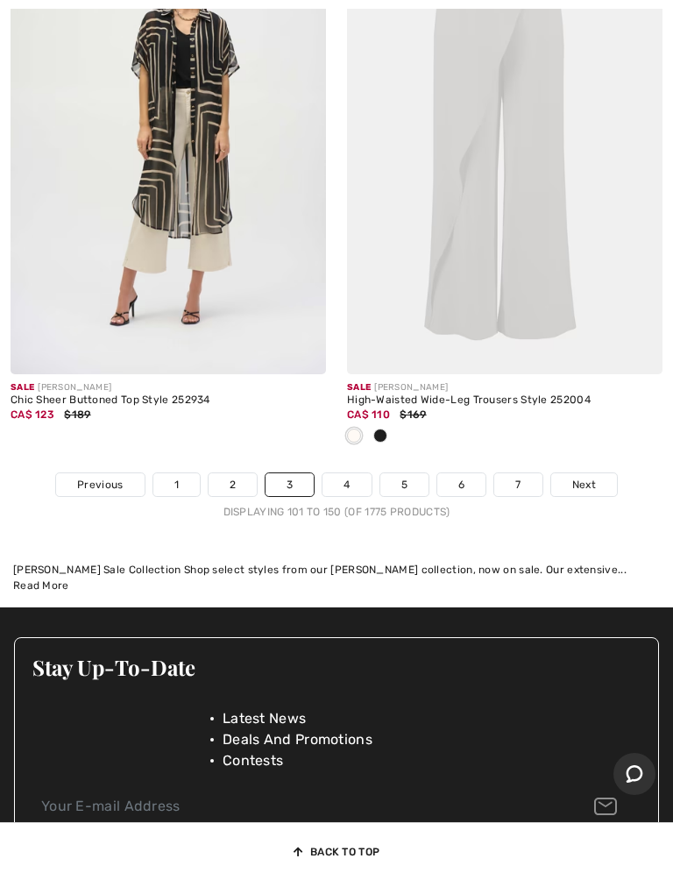
scroll to position [14247, 0]
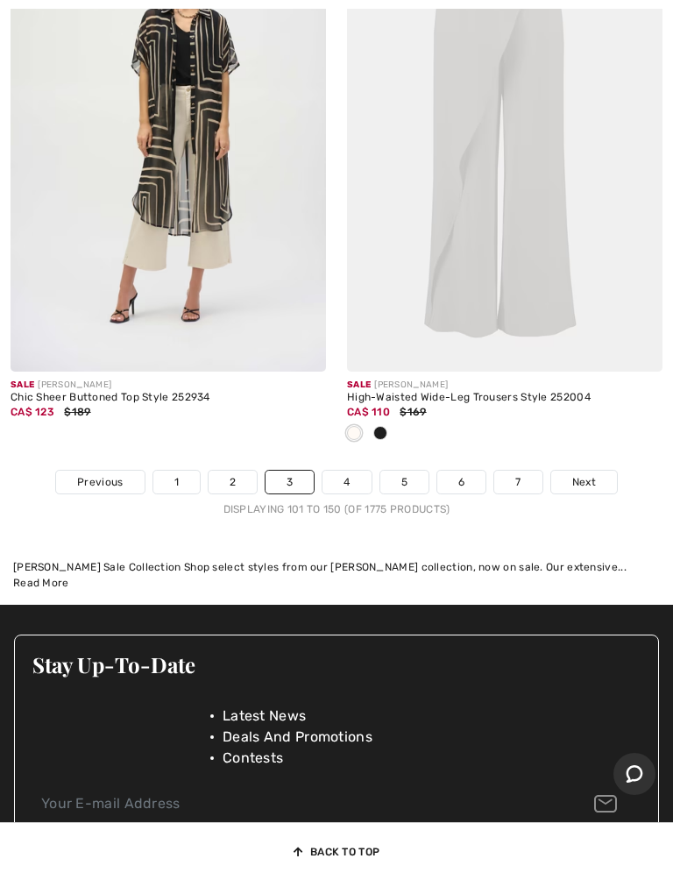
click at [359, 474] on link "4" at bounding box center [347, 482] width 48 height 23
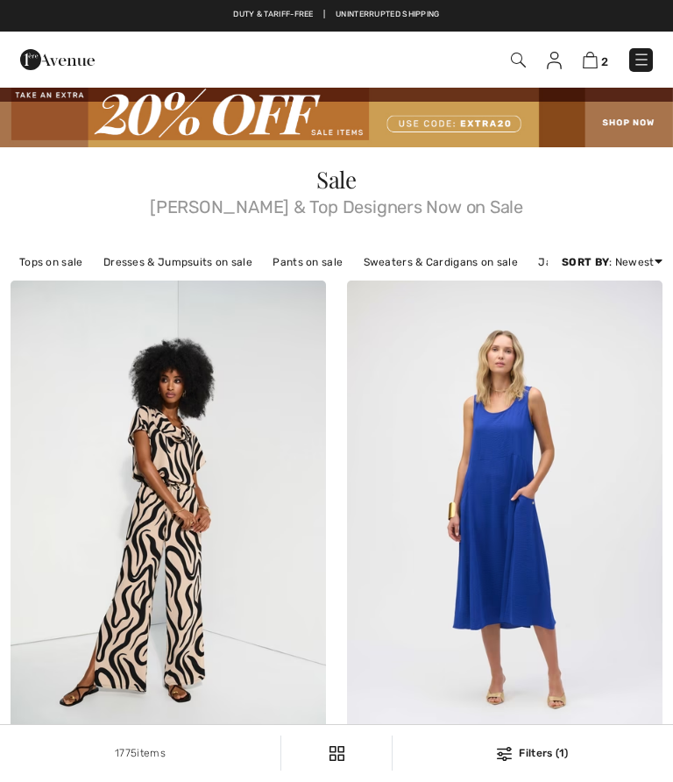
checkbox input "true"
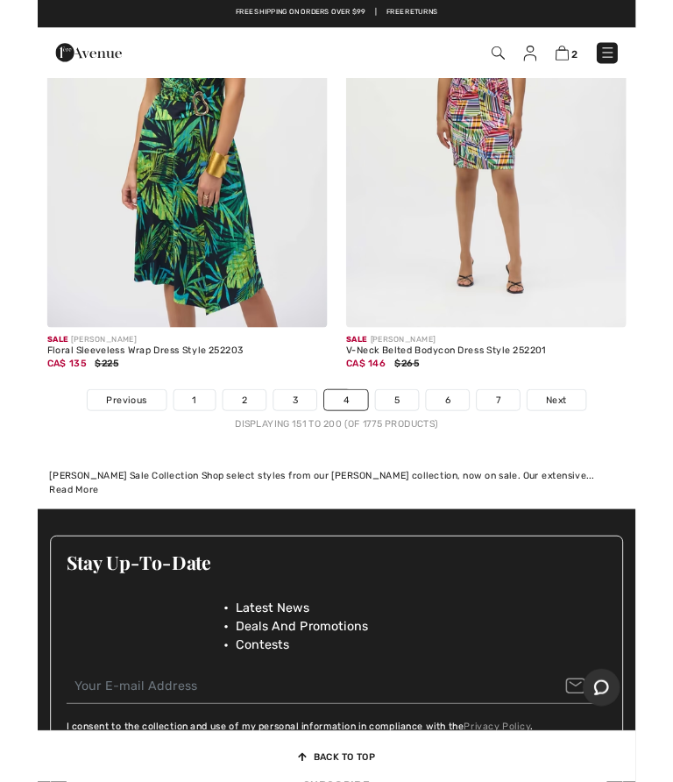
scroll to position [14132, 0]
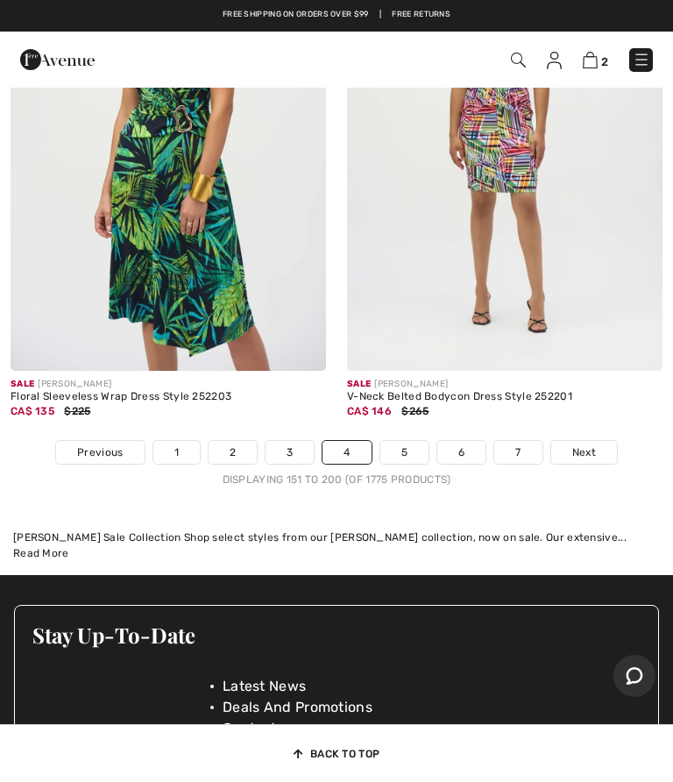
click at [402, 443] on link "5" at bounding box center [404, 452] width 48 height 23
click at [409, 444] on link "5" at bounding box center [404, 452] width 48 height 23
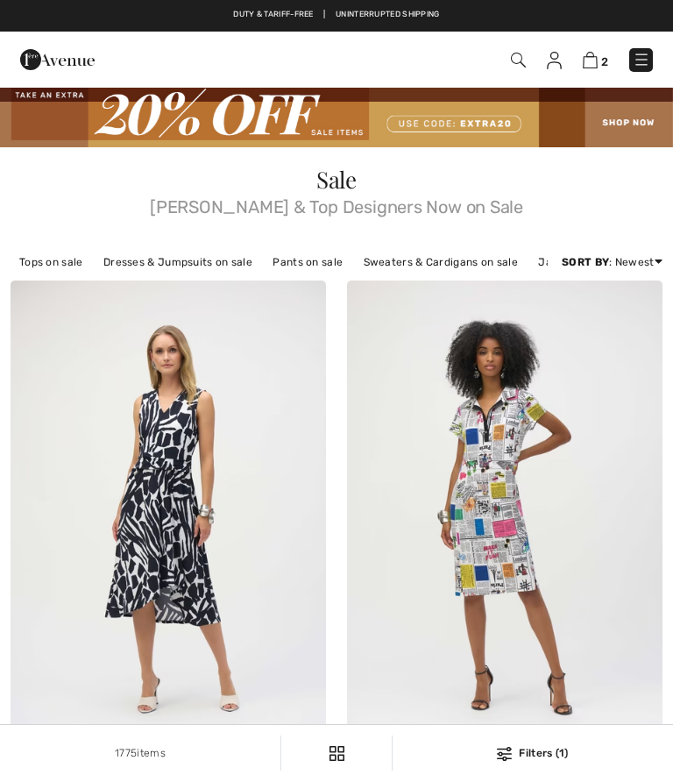
checkbox input "true"
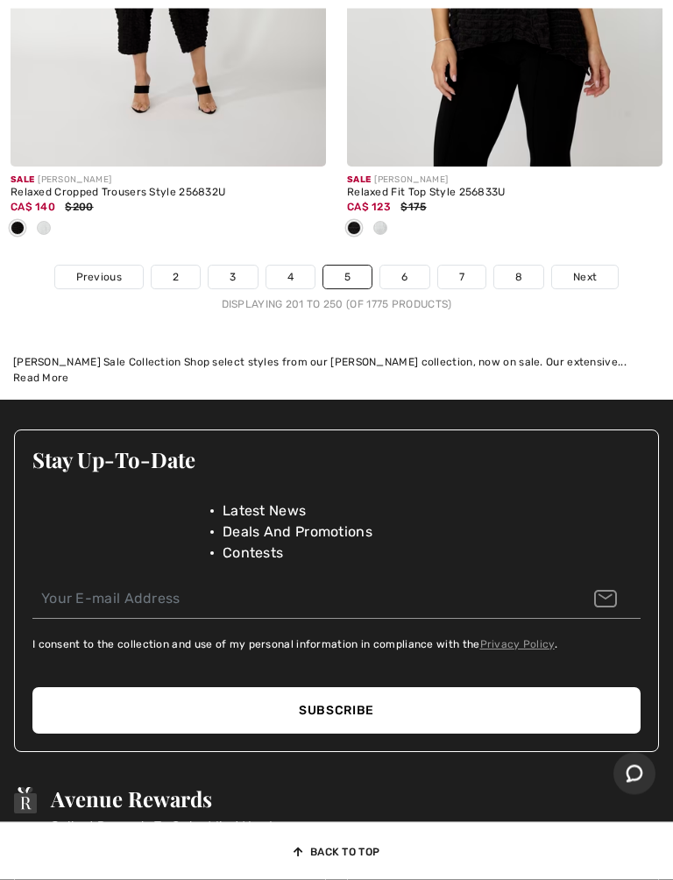
scroll to position [14568, 0]
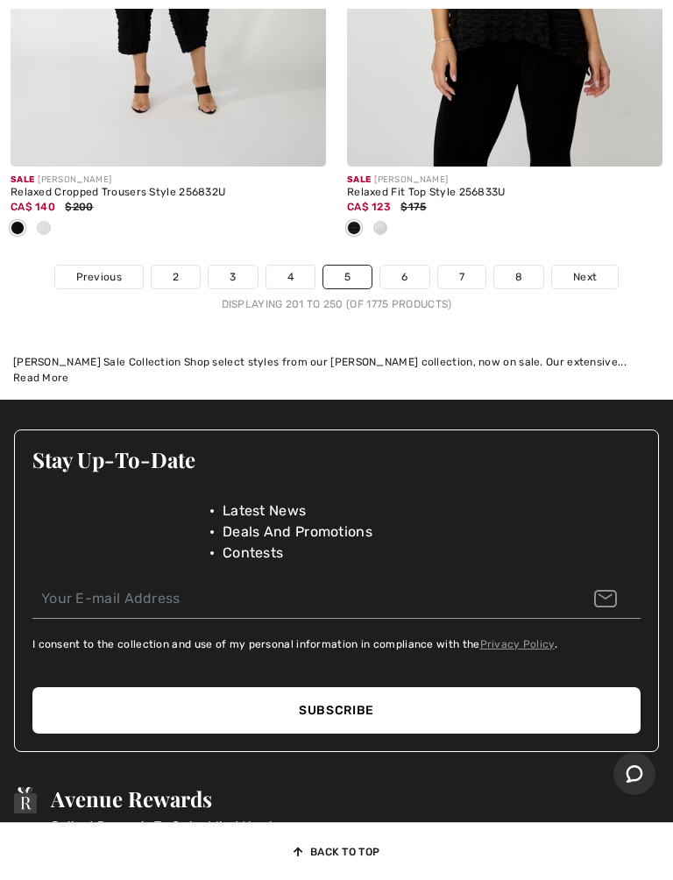
click at [409, 267] on link "6" at bounding box center [404, 277] width 48 height 23
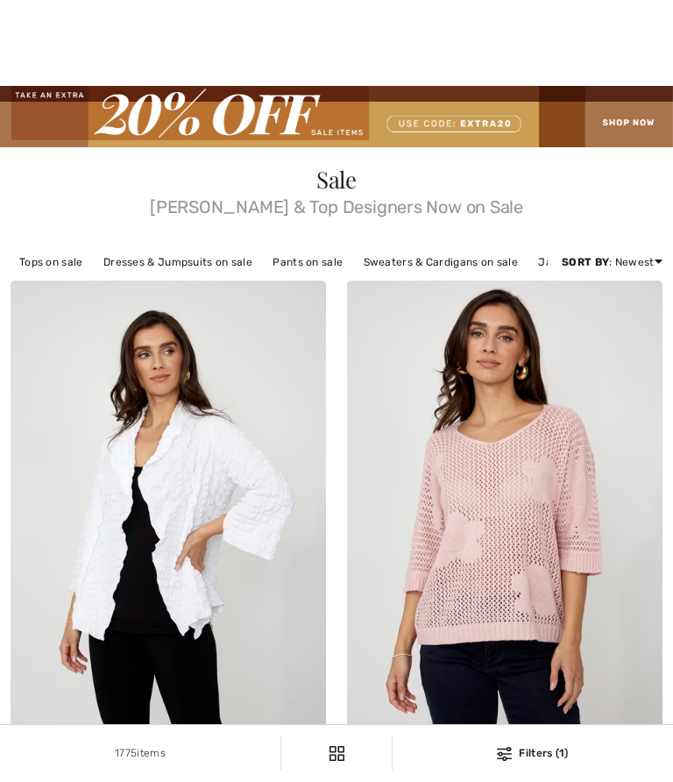
checkbox input "true"
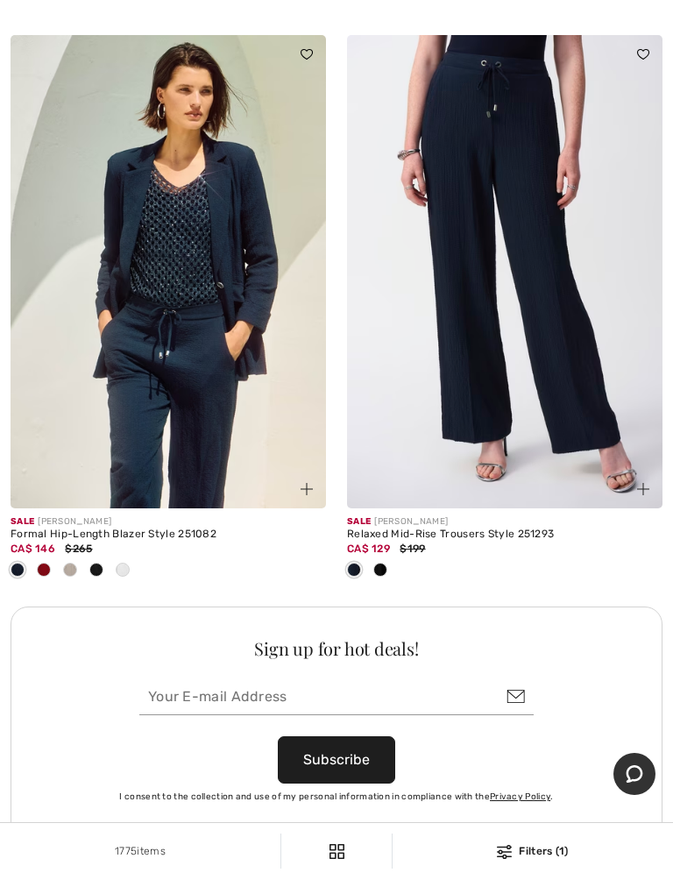
scroll to position [9891, 0]
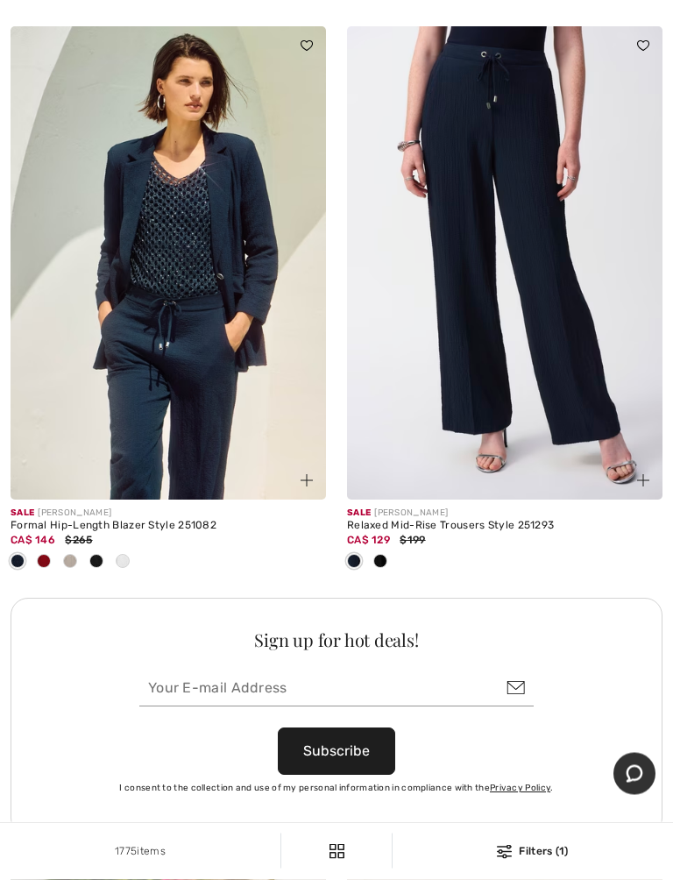
click at [568, 389] on img at bounding box center [505, 263] width 316 height 473
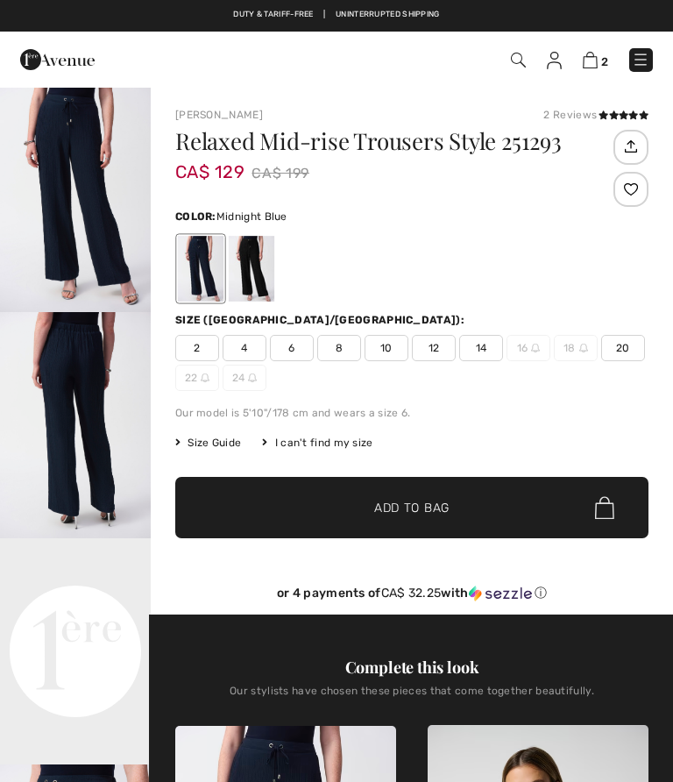
checkbox input "true"
click at [203, 351] on span "2" at bounding box center [197, 348] width 44 height 26
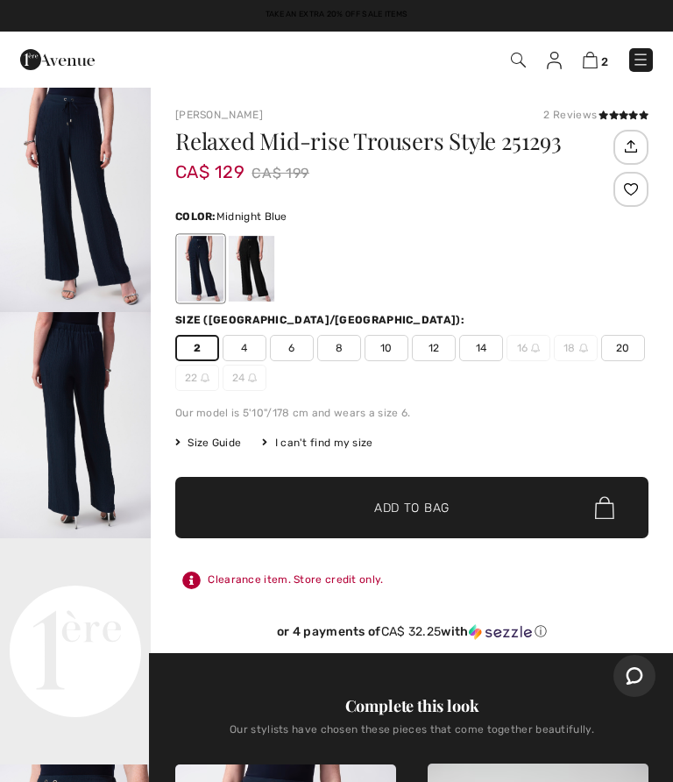
click at [400, 509] on span "Add to Bag" at bounding box center [411, 508] width 75 height 18
click at [588, 67] on img at bounding box center [590, 60] width 15 height 17
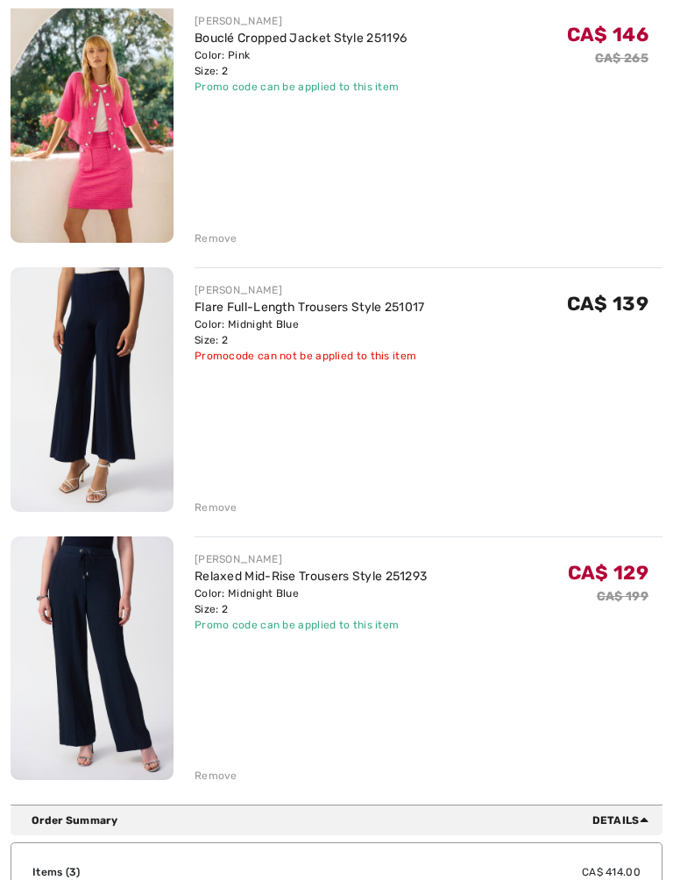
scroll to position [261, 0]
click at [221, 509] on div "Remove" at bounding box center [216, 508] width 43 height 16
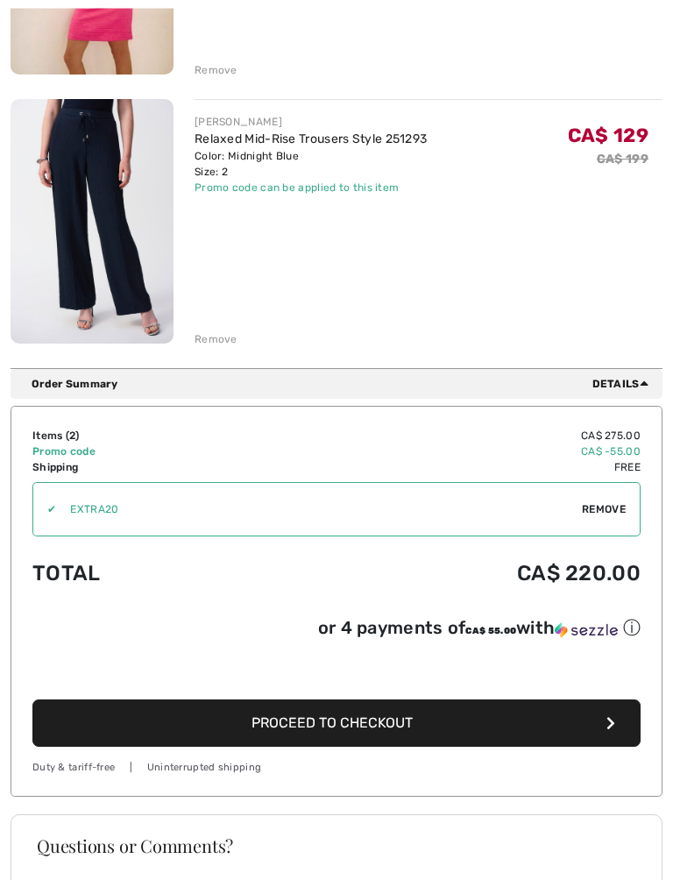
scroll to position [430, 0]
click at [648, 781] on div "Questions or Comments?" at bounding box center [337, 860] width 642 height 46
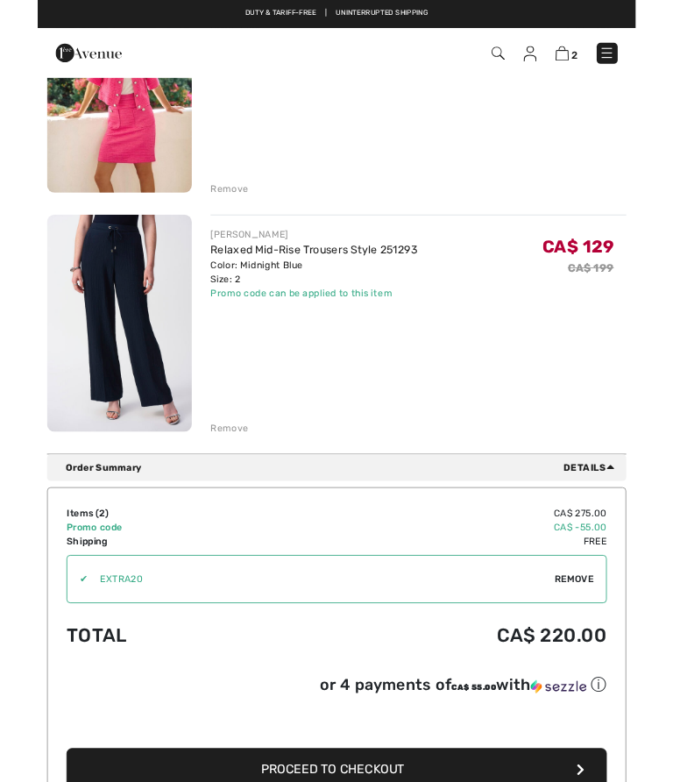
scroll to position [0, 0]
